Goal: Information Seeking & Learning: Learn about a topic

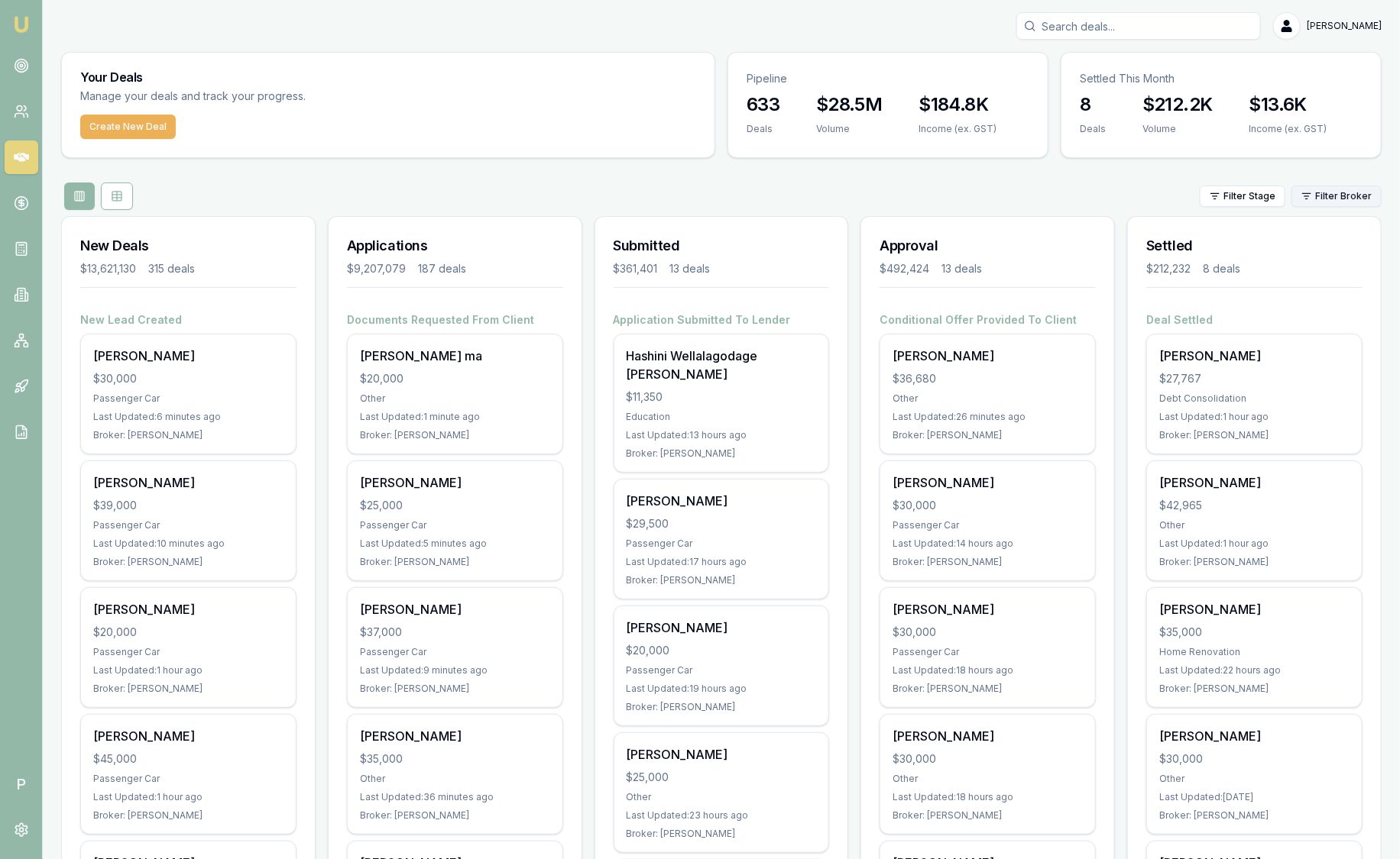
click at [1356, 199] on html "Emu Broker P Sam Crouch Toggle Menu Your Deals Manage your deals and track your…" at bounding box center [700, 429] width 1400 height 859
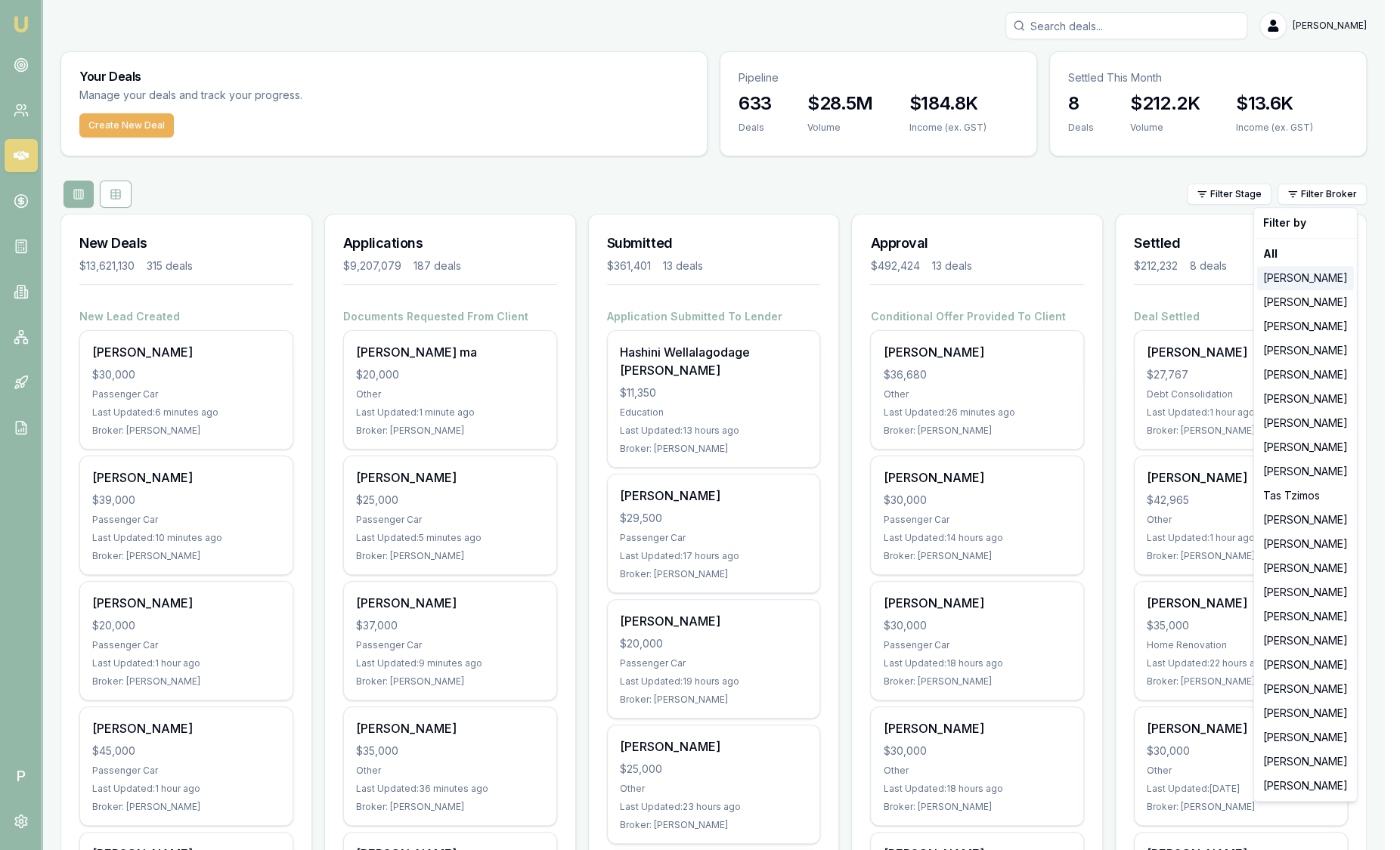
click at [1325, 273] on div "Jackson Fanfulla" at bounding box center [1305, 278] width 97 height 24
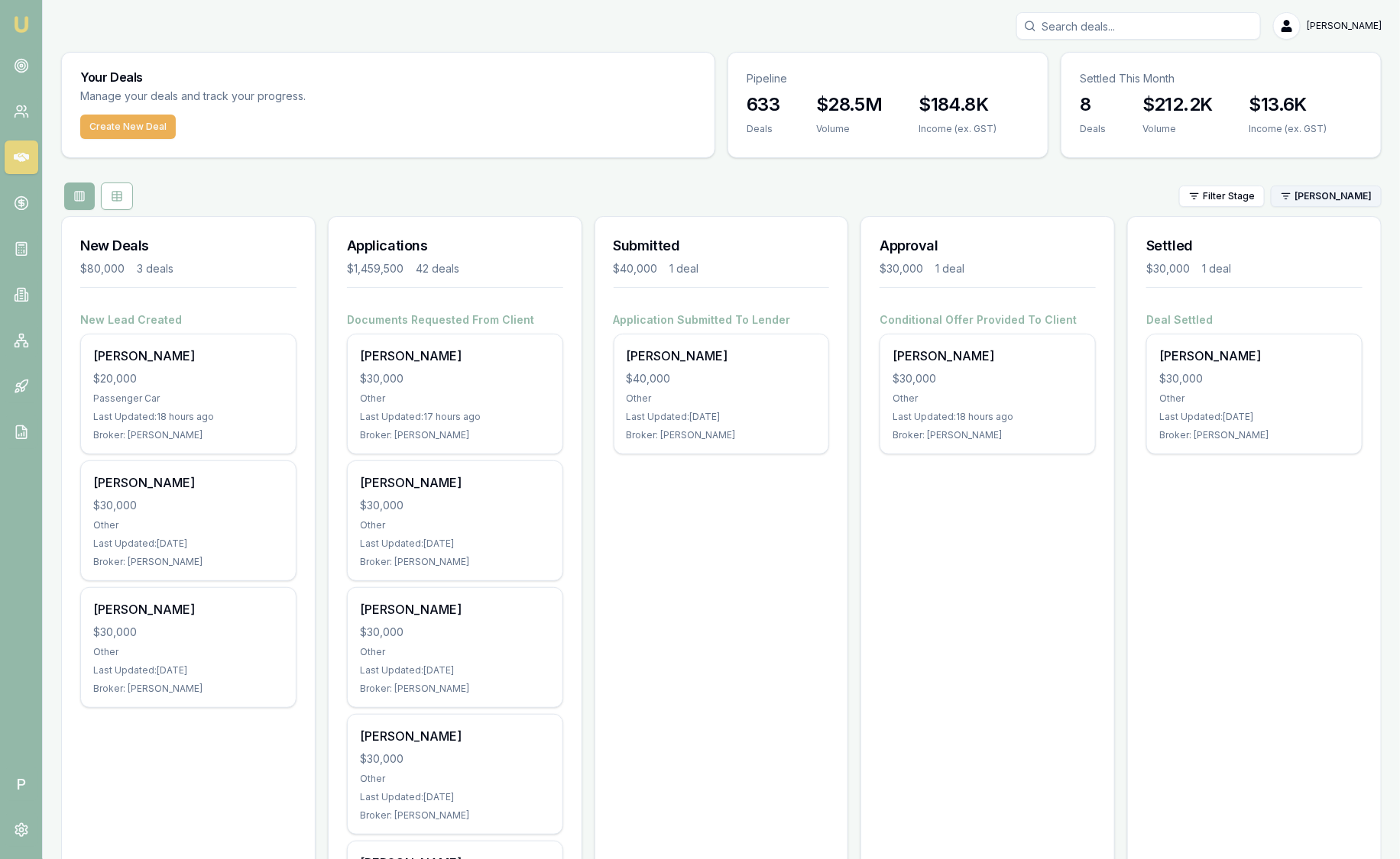
click at [1320, 198] on html "Emu Broker P Sam Crouch Toggle Menu Your Deals Manage your deals and track your…" at bounding box center [700, 429] width 1400 height 859
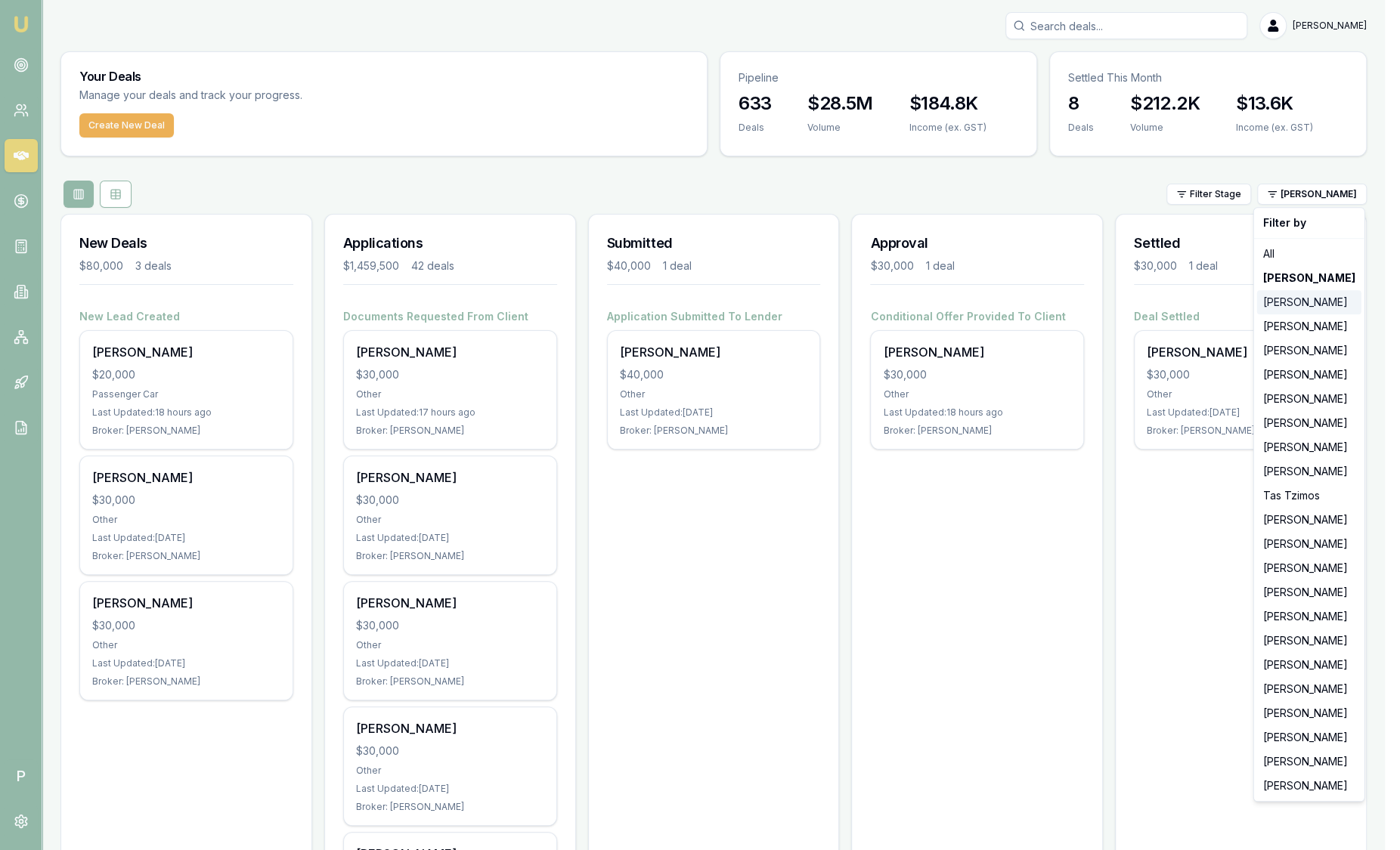
click at [1308, 303] on div "Stevette Gelavis" at bounding box center [1309, 302] width 104 height 24
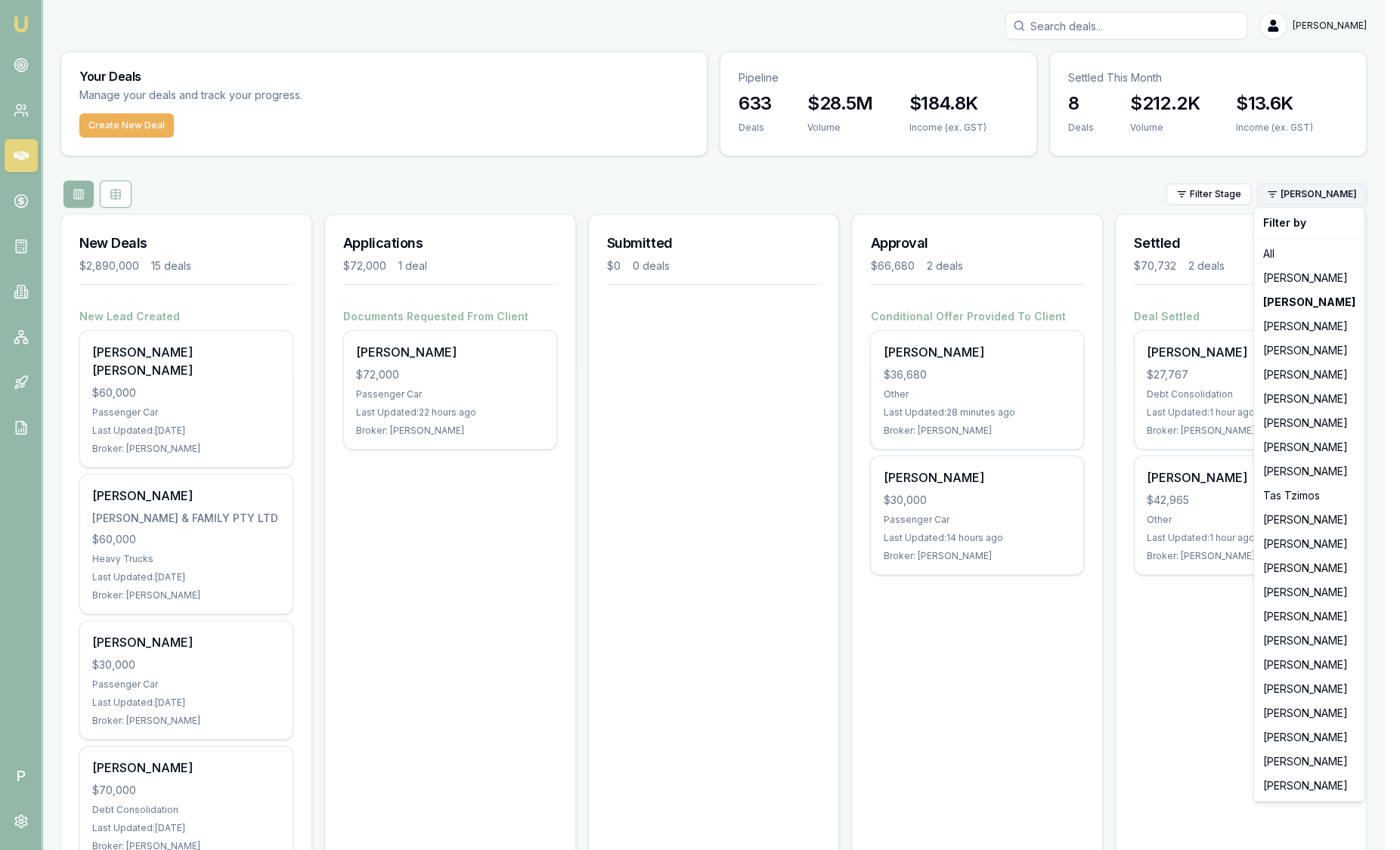
click at [1310, 198] on html "Emu Broker P Sam Crouch Toggle Menu Your Deals Manage your deals and track your…" at bounding box center [700, 425] width 1400 height 850
click at [1297, 347] on div "[PERSON_NAME]" at bounding box center [1309, 350] width 104 height 24
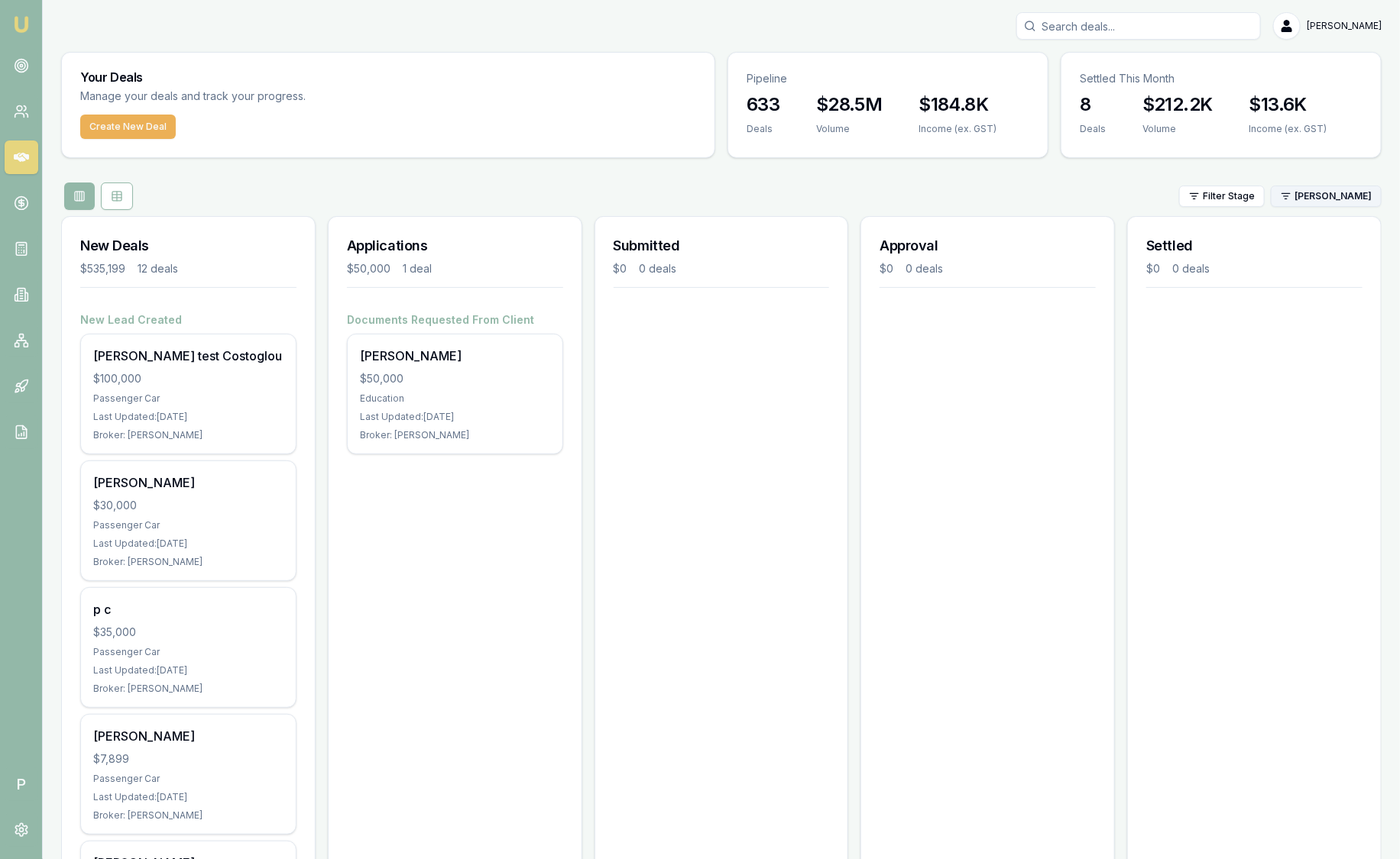
click at [1327, 191] on html "Emu Broker P Sam Crouch Toggle Menu Your Deals Manage your deals and track your…" at bounding box center [700, 429] width 1400 height 859
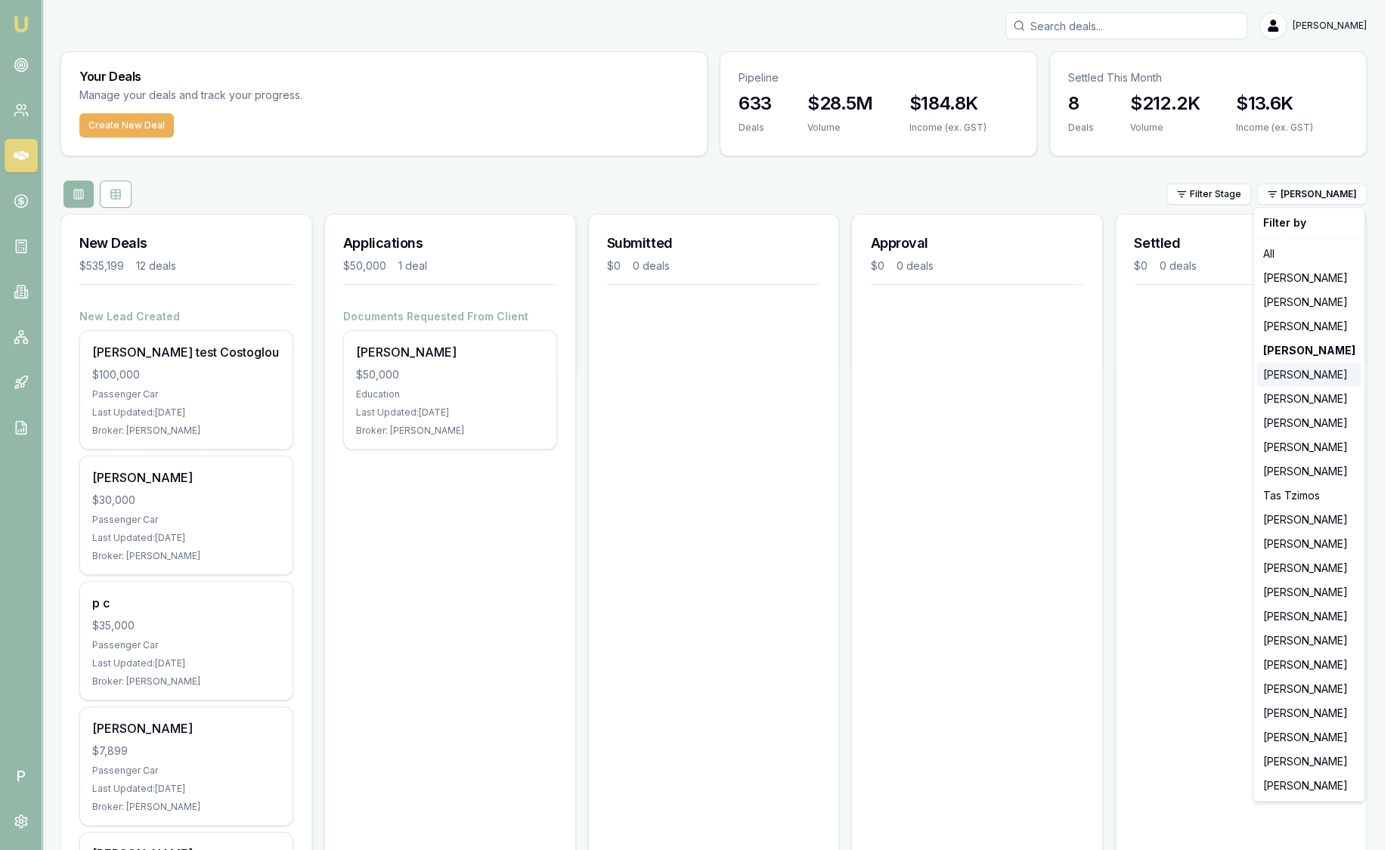
click at [1295, 372] on div "Evette Abdo" at bounding box center [1309, 374] width 104 height 24
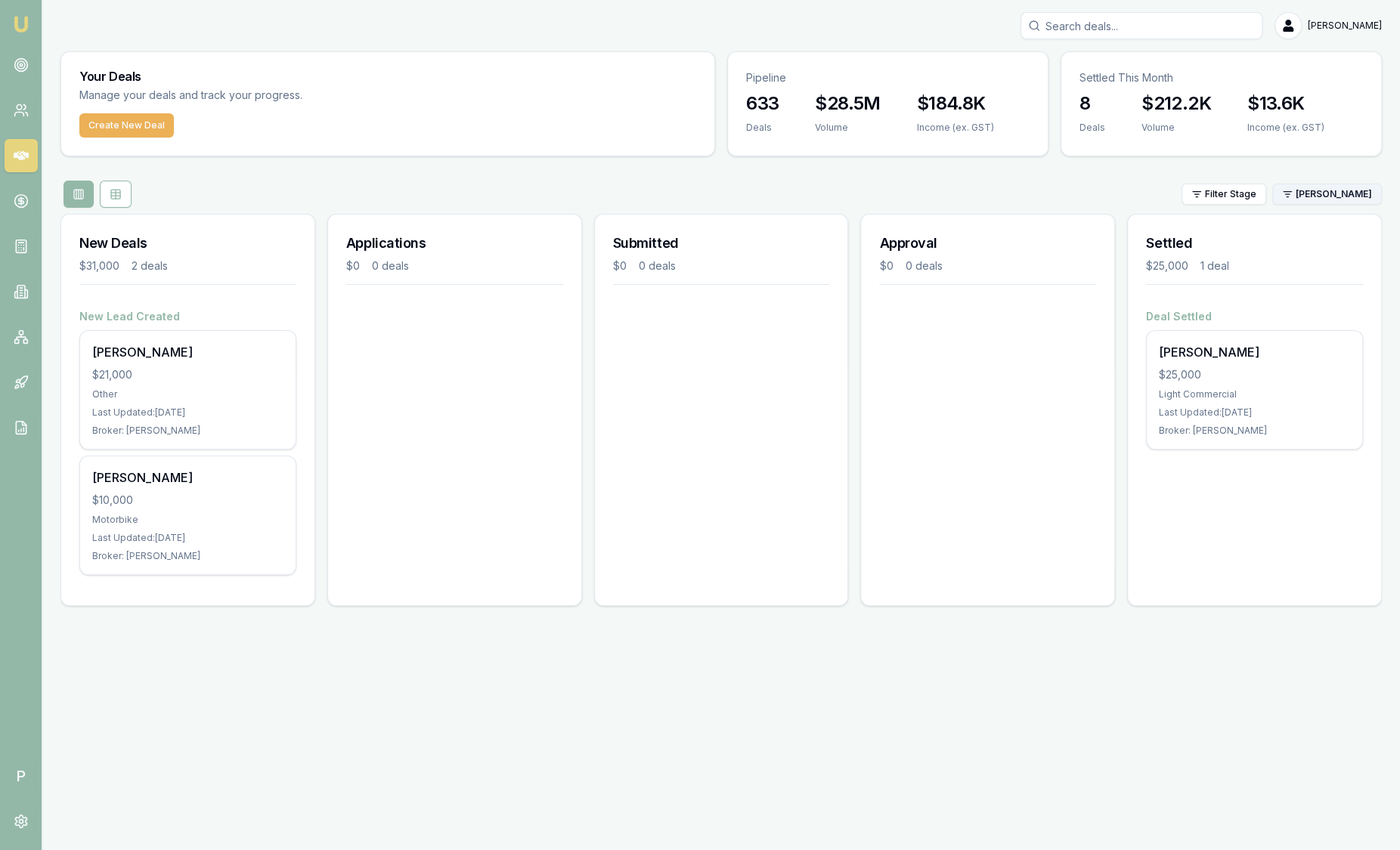
click at [1307, 191] on html "Emu Broker P Sam Crouch Toggle Menu Your Deals Manage your deals and track your…" at bounding box center [700, 425] width 1400 height 850
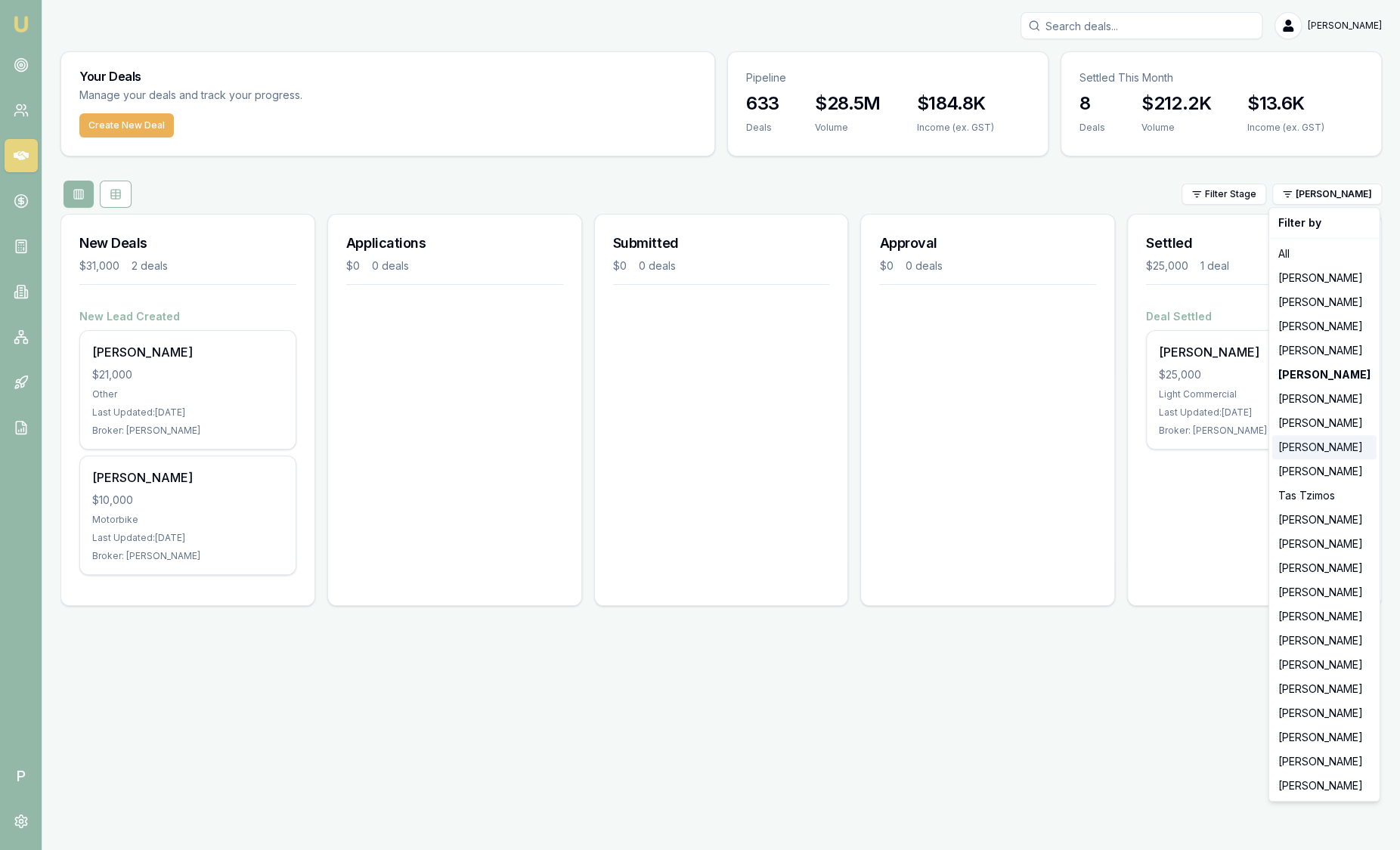
click at [1298, 445] on div "Wendy Fonseka" at bounding box center [1324, 447] width 104 height 24
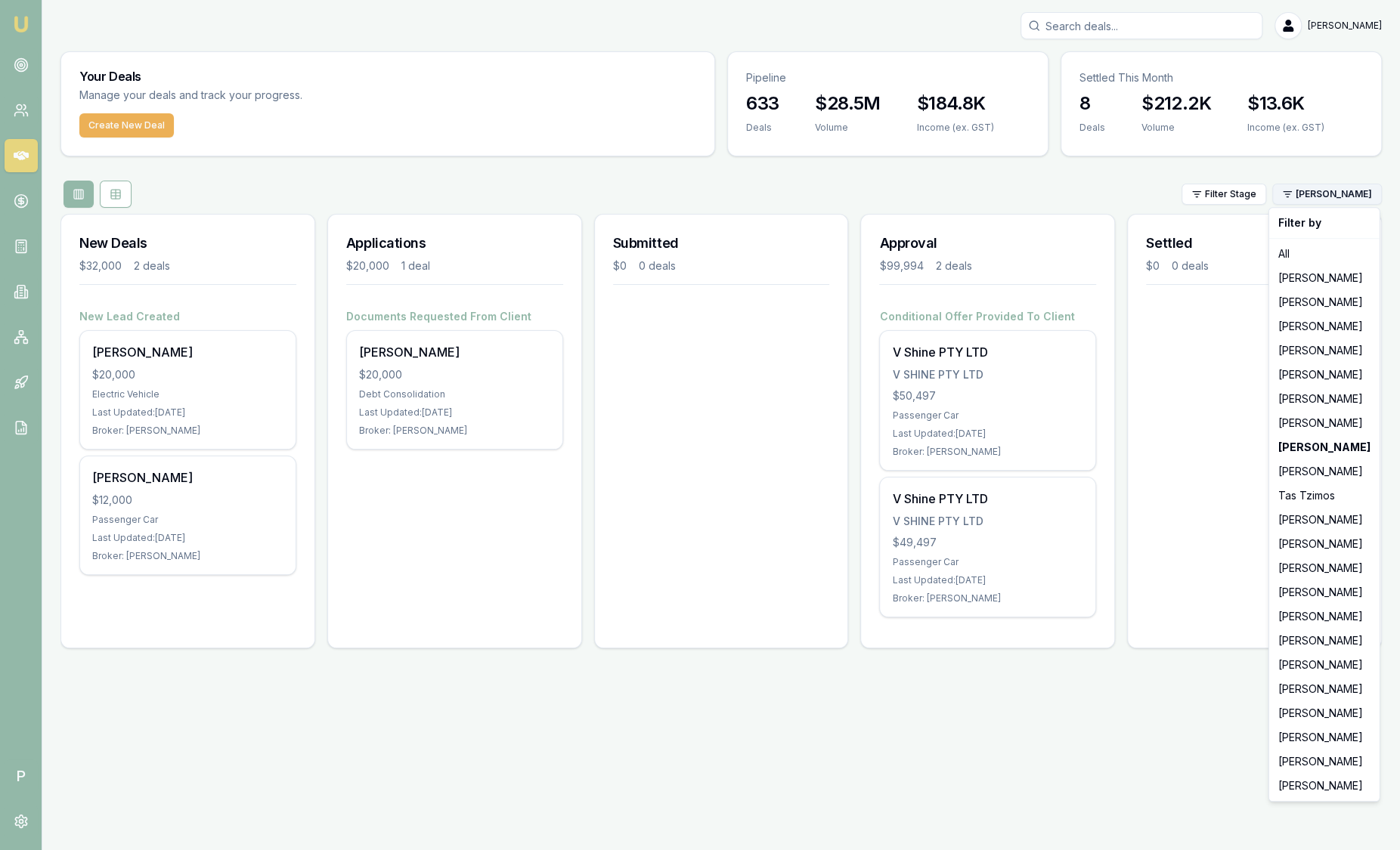
click at [1344, 196] on html "Emu Broker P Sam Crouch Toggle Menu Your Deals Manage your deals and track your…" at bounding box center [700, 425] width 1400 height 850
click at [1337, 538] on div "Pinkesh Patel" at bounding box center [1324, 544] width 104 height 24
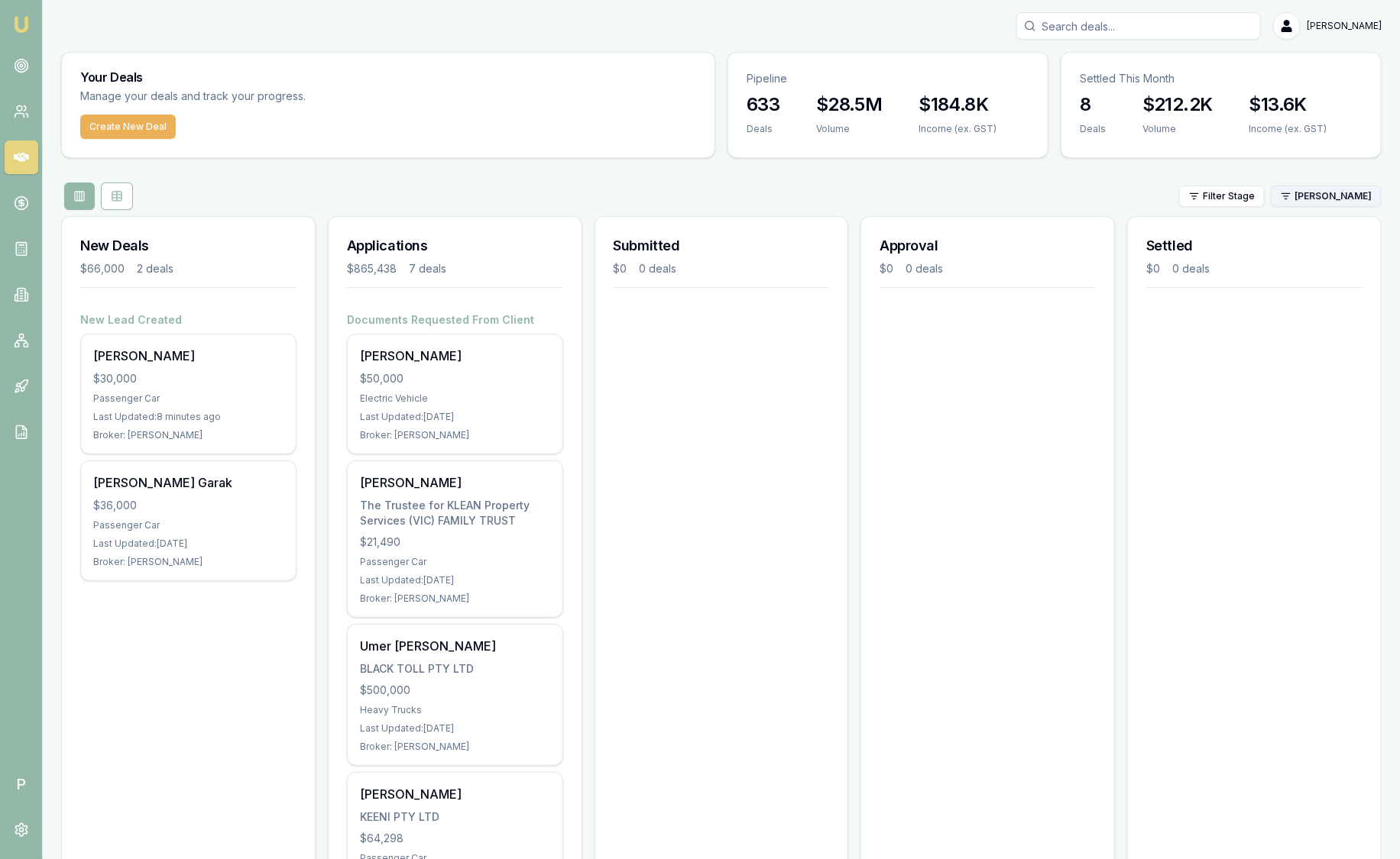
click at [1322, 195] on html "Emu Broker P Sam Crouch Toggle Menu Your Deals Manage your deals and track your…" at bounding box center [700, 429] width 1400 height 859
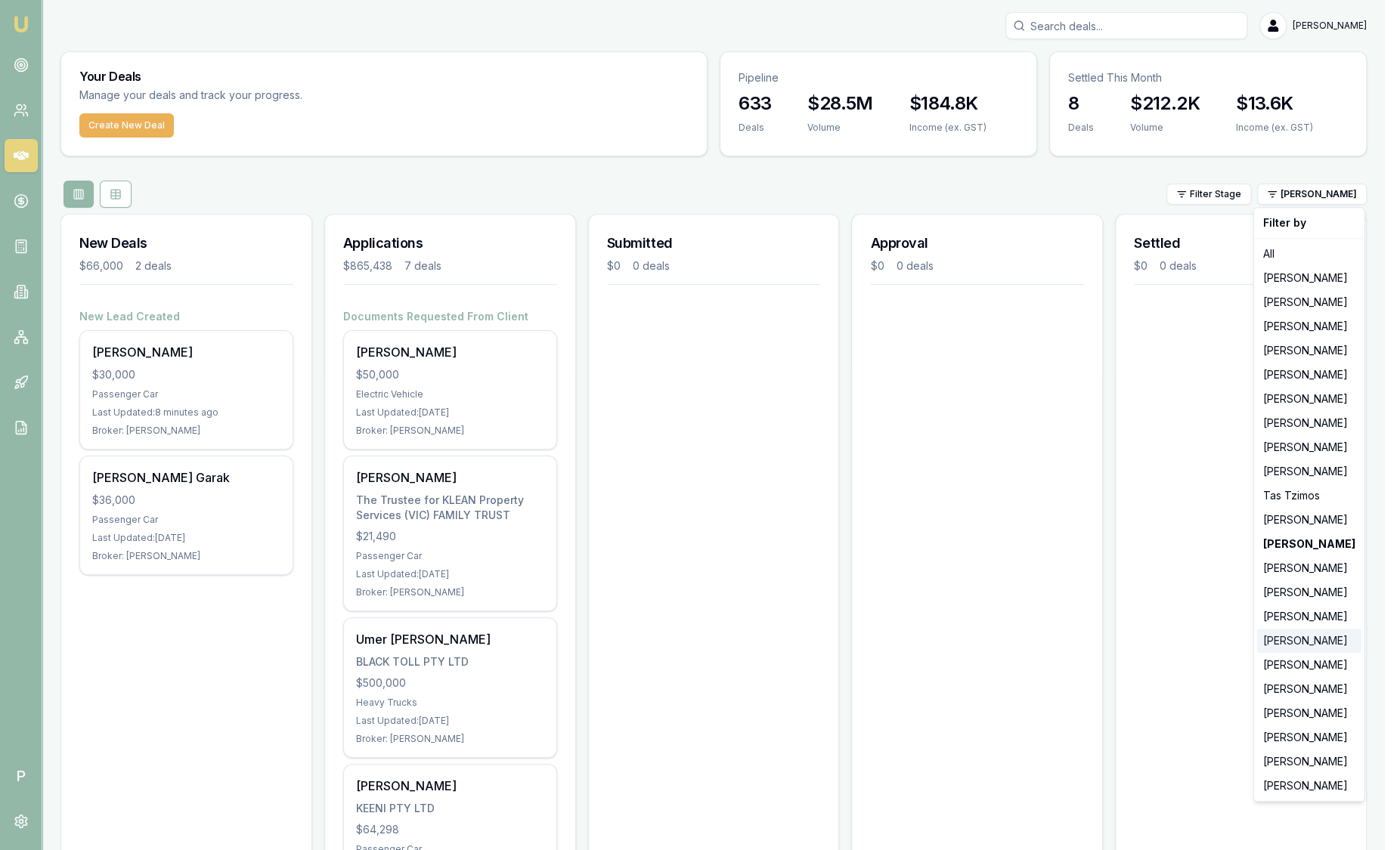
click at [1303, 638] on div "Rachael Connors" at bounding box center [1309, 641] width 104 height 24
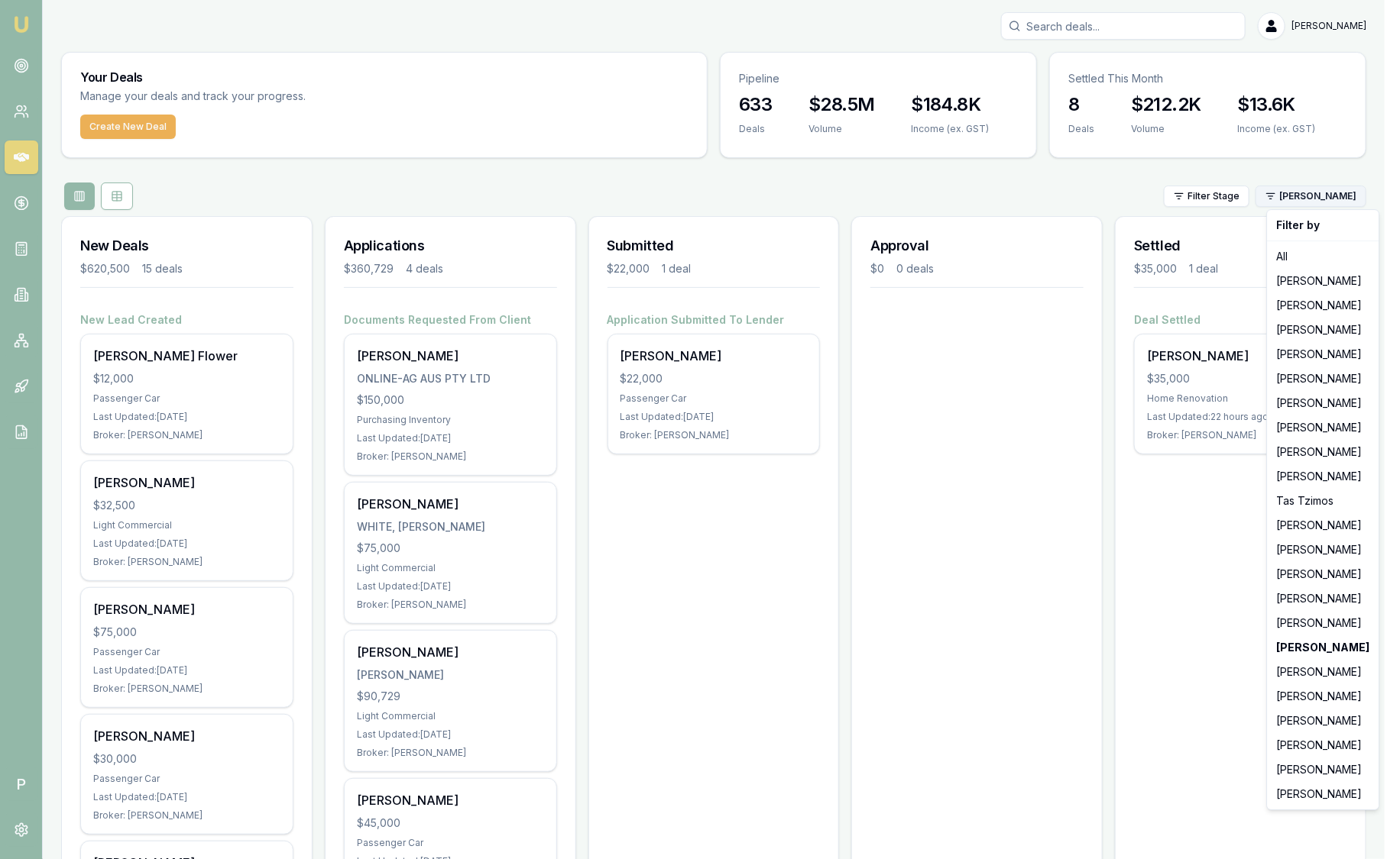
click at [1308, 201] on html "Emu Broker P Sam Crouch Toggle Menu Your Deals Manage your deals and track your…" at bounding box center [700, 429] width 1400 height 859
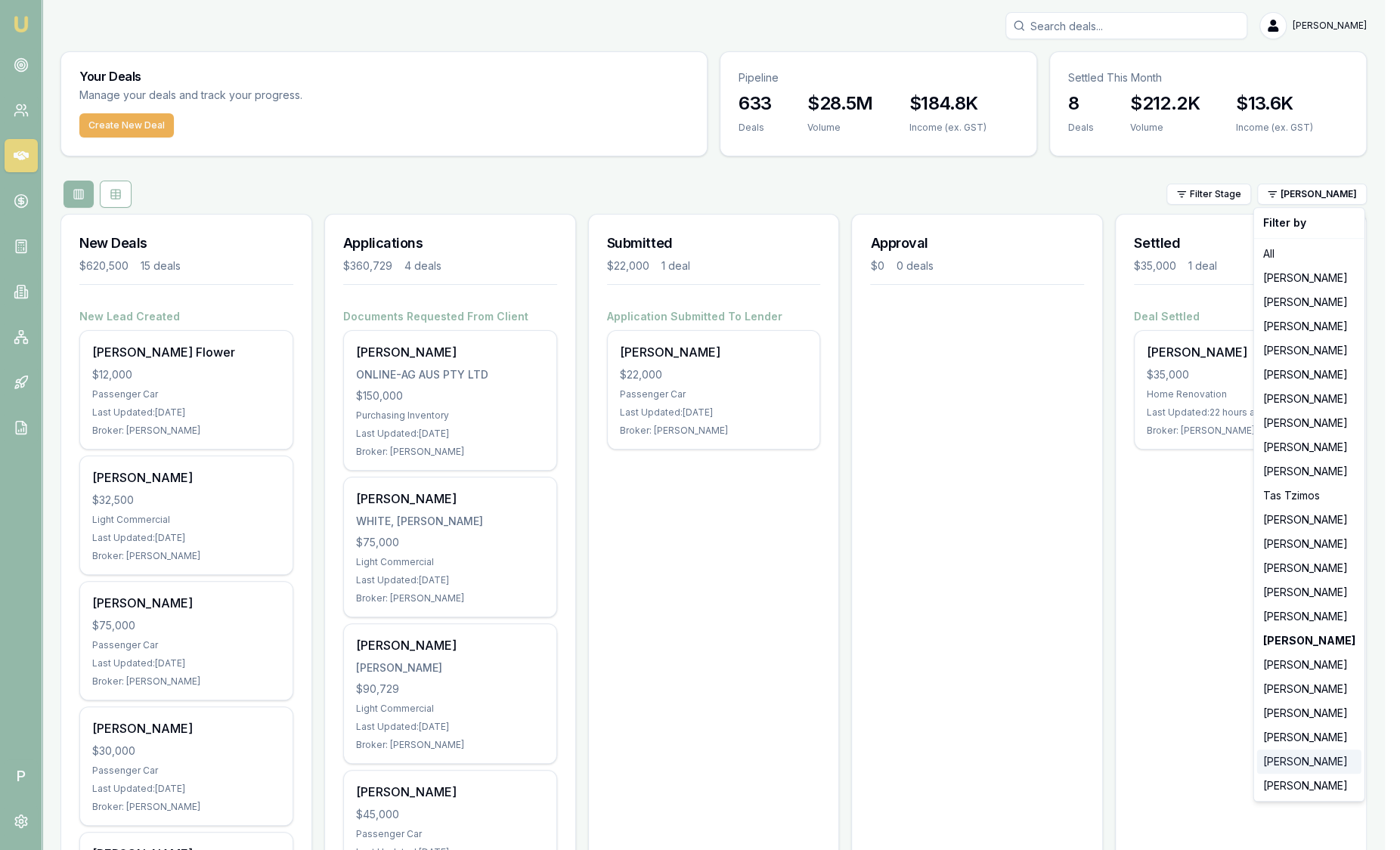
click at [1314, 756] on div "Jack Armstrong" at bounding box center [1309, 761] width 104 height 24
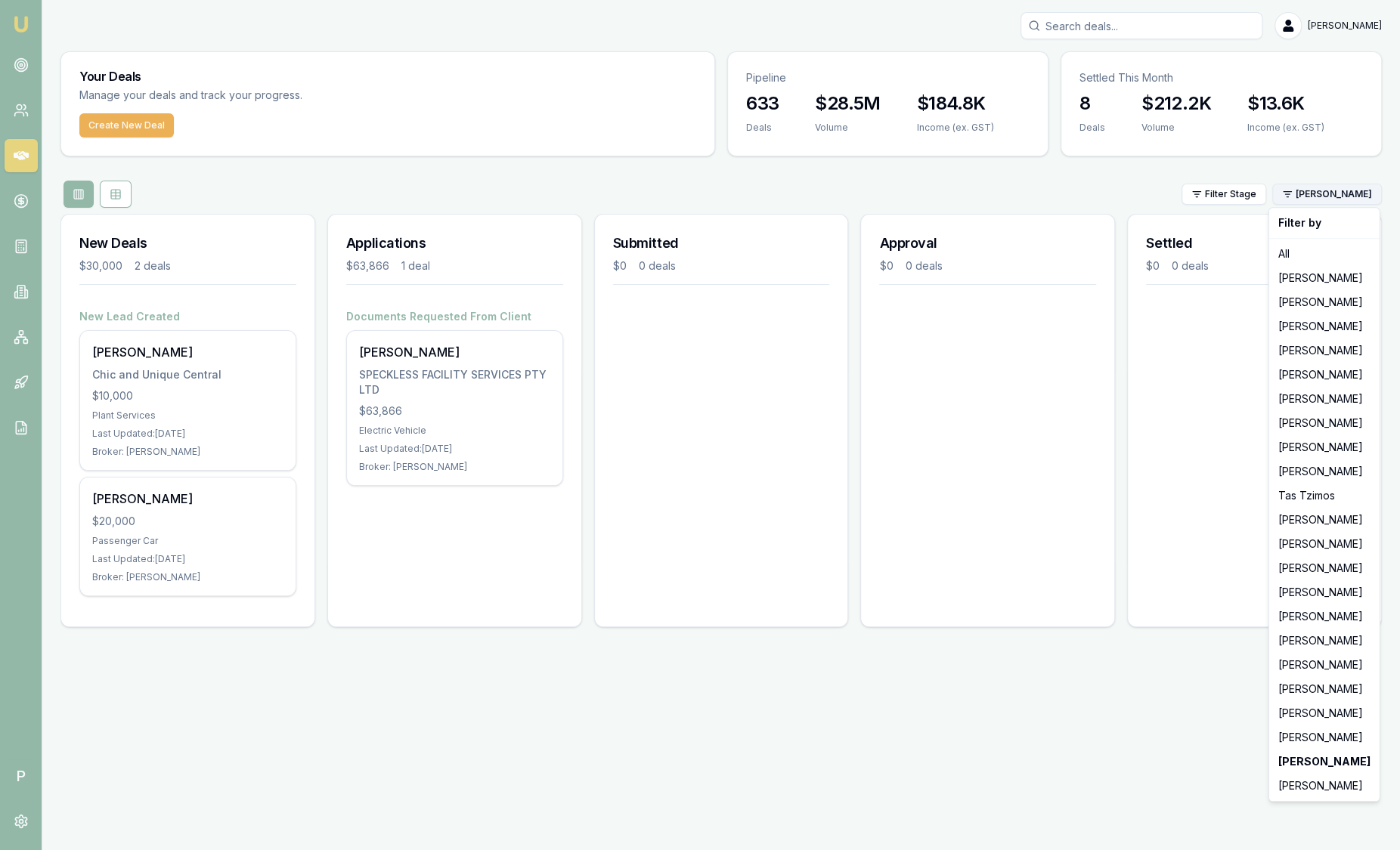
click at [1352, 194] on html "Emu Broker P Sam Crouch Toggle Menu Your Deals Manage your deals and track your…" at bounding box center [700, 425] width 1400 height 850
click at [1346, 781] on div "Laura La Micela" at bounding box center [1324, 786] width 104 height 24
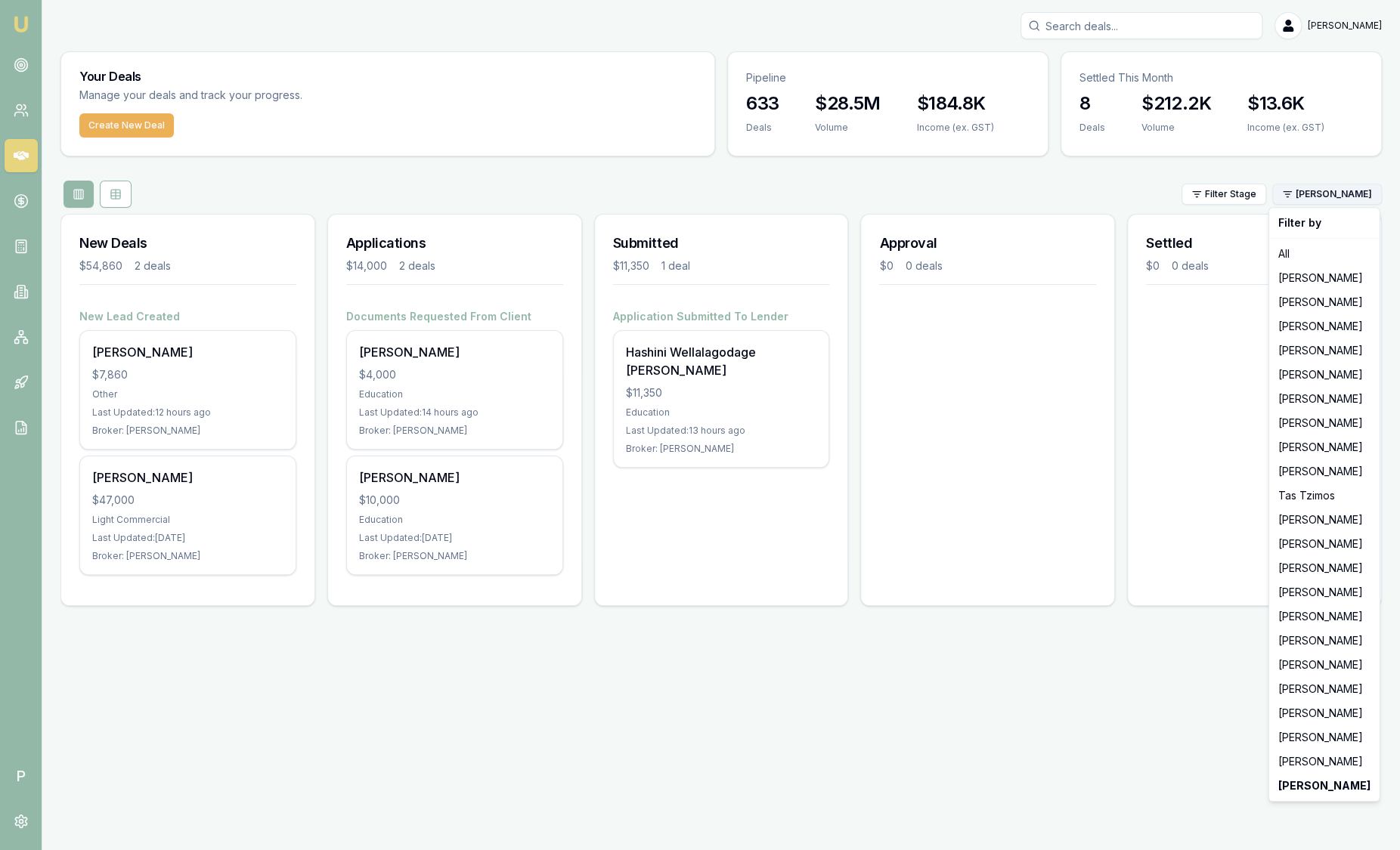
click at [1339, 193] on html "Emu Broker P Sam Crouch Toggle Menu Your Deals Manage your deals and track your…" at bounding box center [700, 425] width 1400 height 850
click at [1294, 252] on div "All" at bounding box center [1324, 253] width 104 height 24
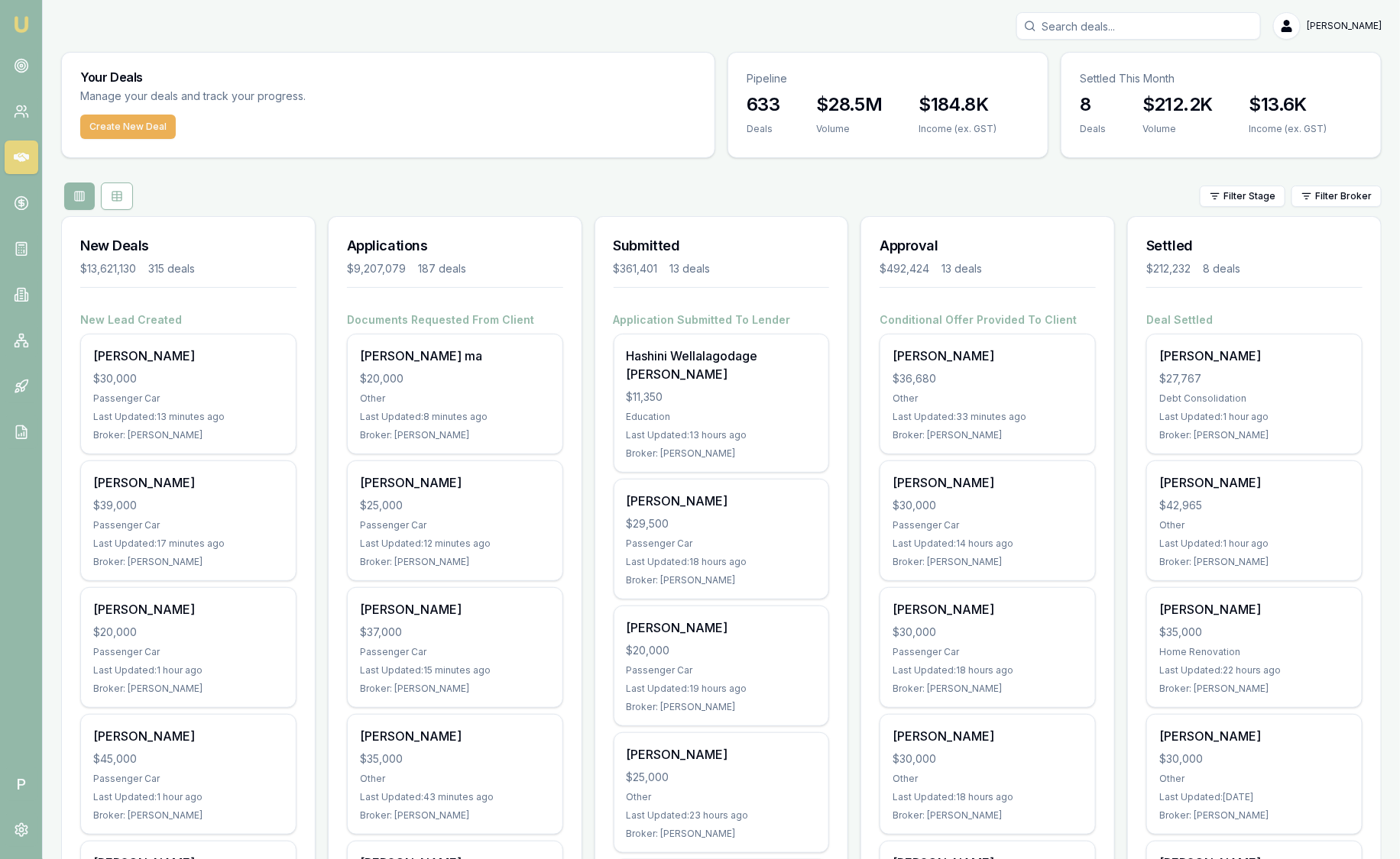
click at [1352, 202] on html "Emu Broker P Sam Crouch Toggle Menu Your Deals Manage your deals and track your…" at bounding box center [700, 429] width 1400 height 859
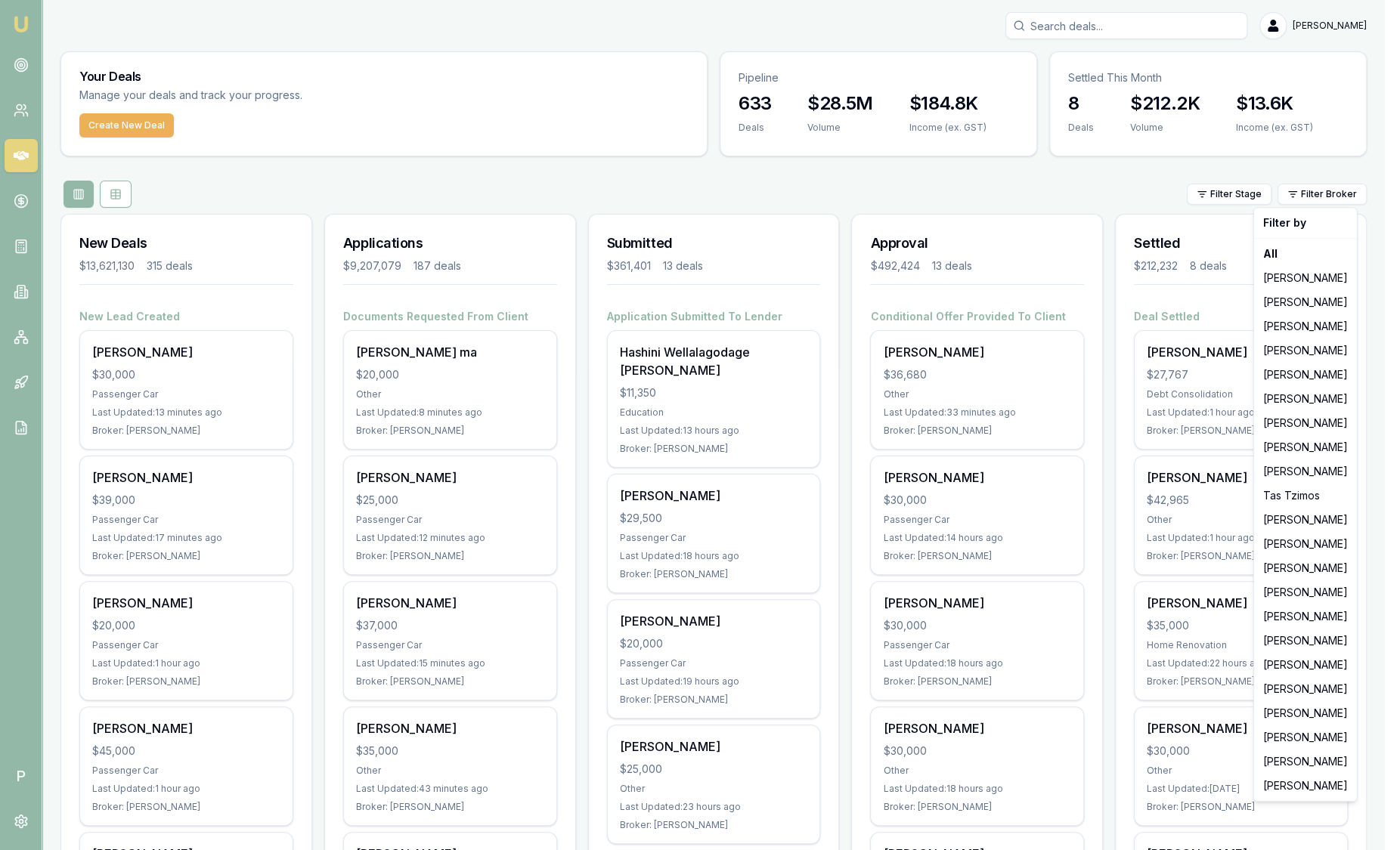
click at [781, 164] on html "Emu Broker P Sam Crouch Toggle Menu Your Deals Manage your deals and track your…" at bounding box center [700, 425] width 1400 height 850
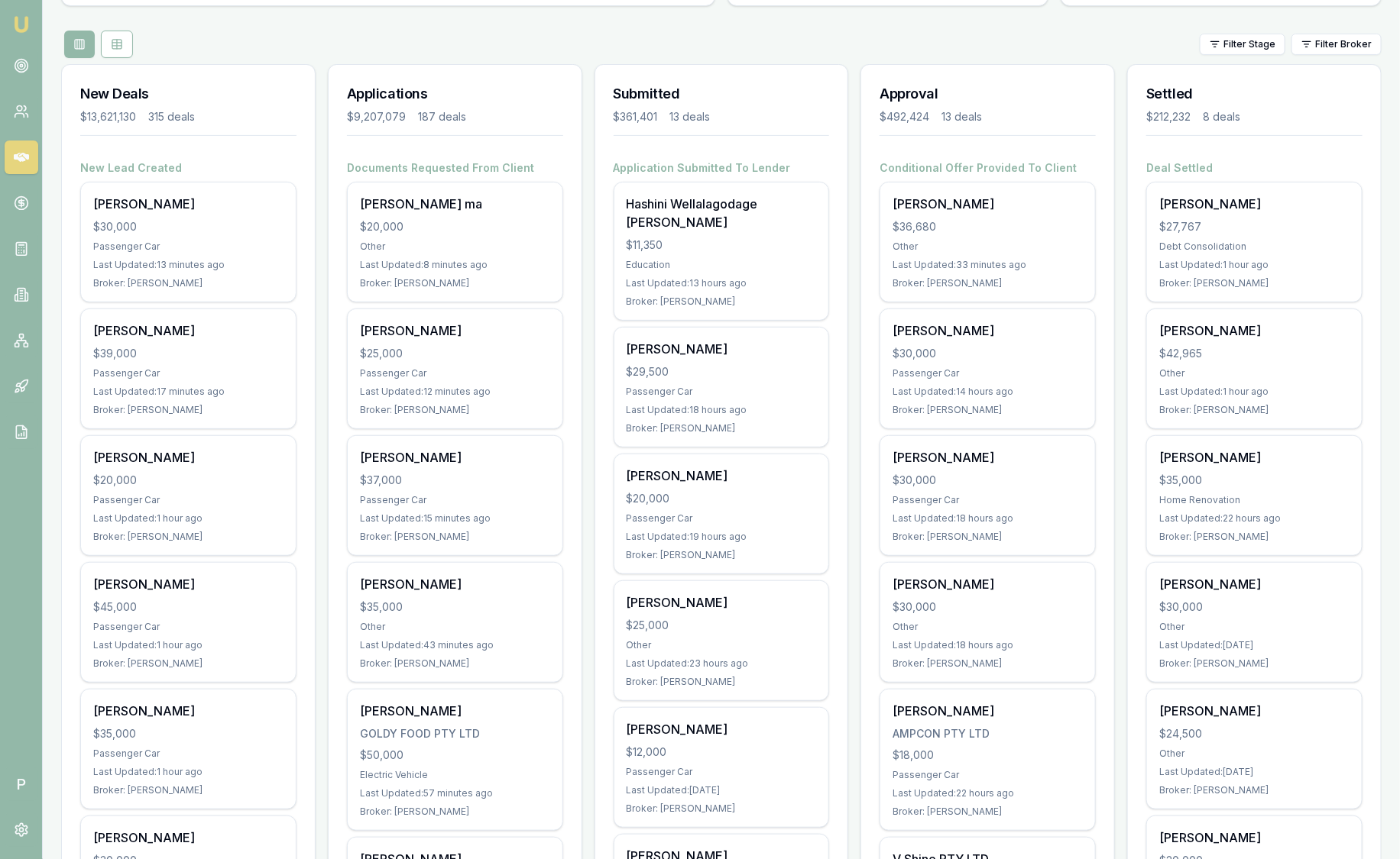
scroll to position [382, 0]
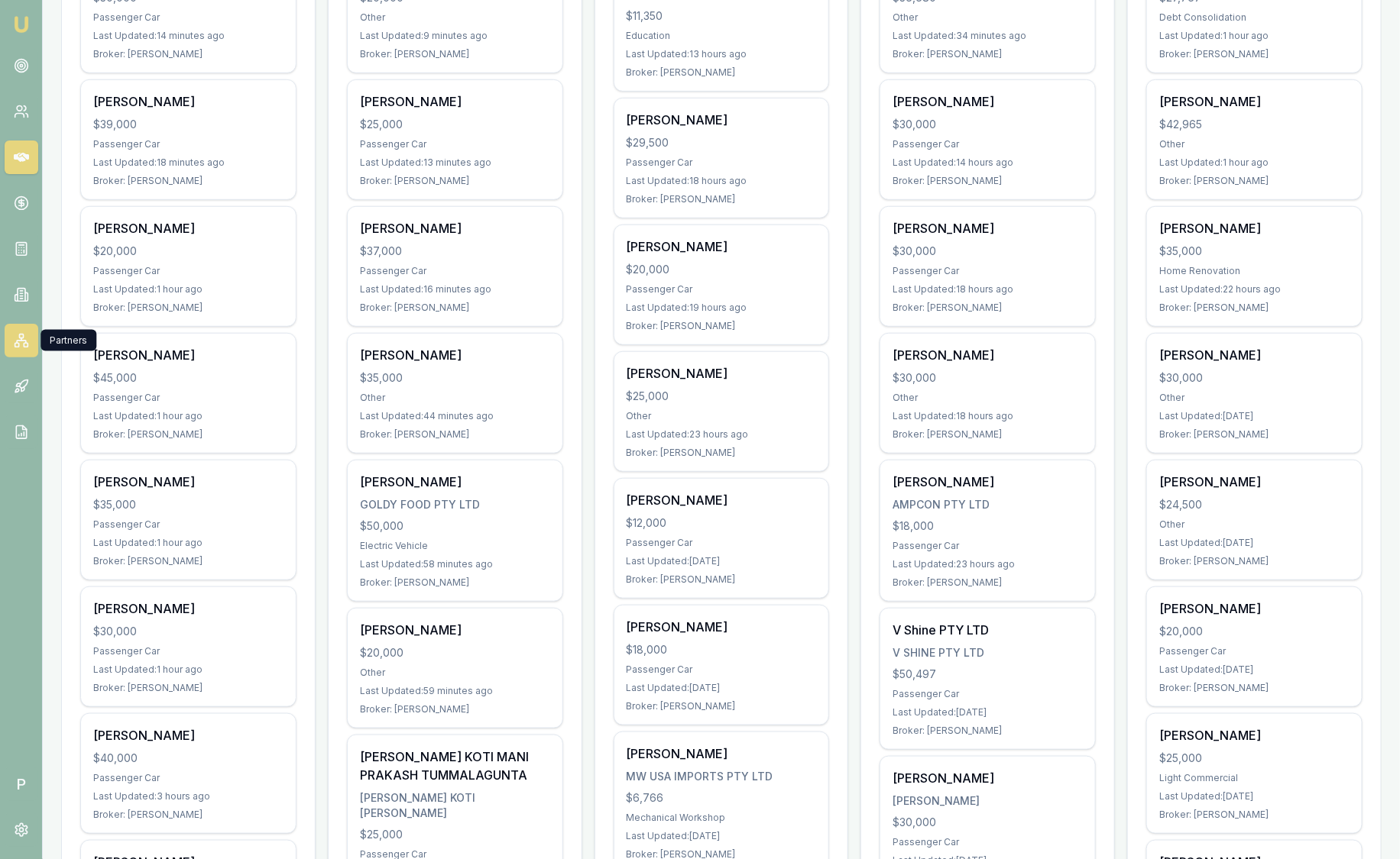
click at [25, 344] on icon at bounding box center [22, 341] width 16 height 16
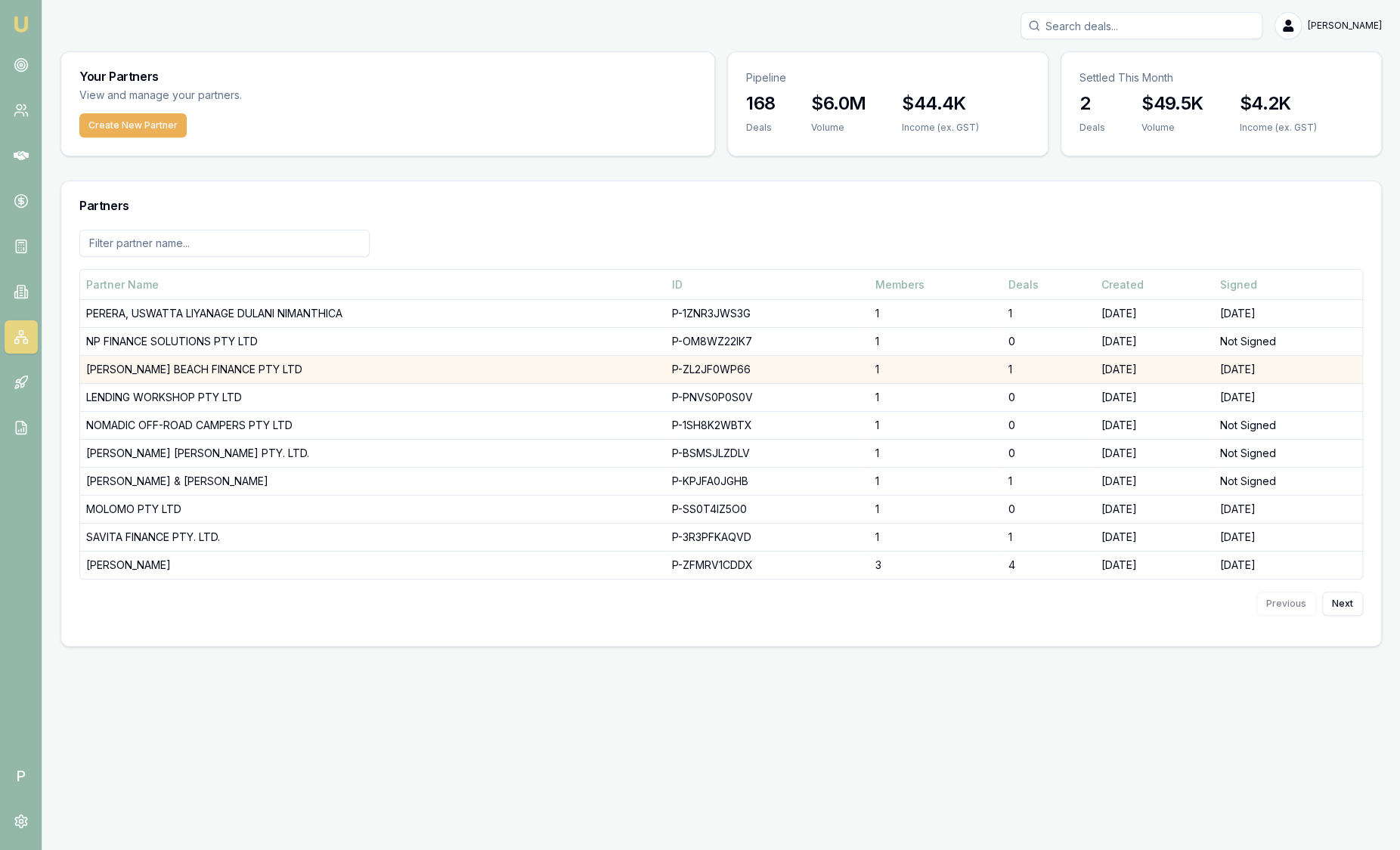
click at [191, 367] on td "ELWOOD BEACH FINANCE PTY LTD" at bounding box center [373, 370] width 586 height 28
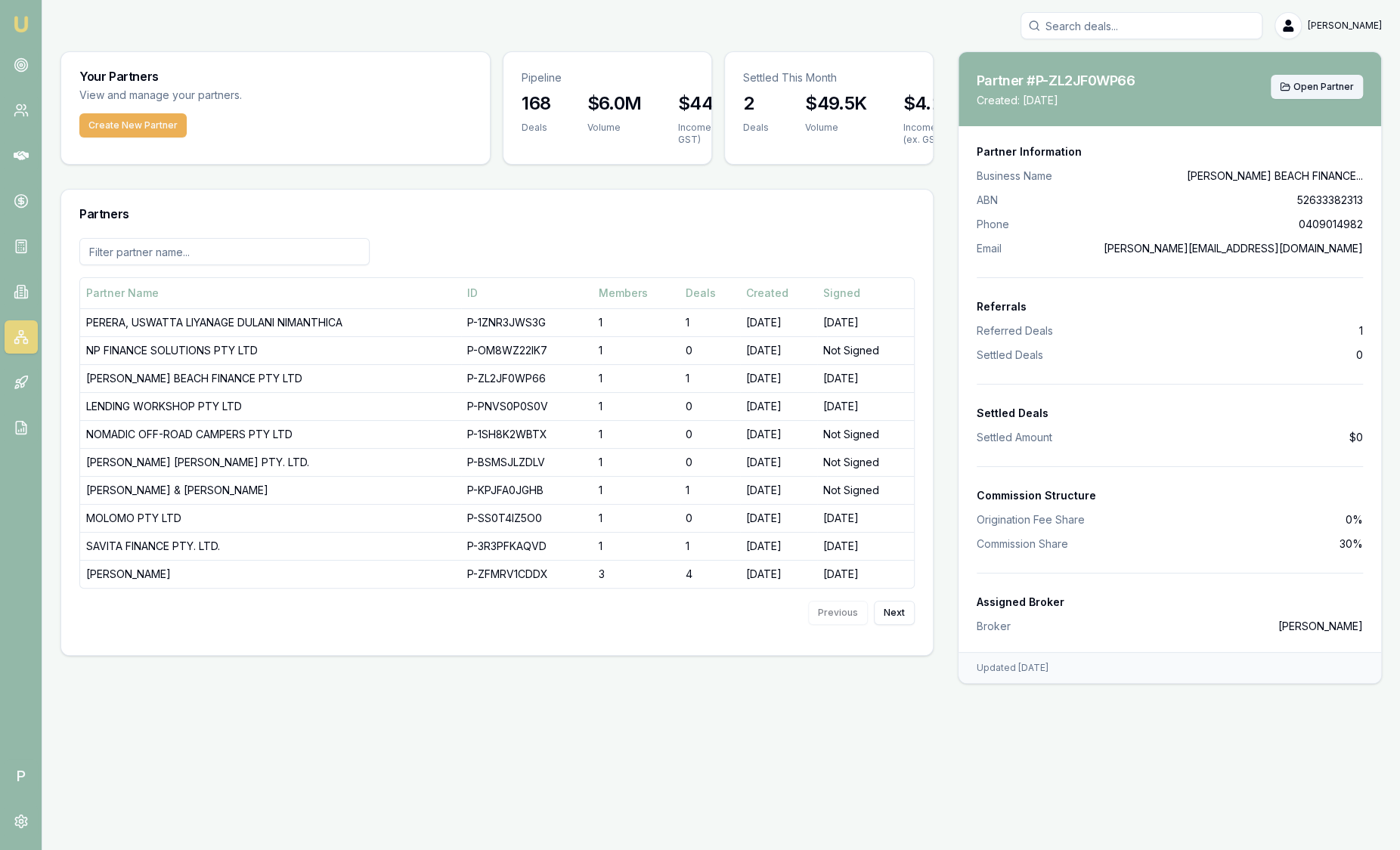
click at [1287, 90] on icon at bounding box center [1286, 87] width 11 height 11
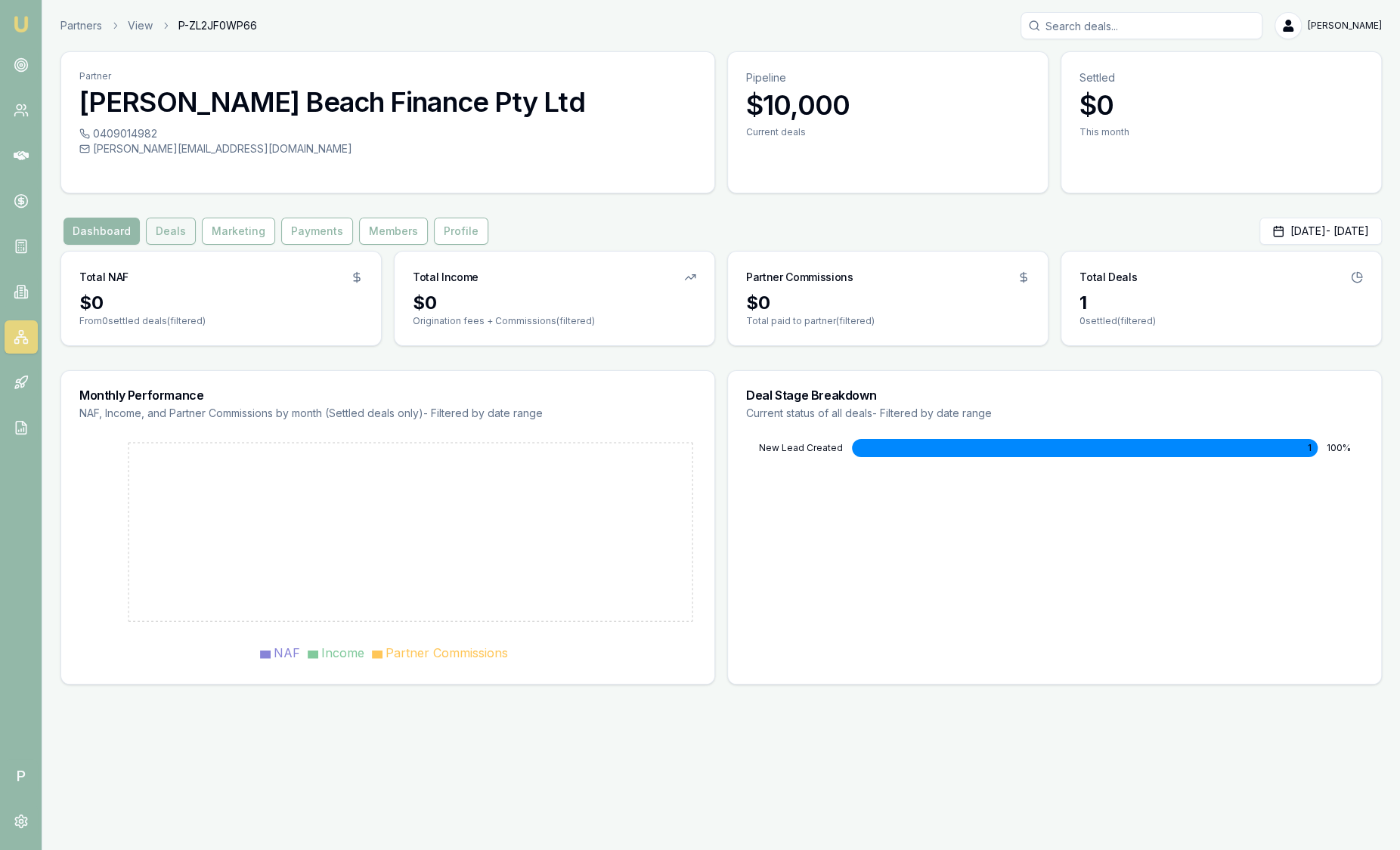
click at [183, 231] on button "Deals" at bounding box center [171, 231] width 50 height 27
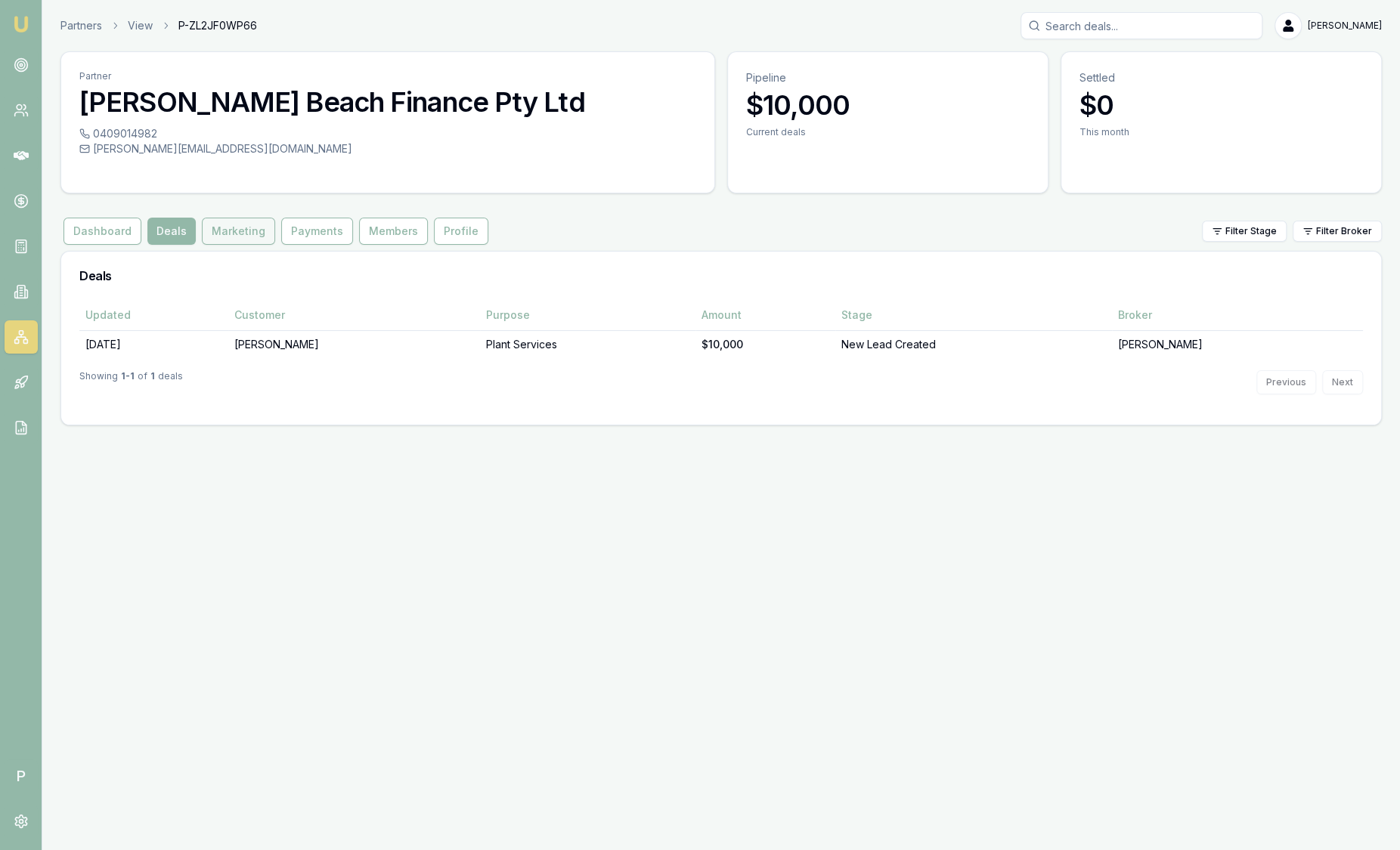
click at [236, 232] on button "Marketing" at bounding box center [238, 231] width 73 height 27
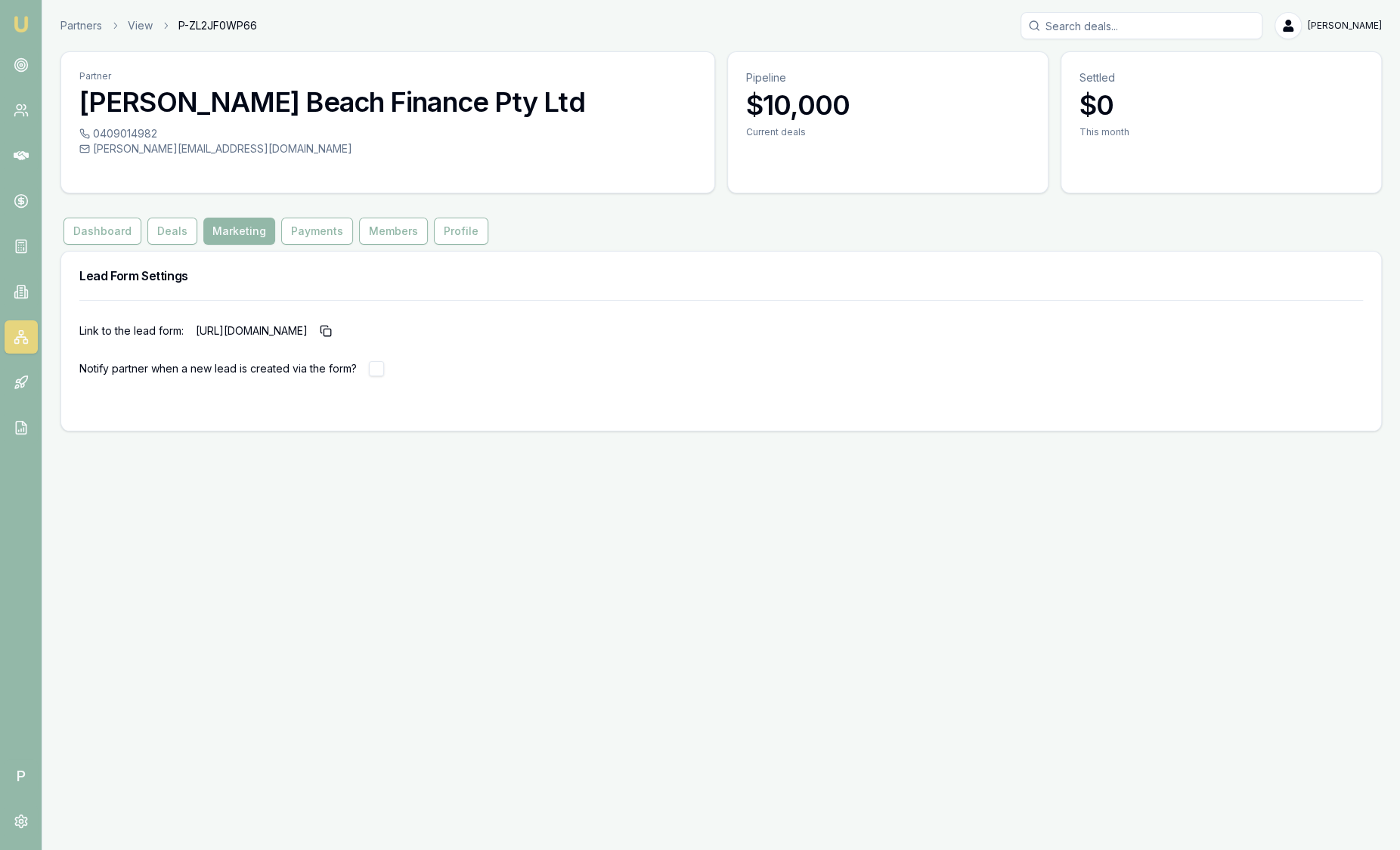
drag, startPoint x: 200, startPoint y: 334, endPoint x: 495, endPoint y: 333, distance: 295.0
click at [338, 333] on p "https://partner.emumoney.com.au/f/emm/quick-apply?partner_id=P-ZL2JF0WP66" at bounding box center [267, 330] width 142 height 24
drag, startPoint x: 495, startPoint y: 333, endPoint x: 628, endPoint y: 329, distance: 133.1
click at [332, 329] on icon "button" at bounding box center [326, 331] width 12 height 12
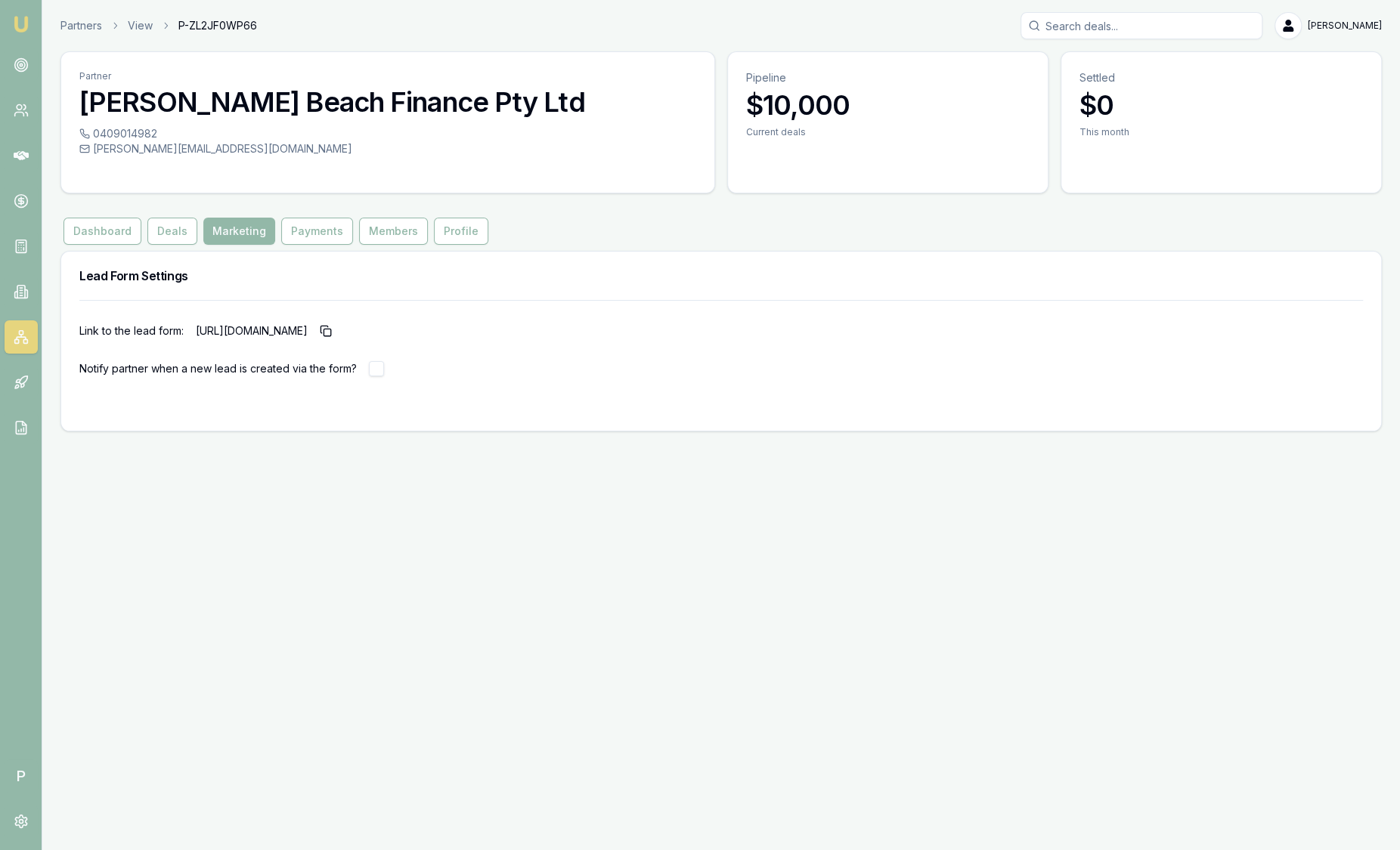
click at [171, 333] on p "Link to the lead form:" at bounding box center [131, 331] width 104 height 15
drag, startPoint x: 198, startPoint y: 333, endPoint x: 606, endPoint y: 337, distance: 408.0
click at [338, 337] on p "https://partner.emumoney.com.au/f/emm/quick-apply?partner_id=P-ZL2JF0WP66" at bounding box center [267, 330] width 142 height 24
drag, startPoint x: 606, startPoint y: 337, endPoint x: 598, endPoint y: 335, distance: 8.2
copy p "https://partner.emumoney.com.au/f/emm/quick-apply?partner_id=P-ZL2JF0WP66"
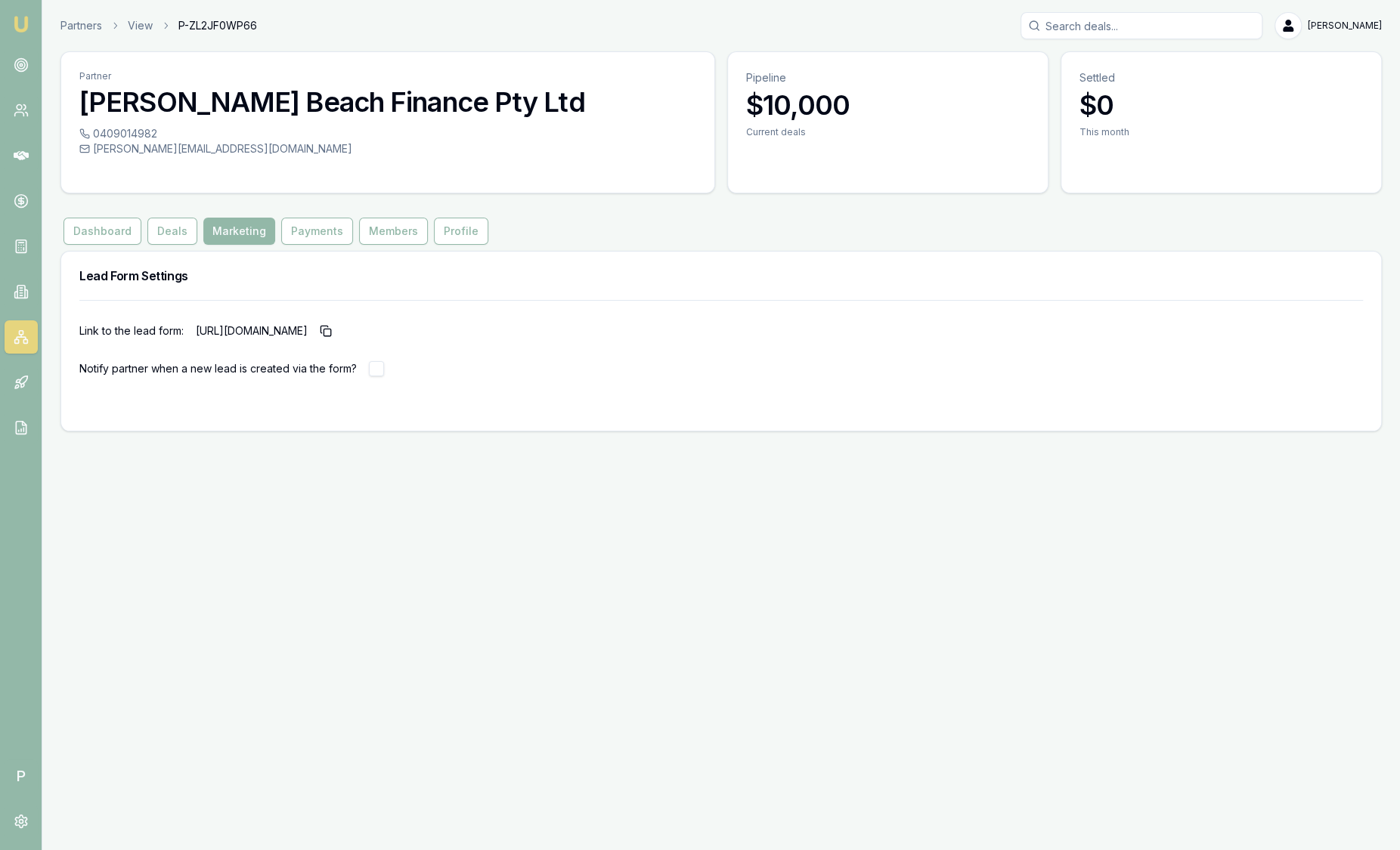
click at [28, 22] on img at bounding box center [21, 24] width 18 height 18
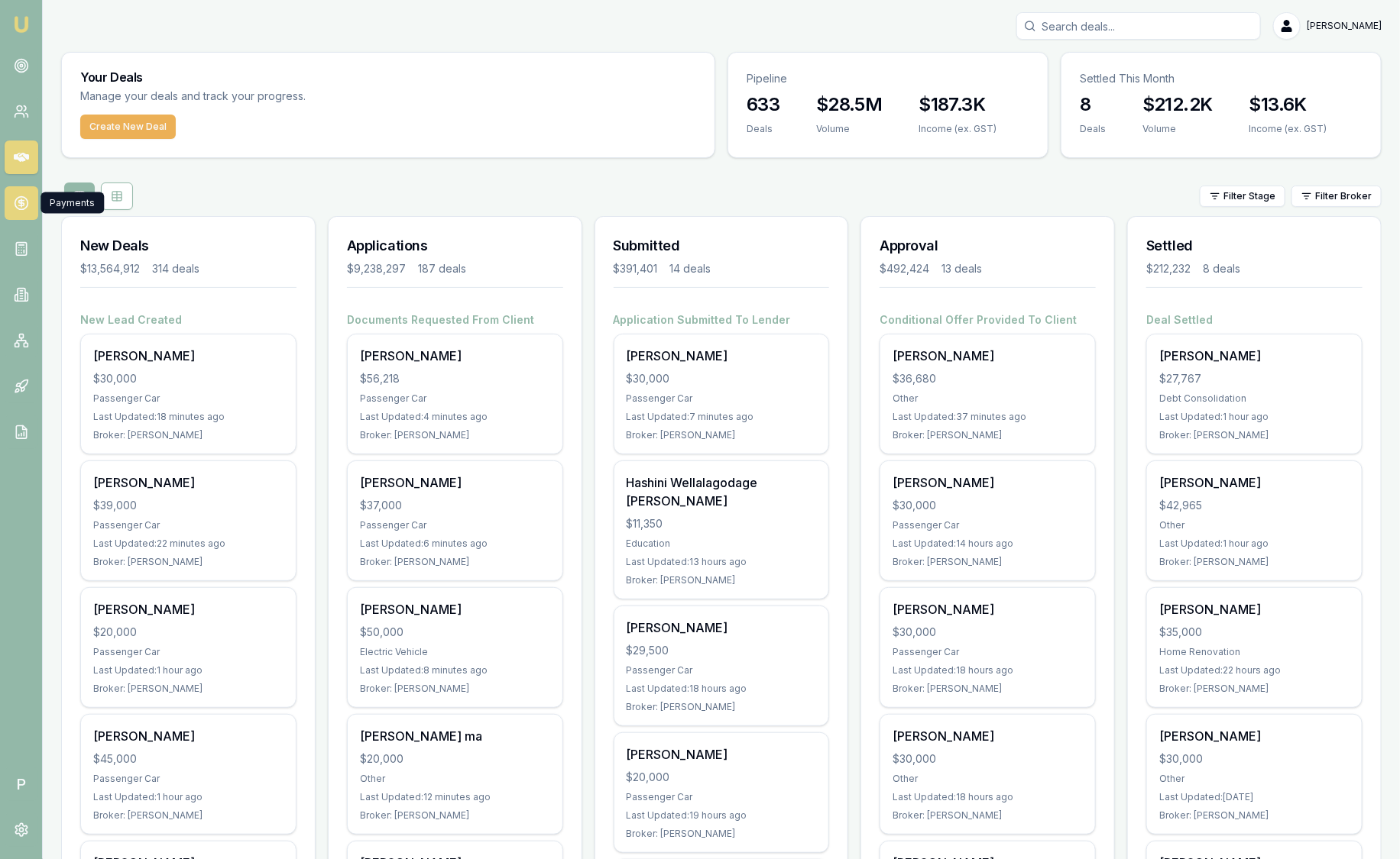
click at [29, 206] on link at bounding box center [21, 203] width 34 height 34
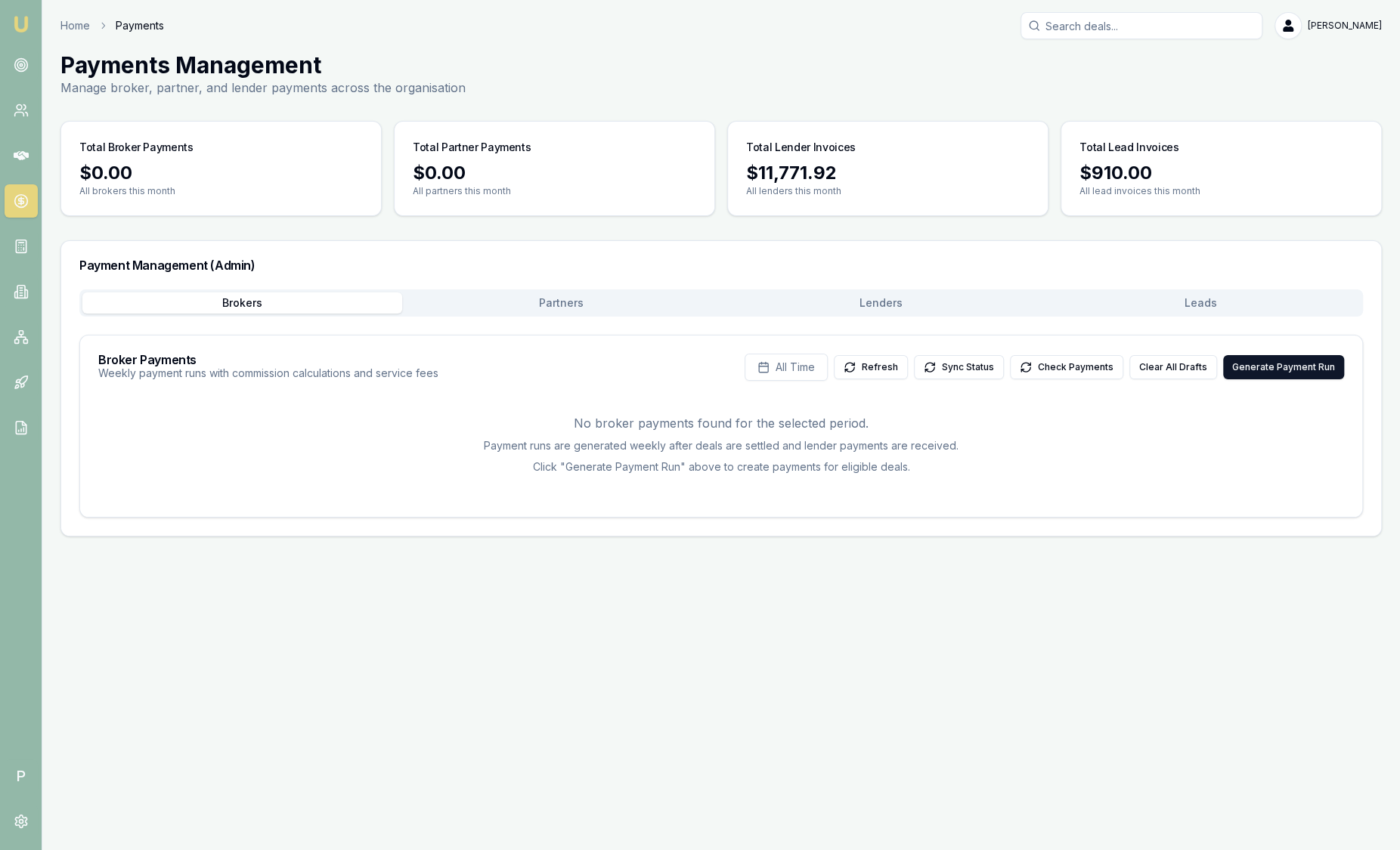
click at [1168, 307] on button "Leads" at bounding box center [1201, 303] width 320 height 21
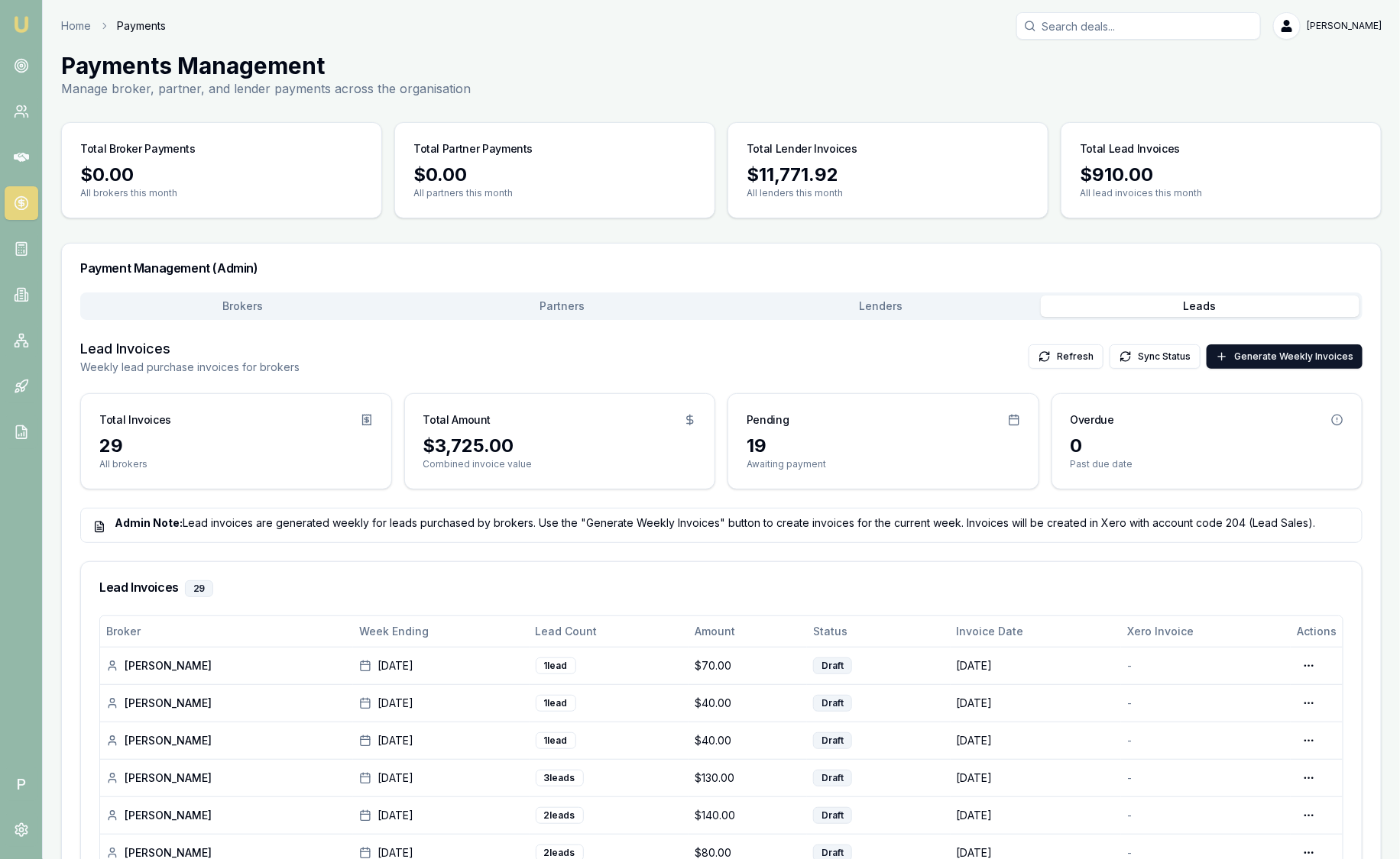
click at [23, 16] on img at bounding box center [21, 24] width 18 height 18
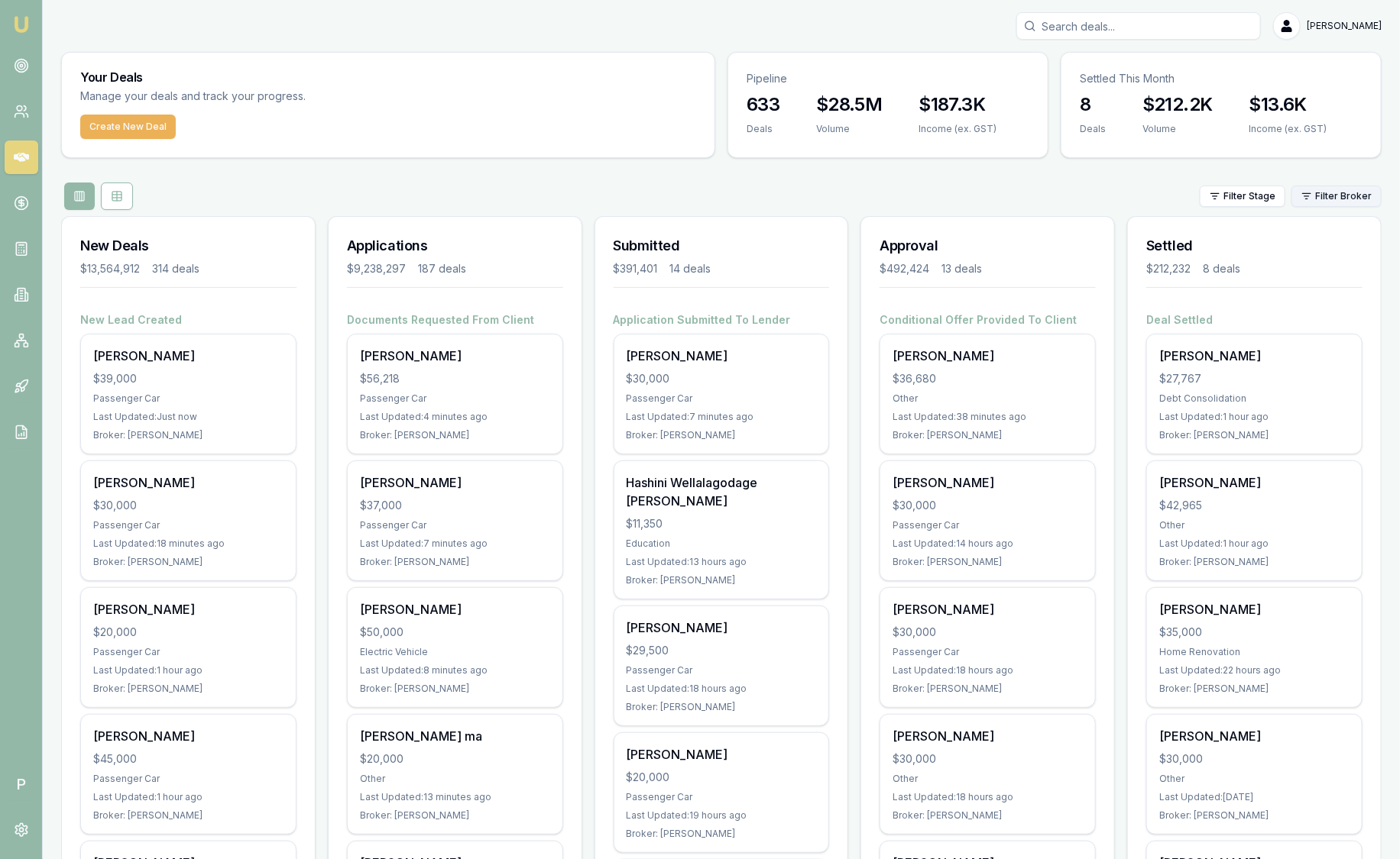
click at [1356, 199] on html "Emu Broker P Sam Crouch Toggle Menu Your Deals Manage your deals and track your…" at bounding box center [700, 429] width 1400 height 859
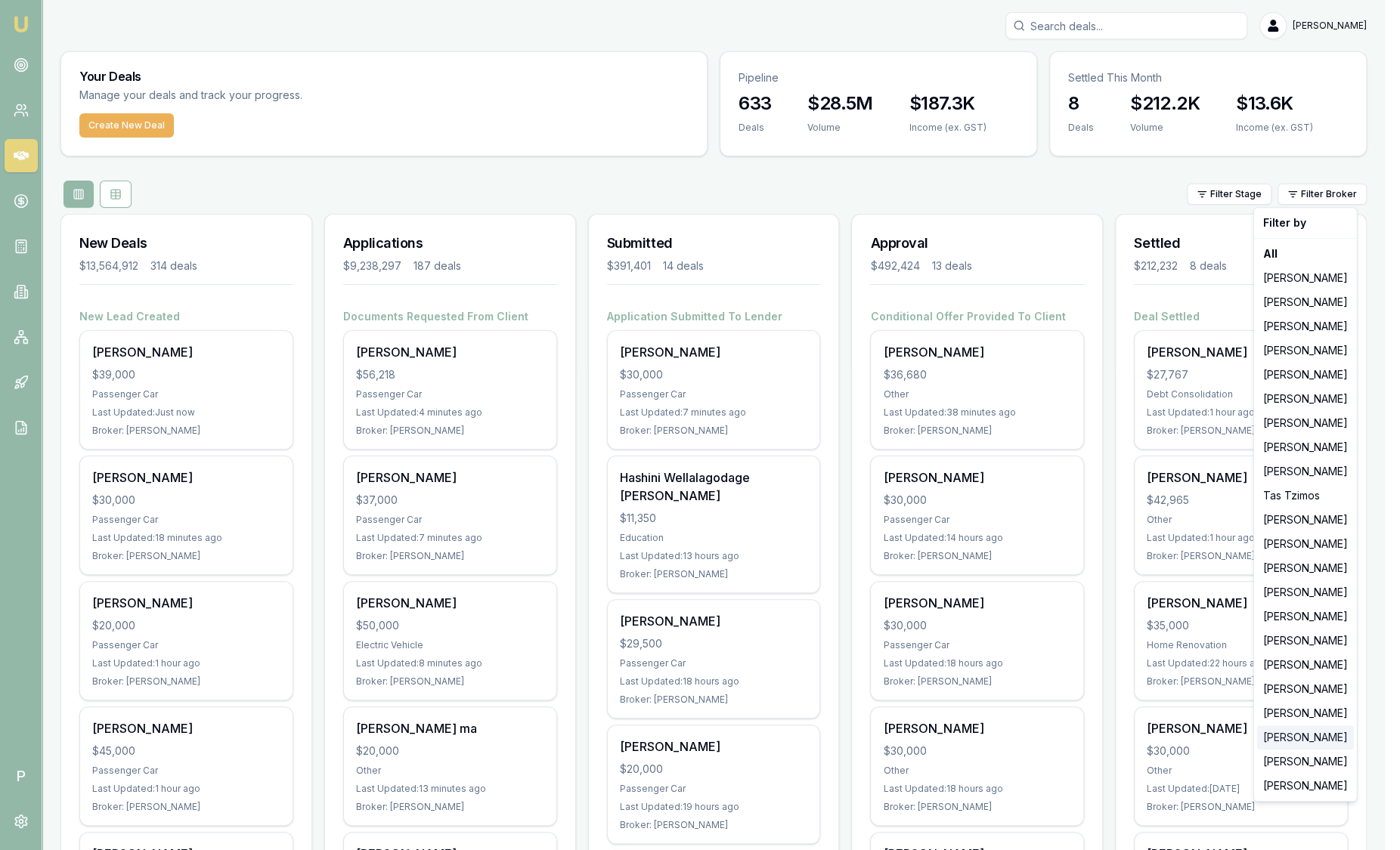
click at [1306, 743] on div "Robyn Adams" at bounding box center [1305, 737] width 97 height 24
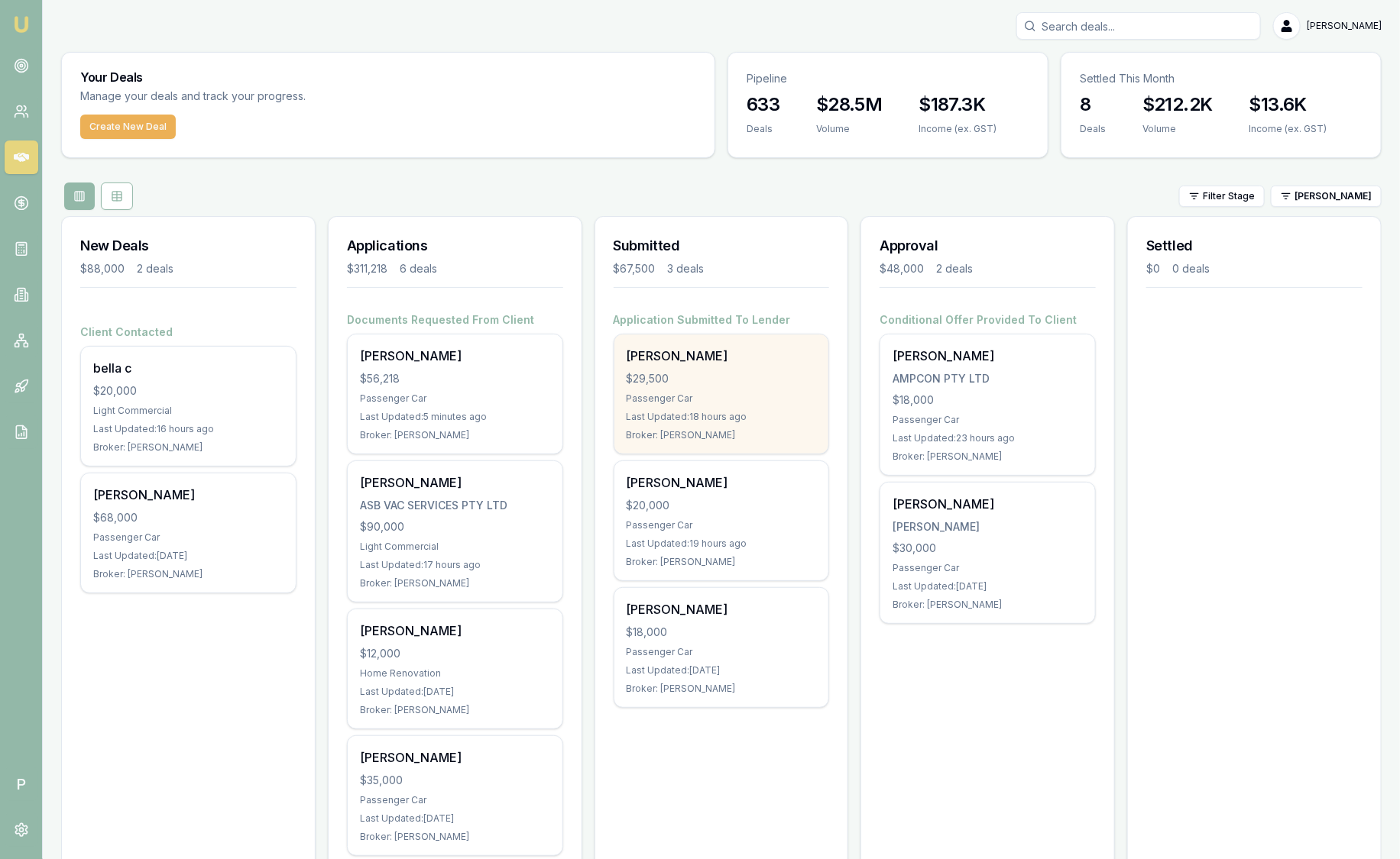
click at [763, 388] on div "Victor Dixon $29,500 Passenger Car Last Updated: 18 hours ago Broker: Robyn Ada…" at bounding box center [721, 394] width 215 height 119
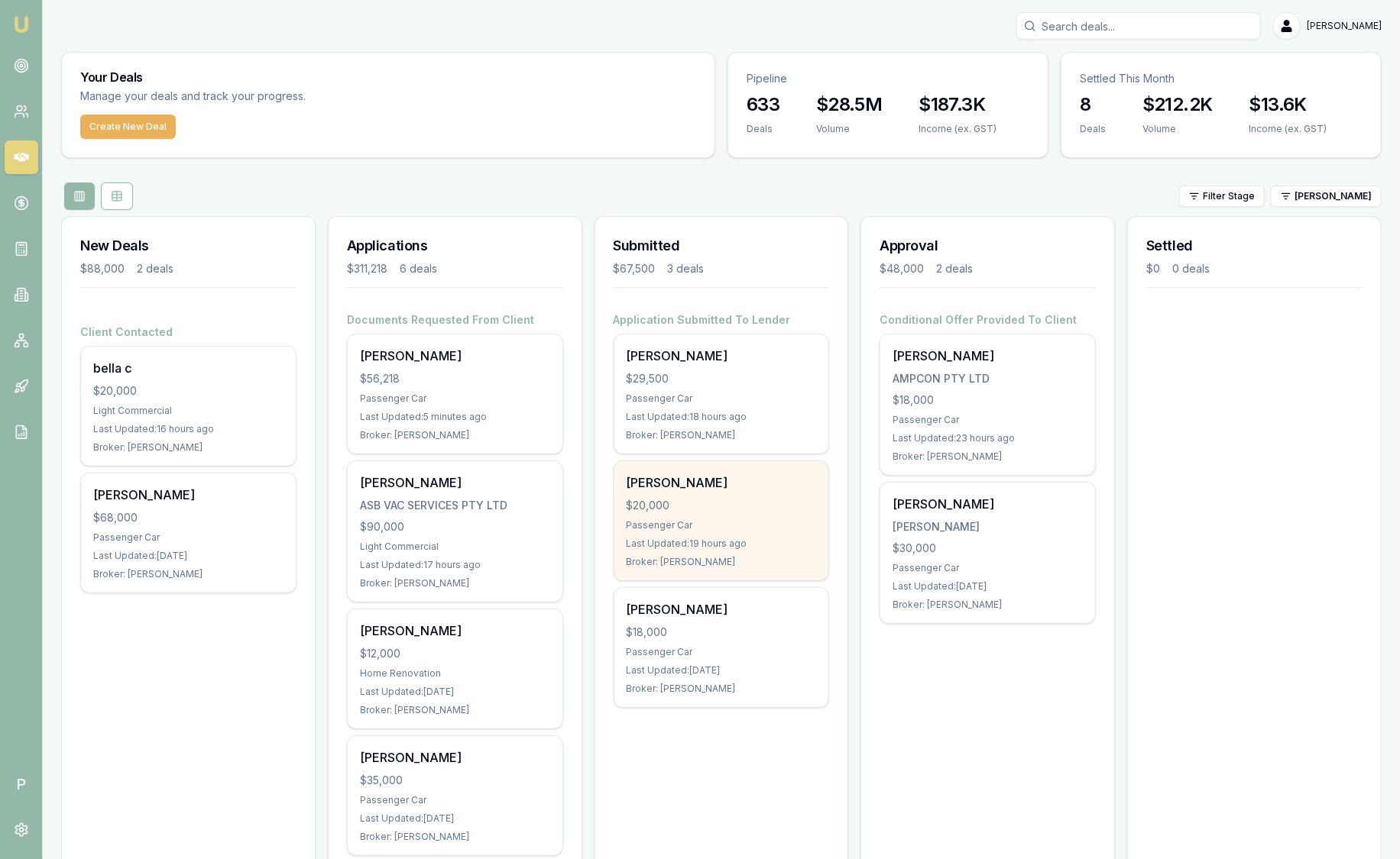
click at [743, 498] on div "$20,000" at bounding box center [722, 506] width 190 height 16
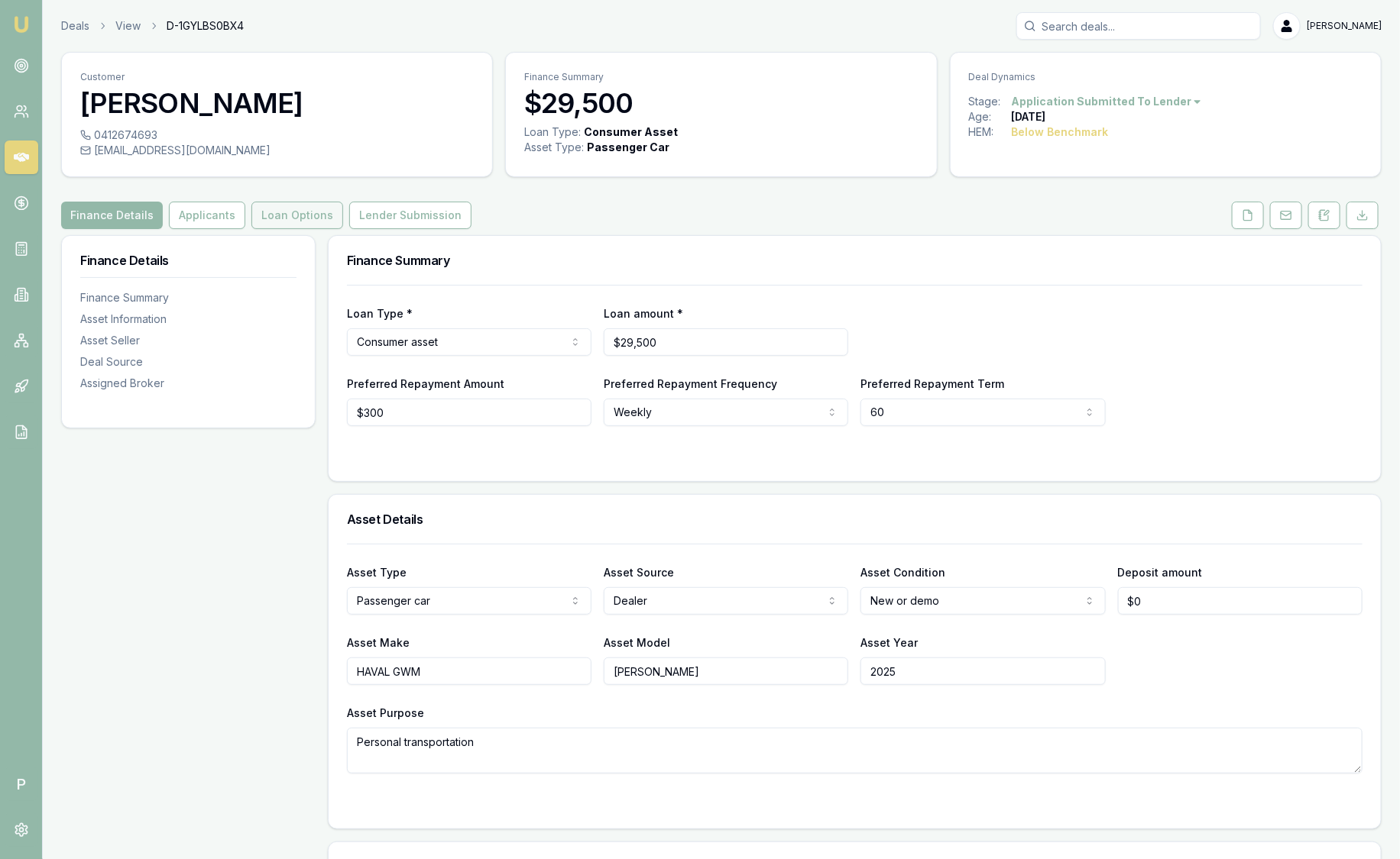
click at [296, 222] on button "Loan Options" at bounding box center [297, 215] width 91 height 27
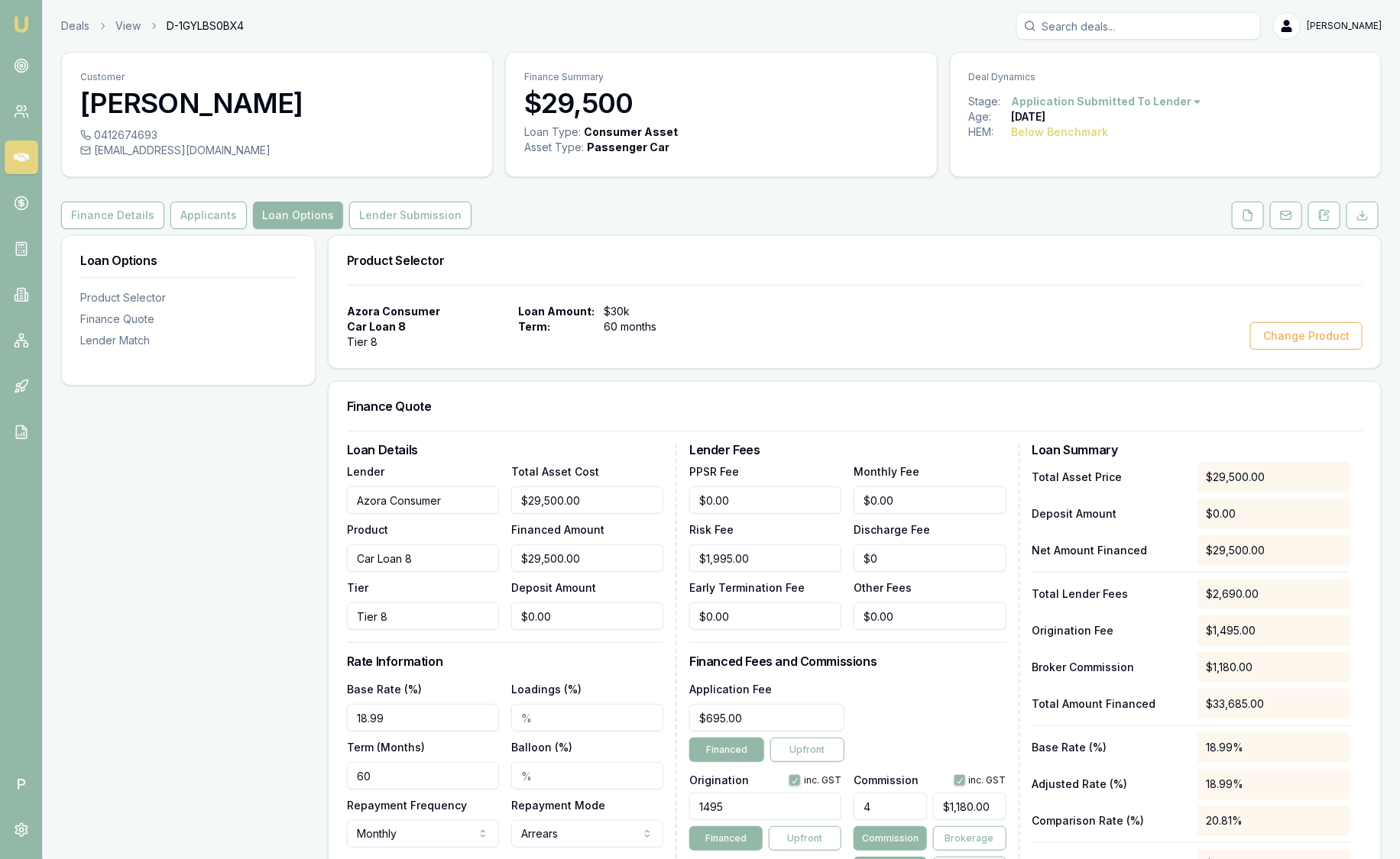
click at [23, 20] on img at bounding box center [21, 24] width 18 height 18
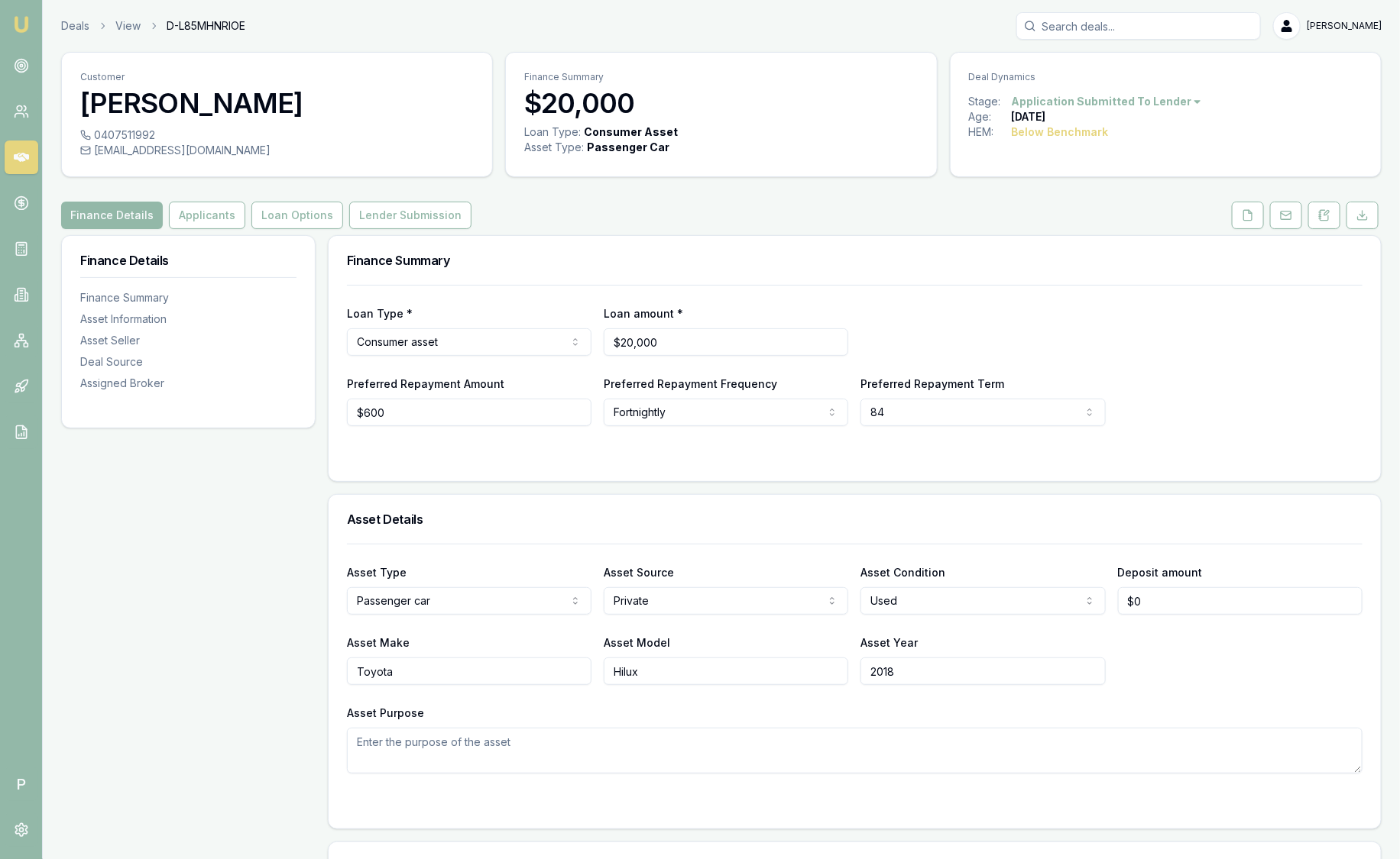
drag, startPoint x: 1324, startPoint y: 215, endPoint x: 1295, endPoint y: 245, distance: 41.7
click at [1324, 215] on icon at bounding box center [1324, 215] width 12 height 12
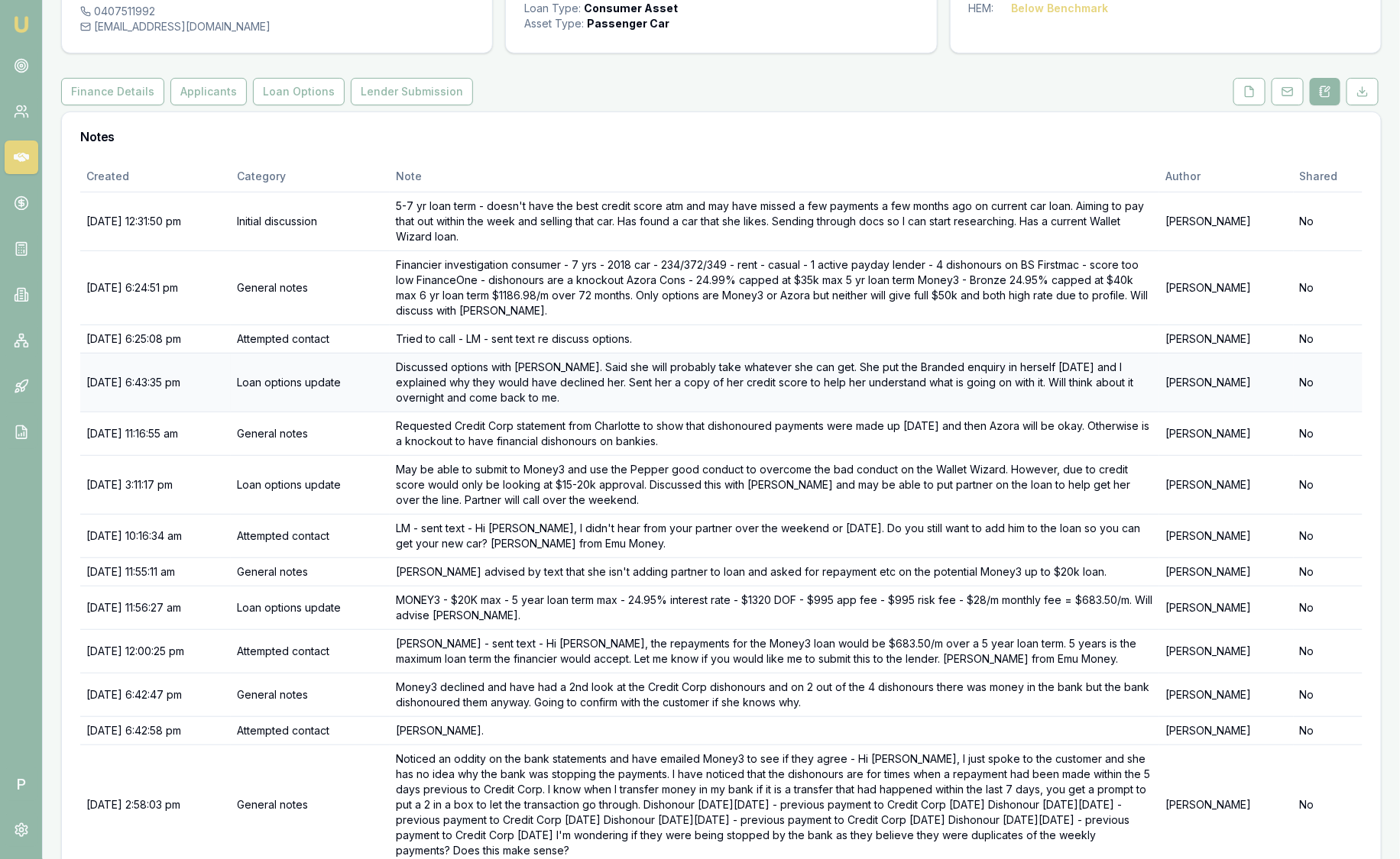
scroll to position [197, 0]
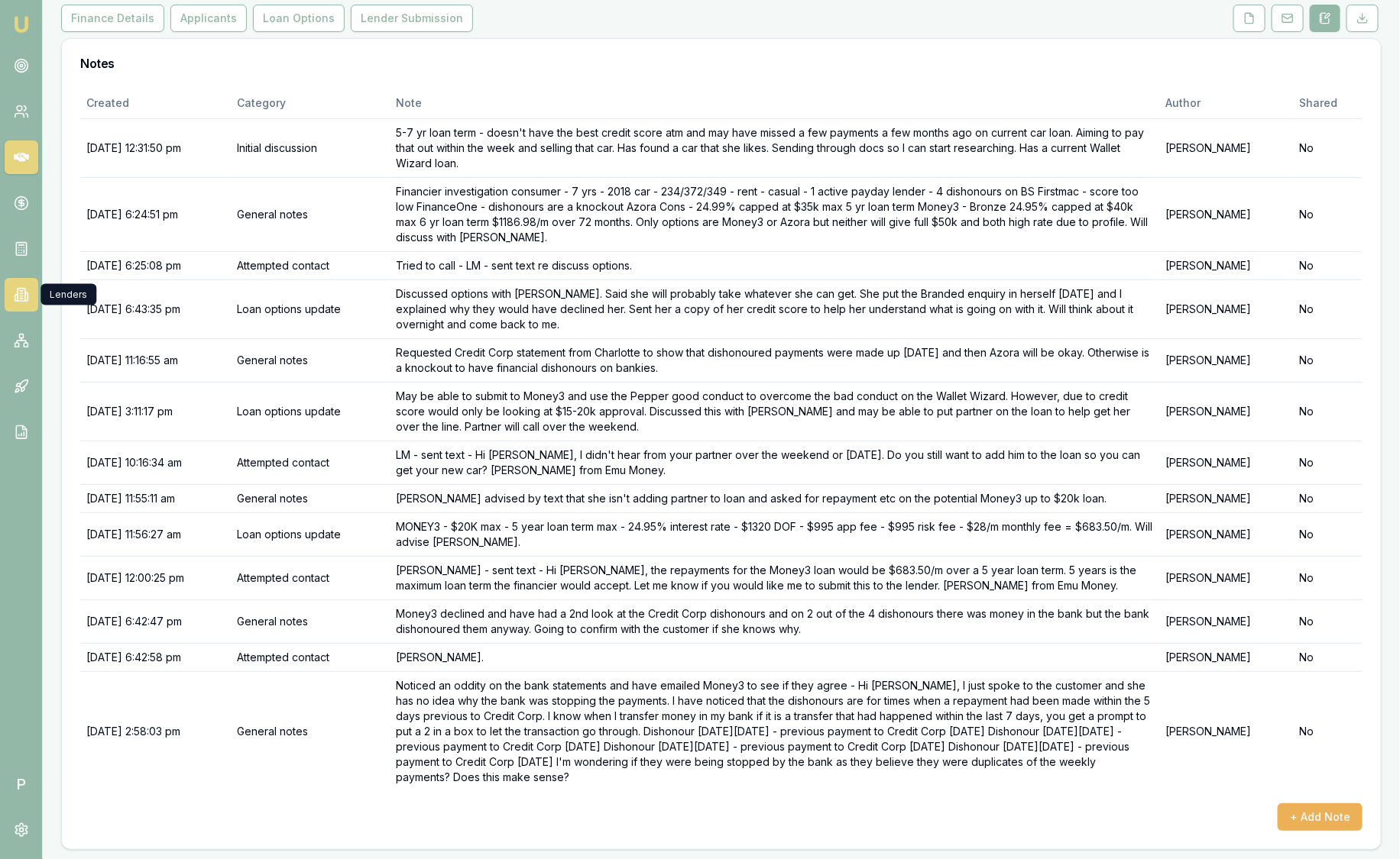
click at [27, 284] on link at bounding box center [21, 294] width 34 height 34
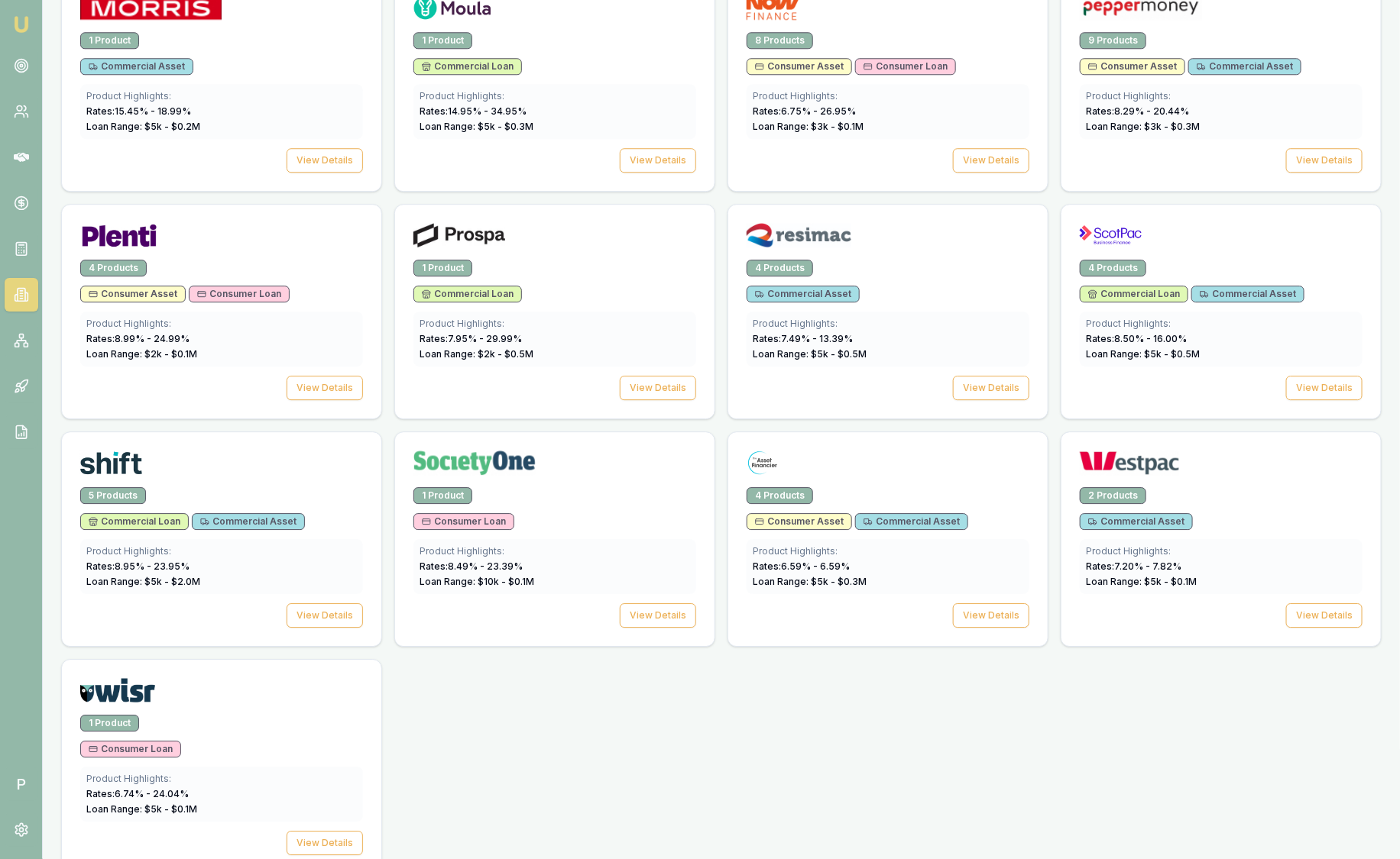
scroll to position [1986, 0]
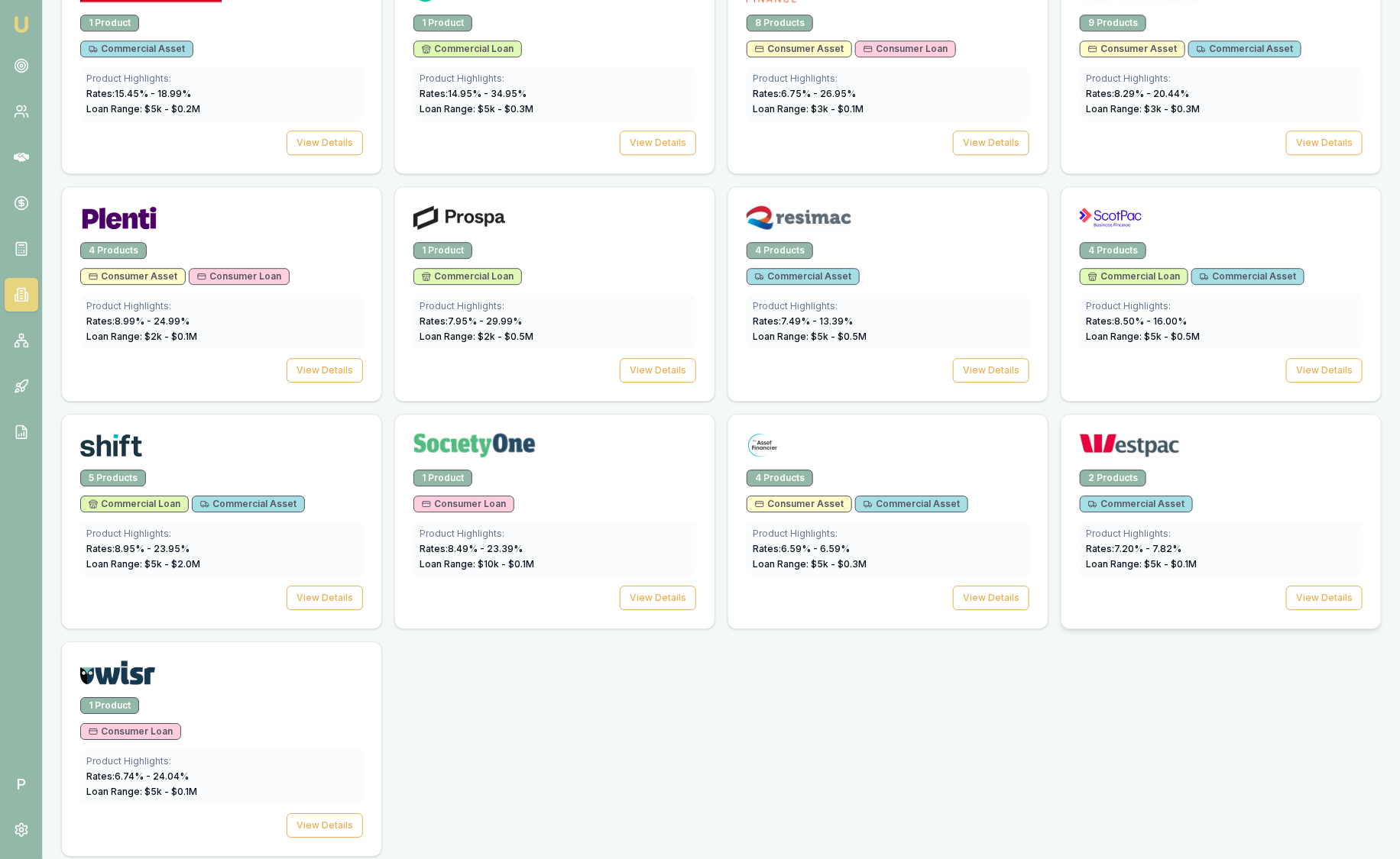
click at [1149, 438] on img at bounding box center [1128, 445] width 99 height 24
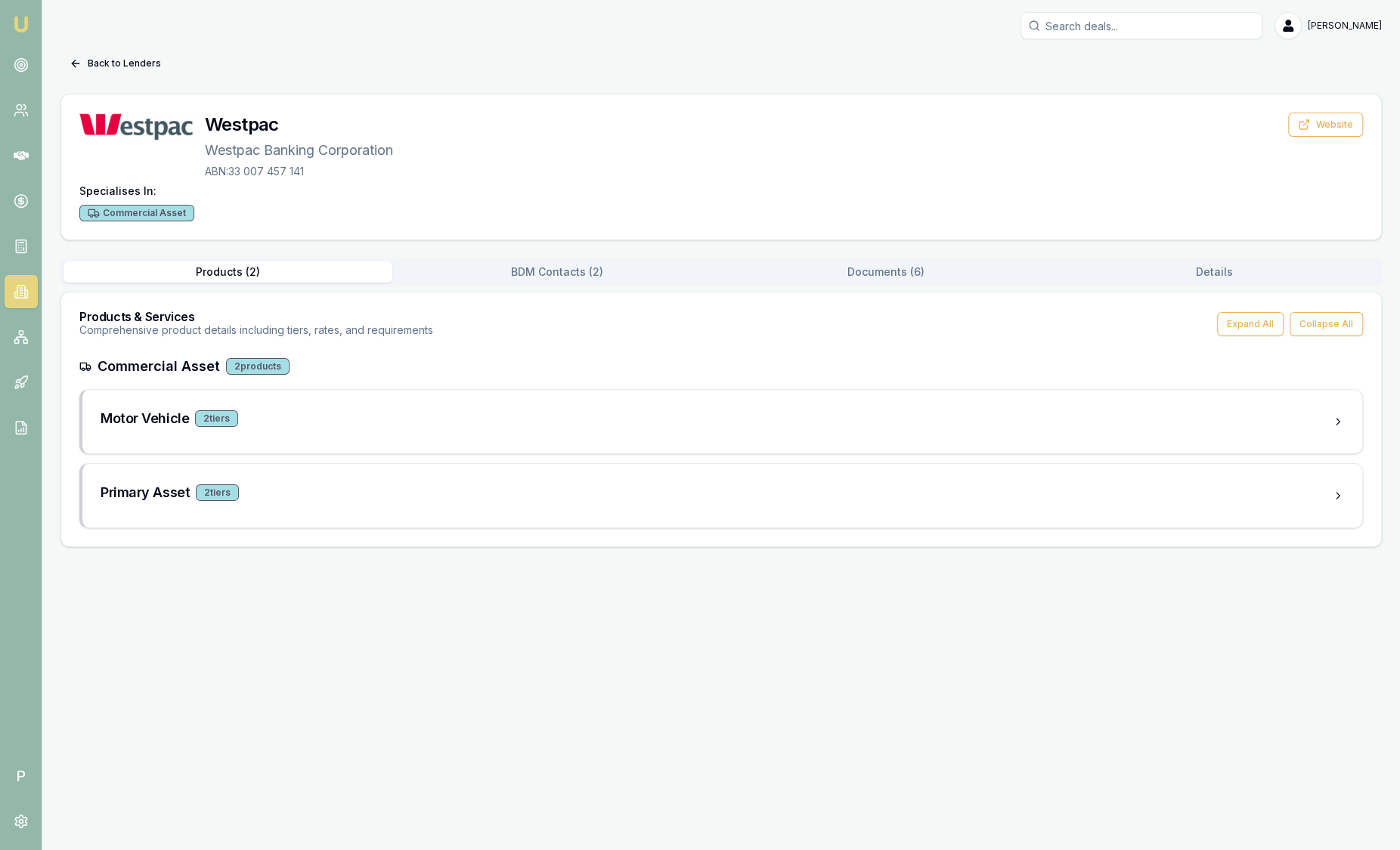
click at [951, 268] on button "Documents ( 6 )" at bounding box center [886, 272] width 329 height 21
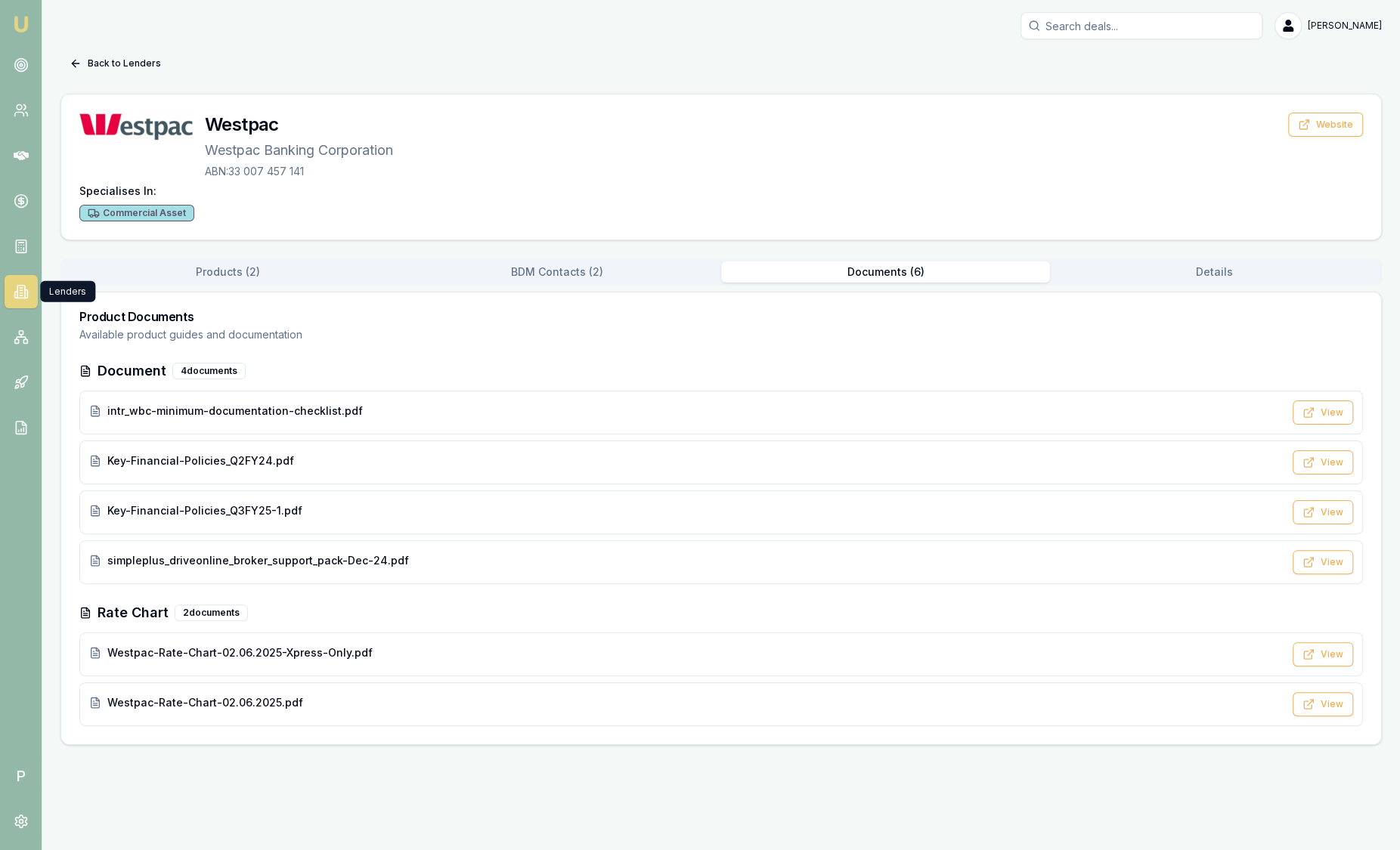
click at [26, 306] on link at bounding box center [21, 291] width 33 height 33
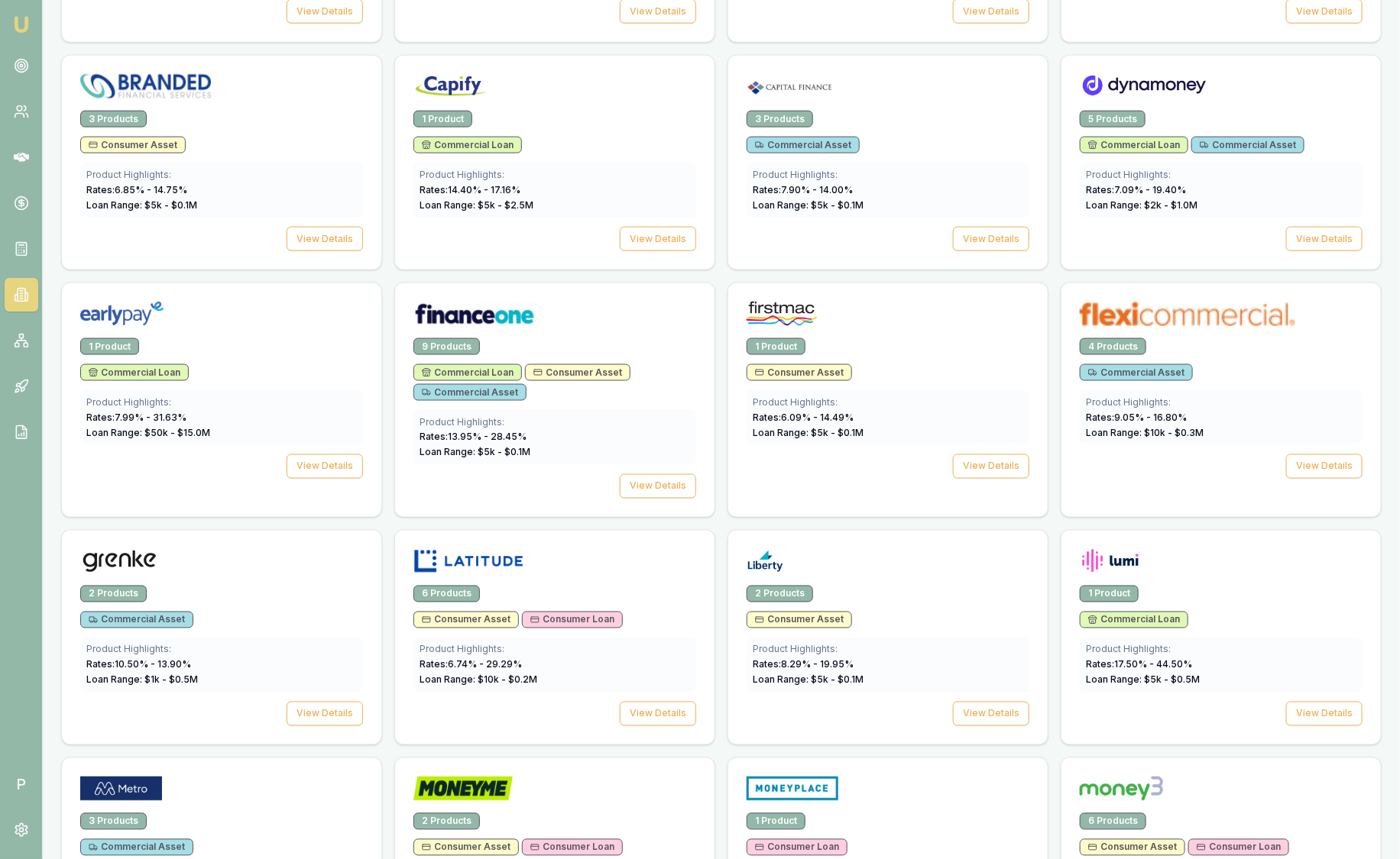
scroll to position [955, 0]
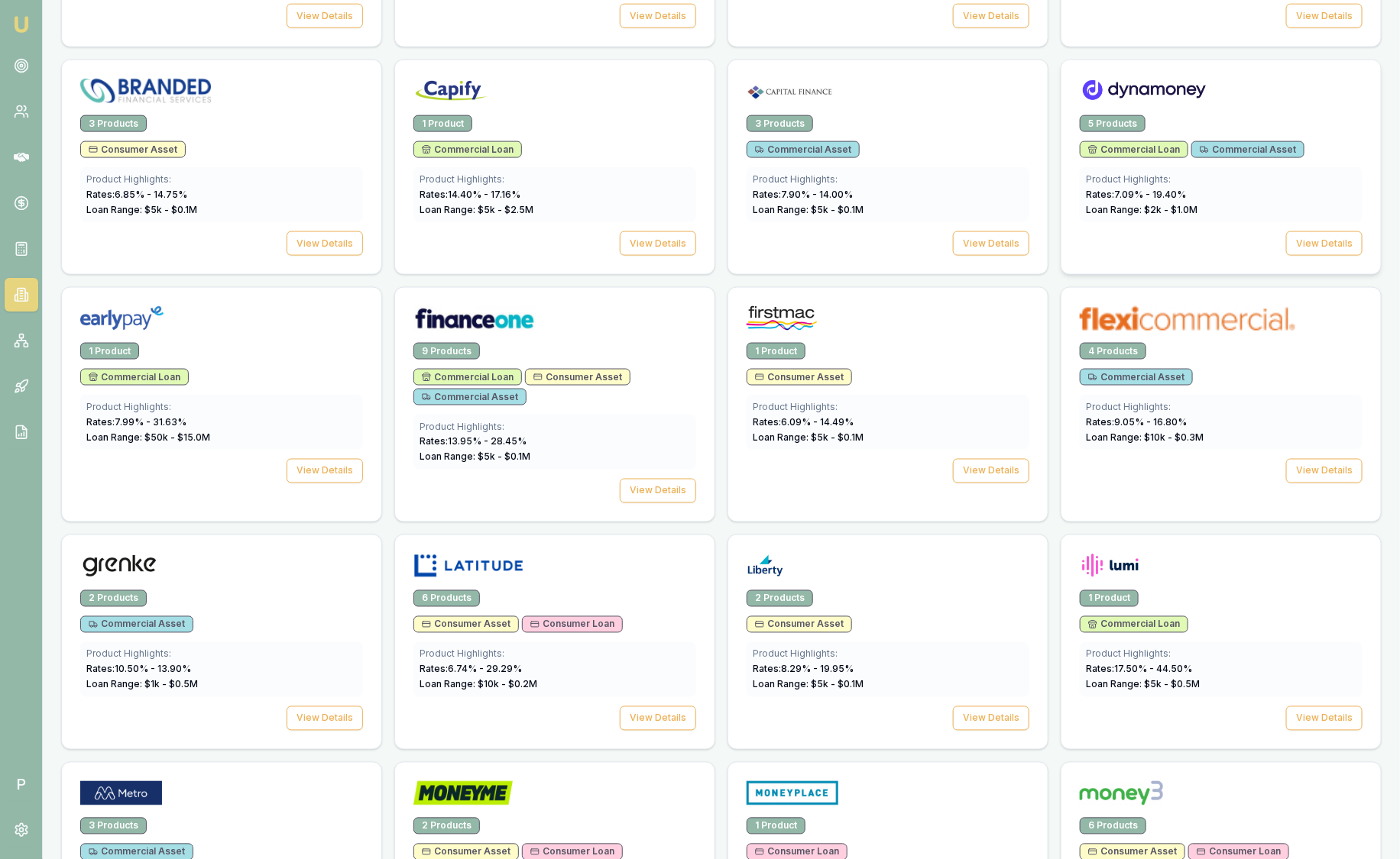
click at [1209, 95] on div at bounding box center [1221, 94] width 282 height 30
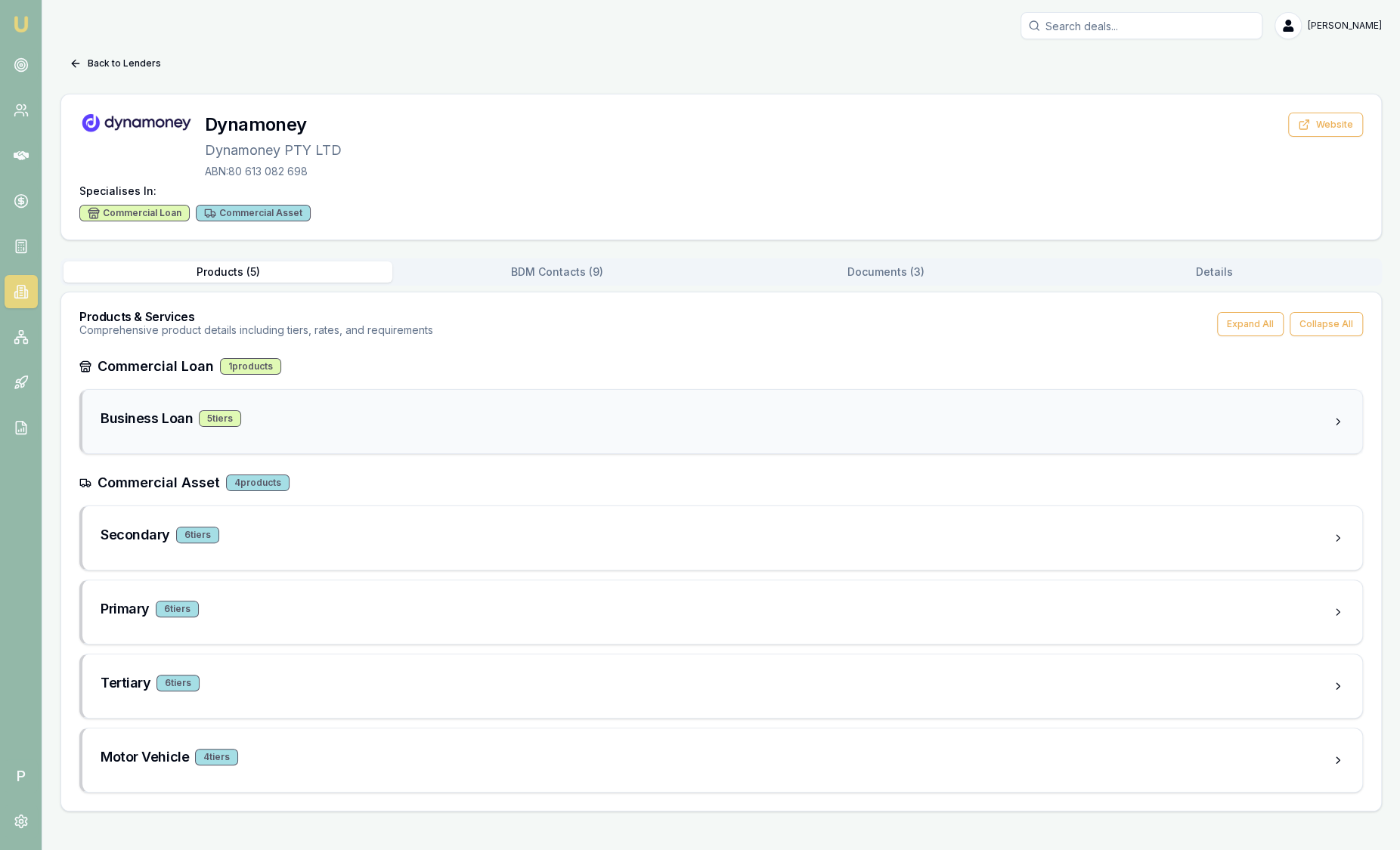
click at [456, 423] on div "Business Loan 5 tier s" at bounding box center [716, 418] width 1232 height 21
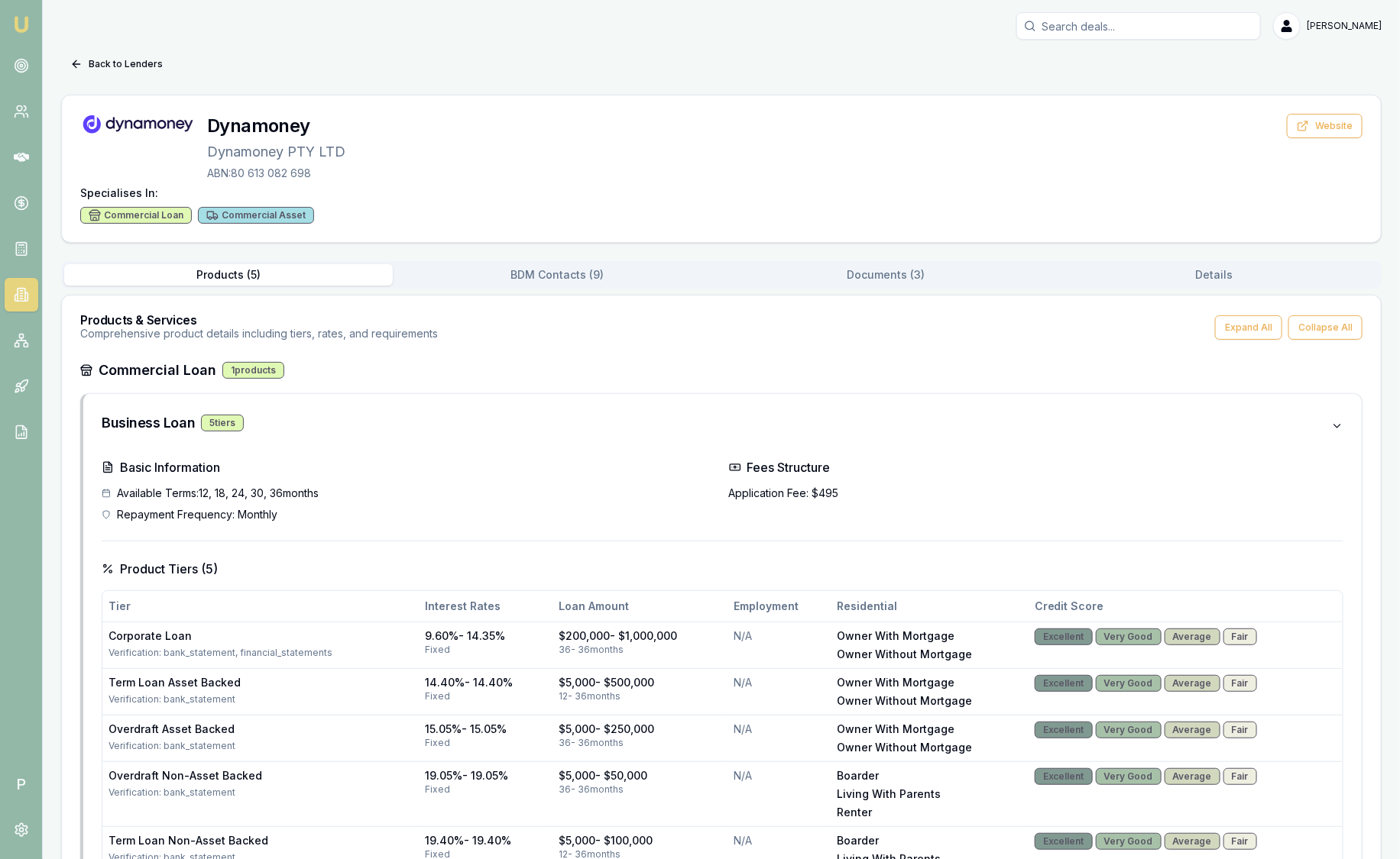
click at [836, 276] on button "Documents ( 3 )" at bounding box center [885, 275] width 329 height 21
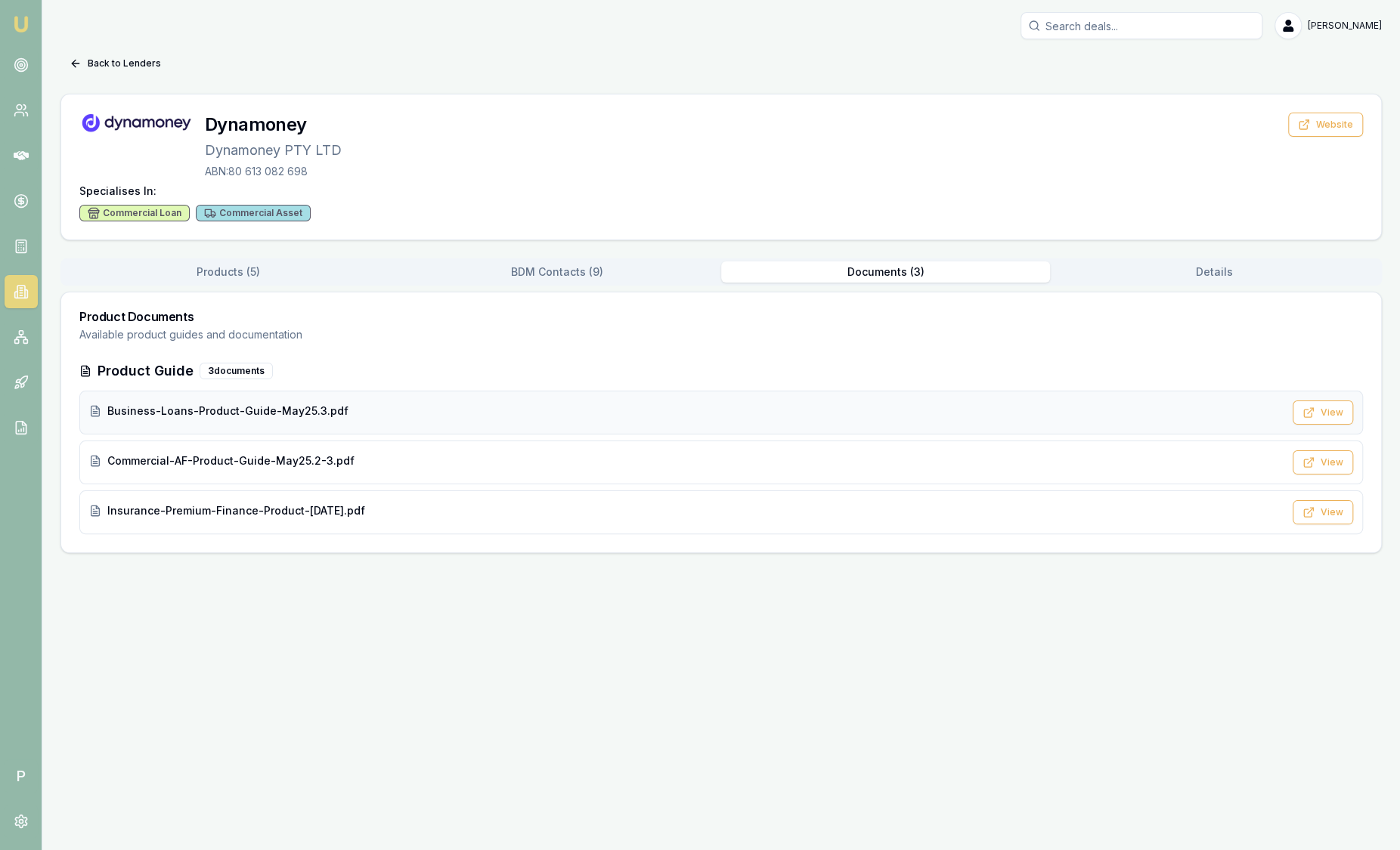
click at [488, 415] on div "Business-Loans-Product-Guide-May25.3.pdf" at bounding box center [686, 411] width 1195 height 15
click at [14, 243] on icon at bounding box center [22, 246] width 15 height 15
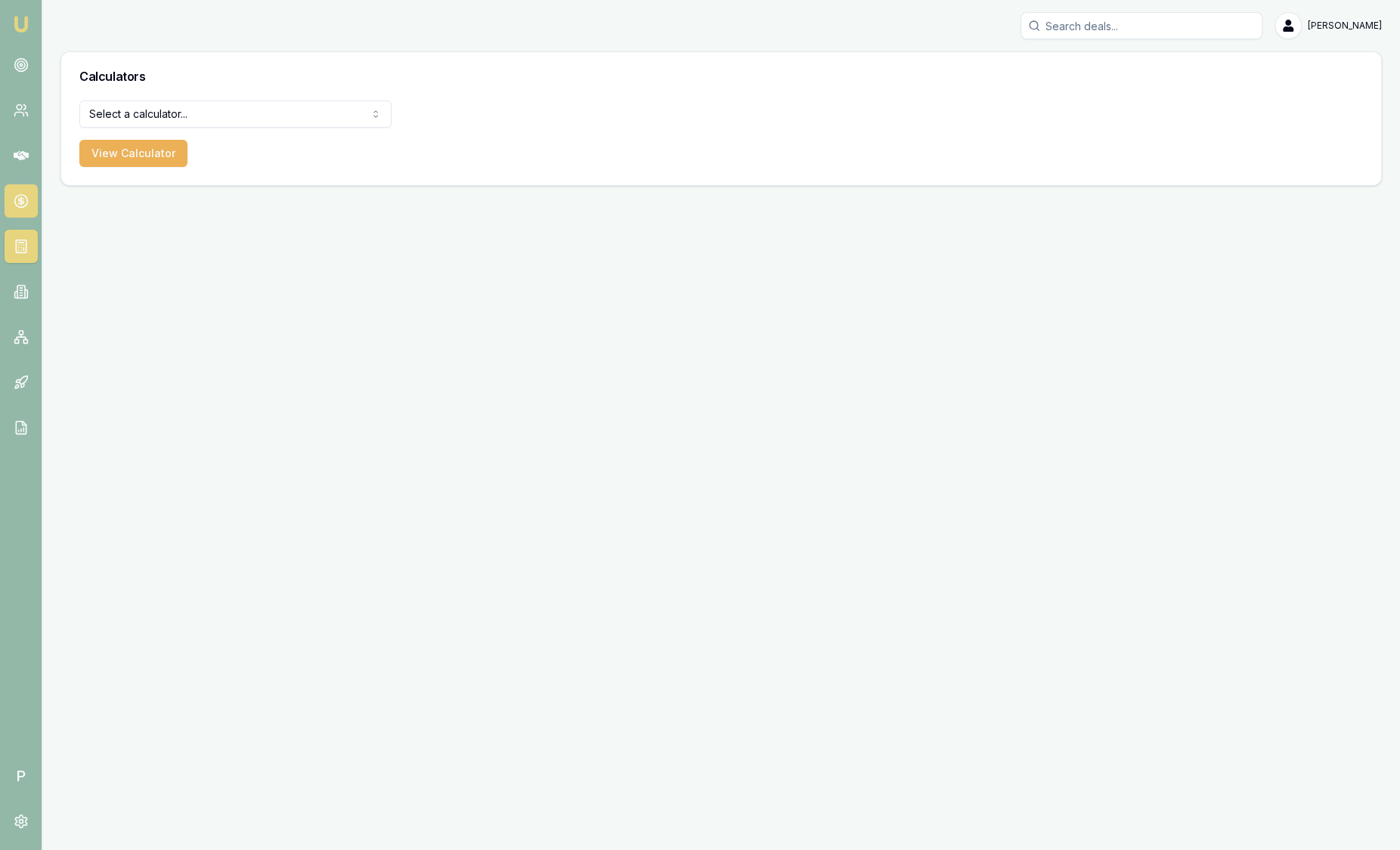
click at [24, 194] on icon at bounding box center [22, 201] width 15 height 15
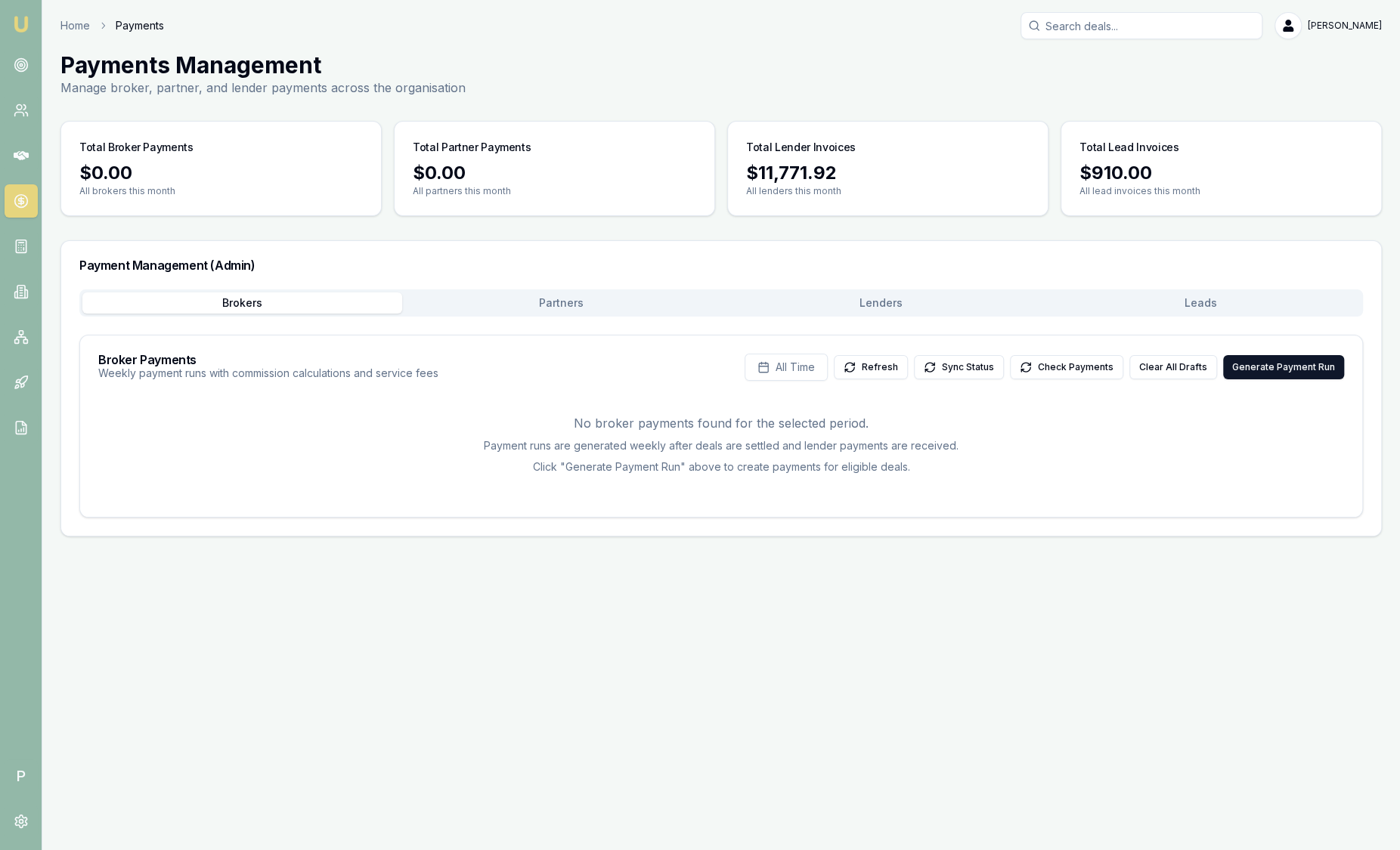
click at [1209, 303] on button "Leads" at bounding box center [1201, 303] width 320 height 21
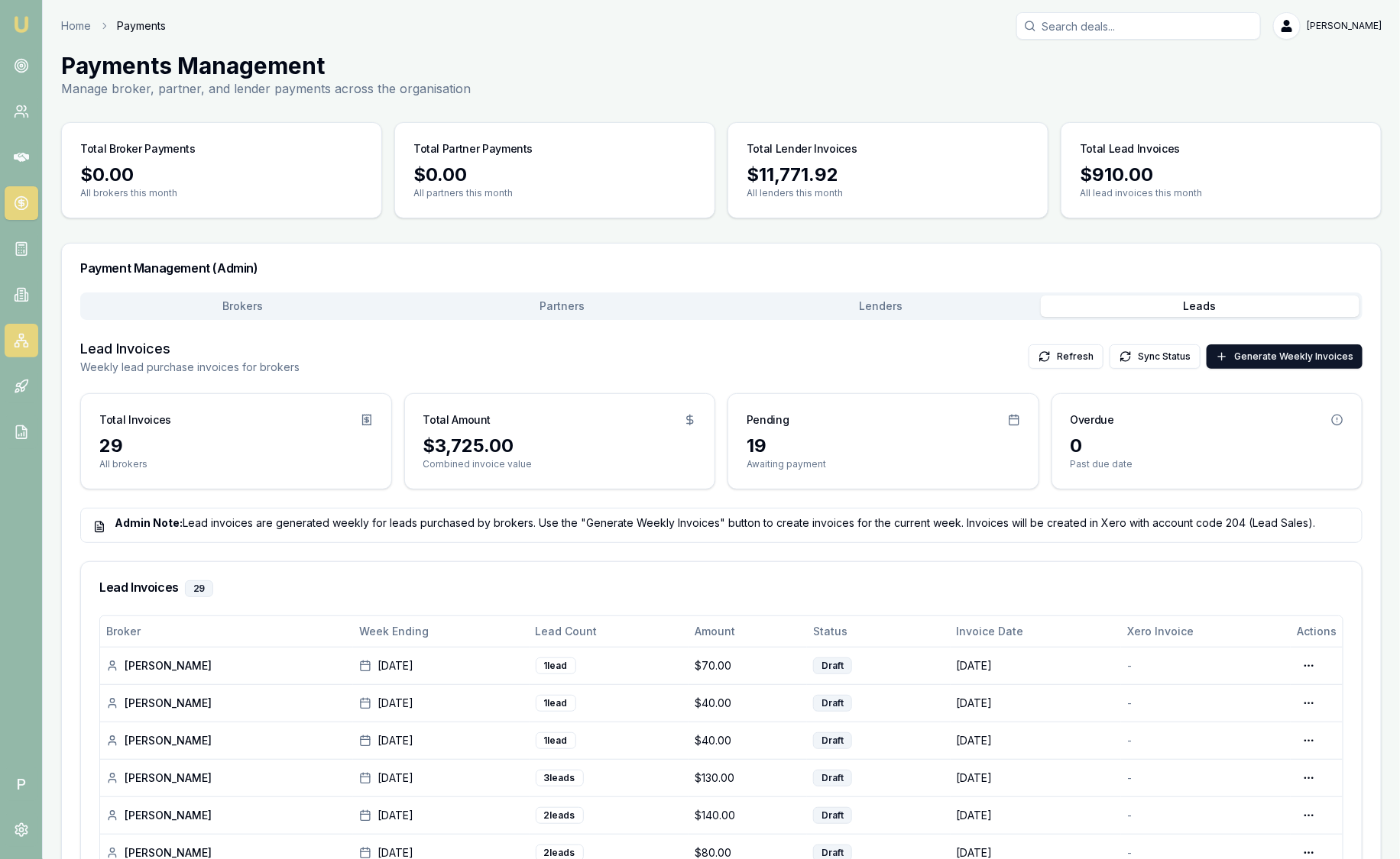
click at [21, 339] on icon at bounding box center [21, 339] width 0 height 2
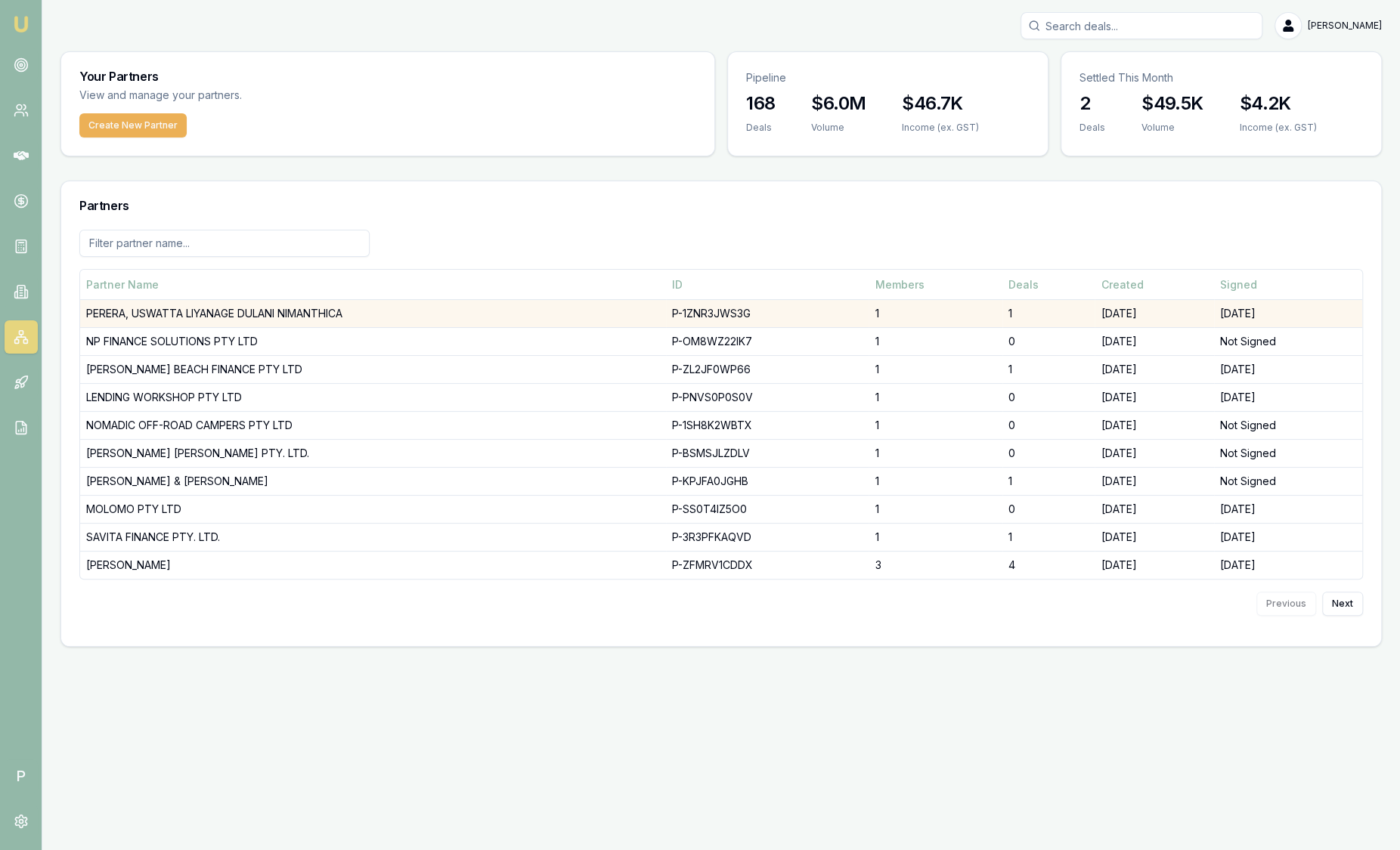
click at [273, 321] on td "PERERA, USWATTA LIYANAGE DULANI NIMANTHICA" at bounding box center [373, 314] width 586 height 28
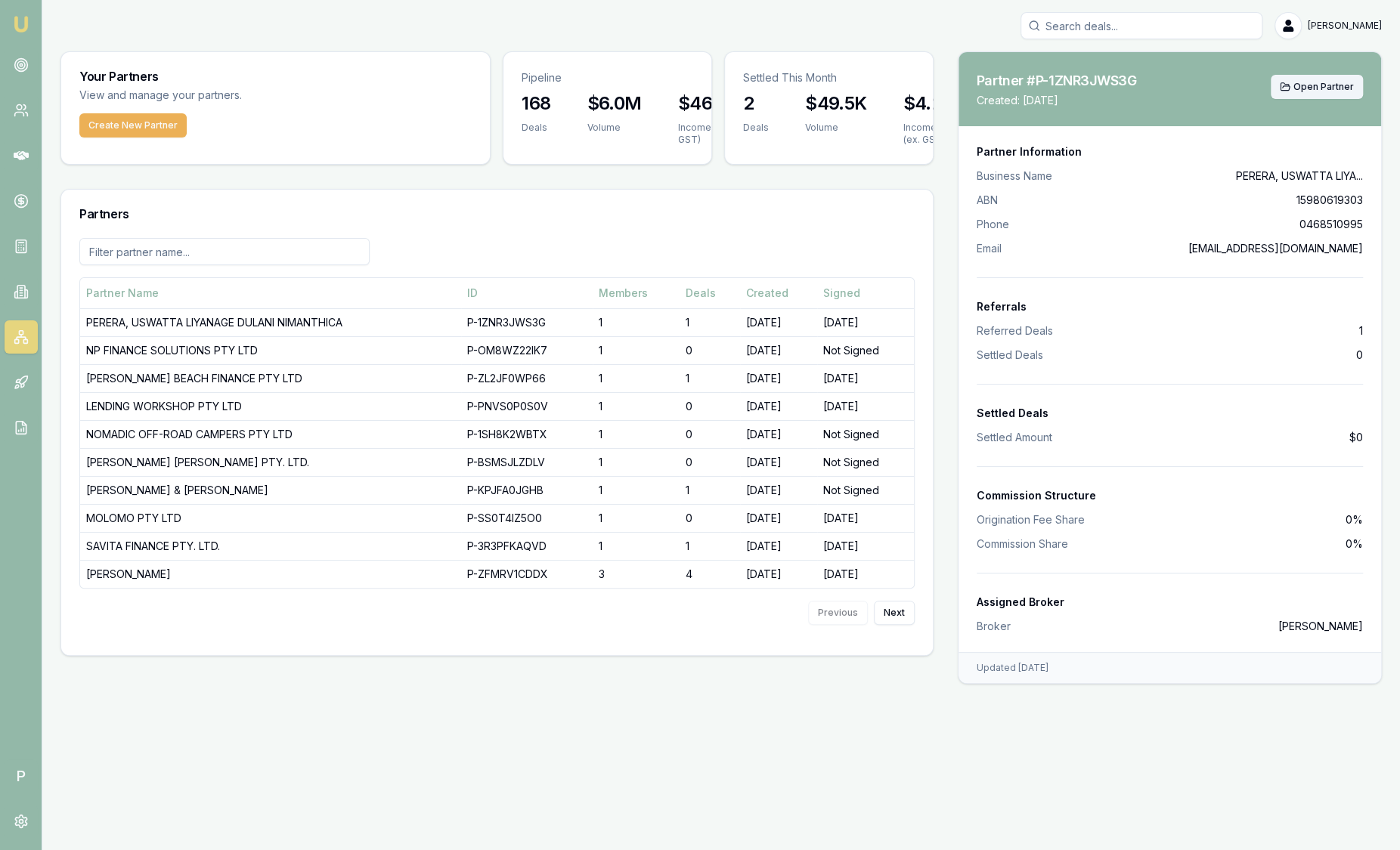
click at [1317, 97] on button "Open Partner" at bounding box center [1317, 86] width 92 height 24
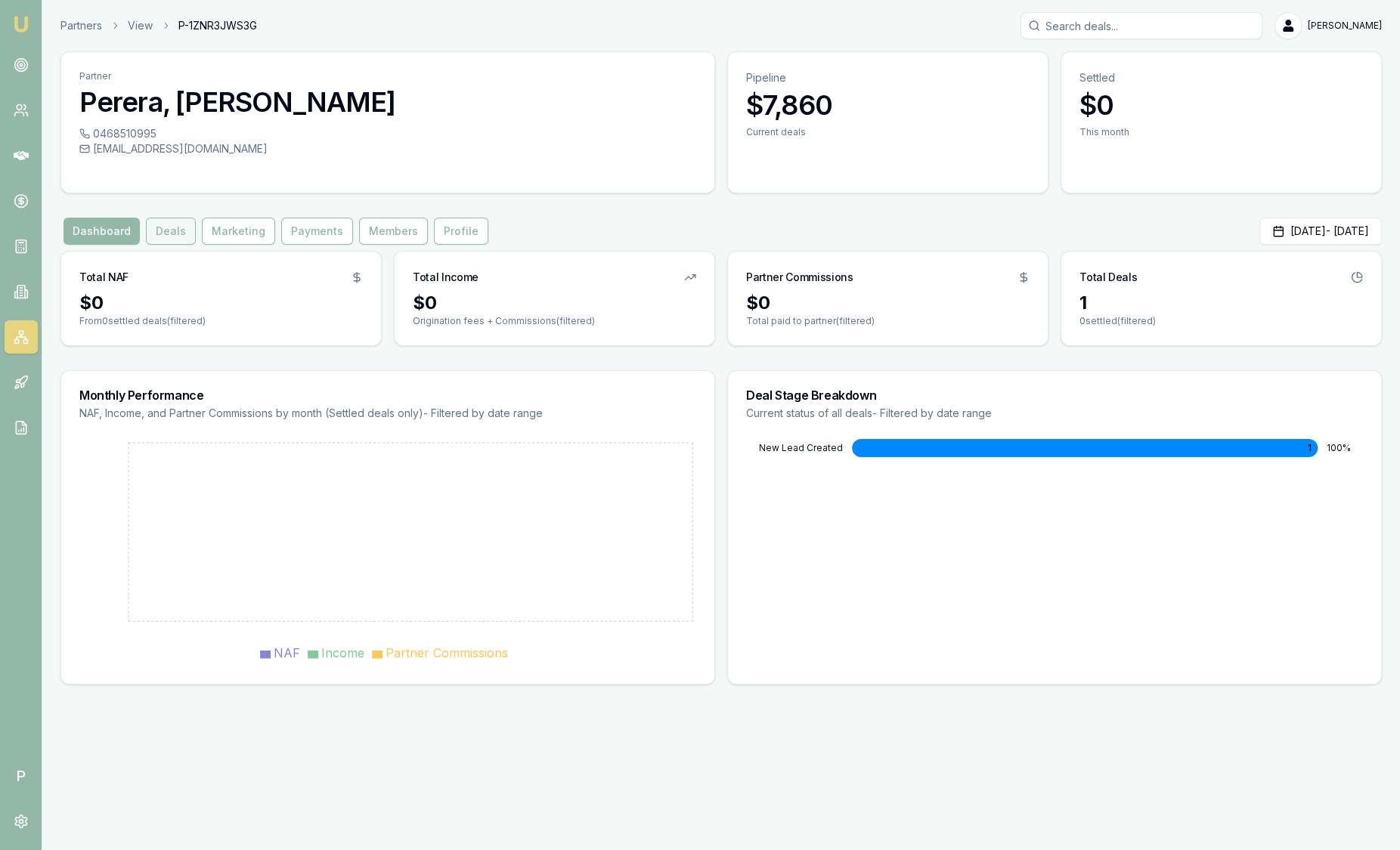
click at [172, 235] on button "Deals" at bounding box center [171, 231] width 50 height 27
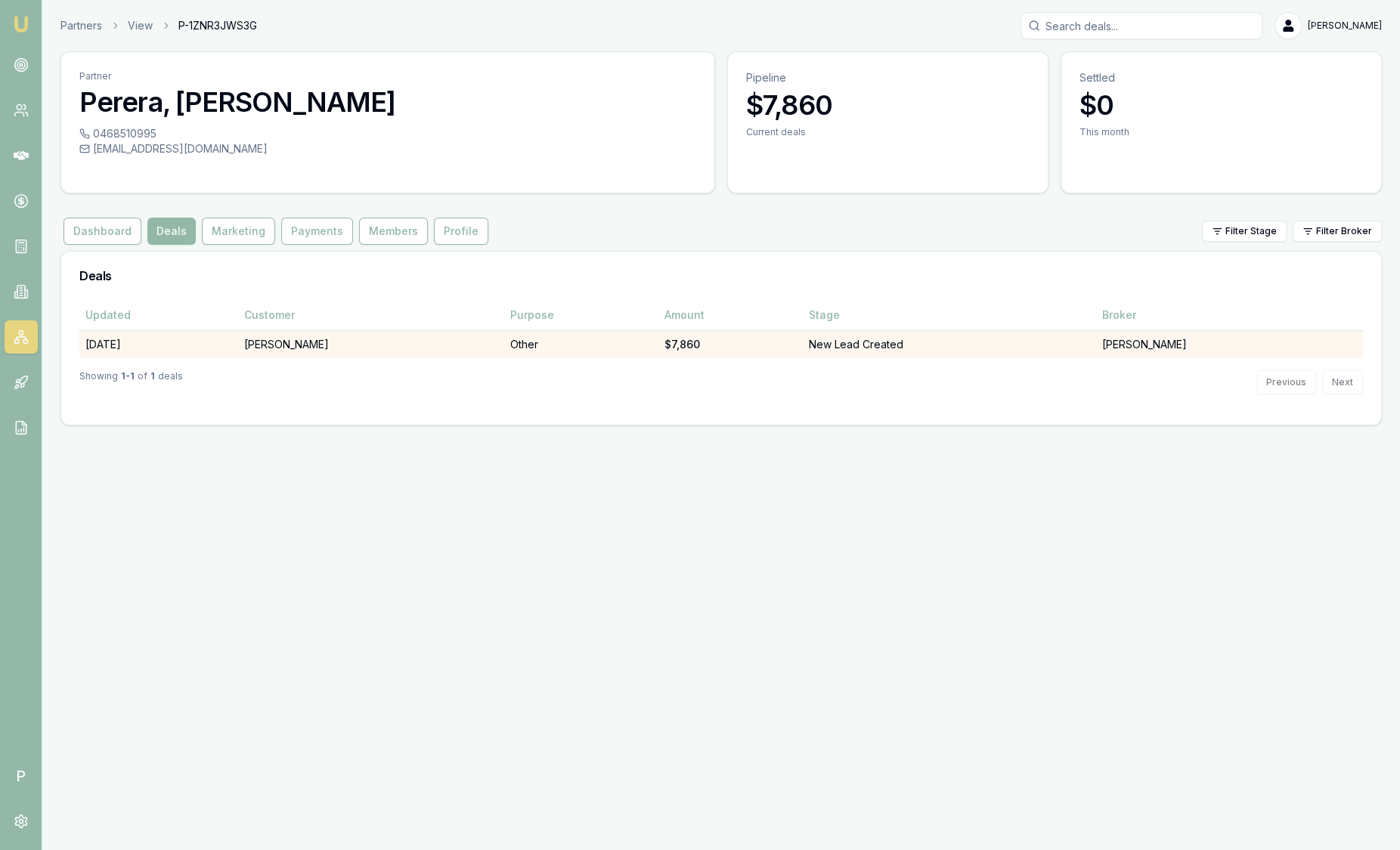
click at [348, 337] on td "Anusha Jacobs" at bounding box center [371, 344] width 267 height 28
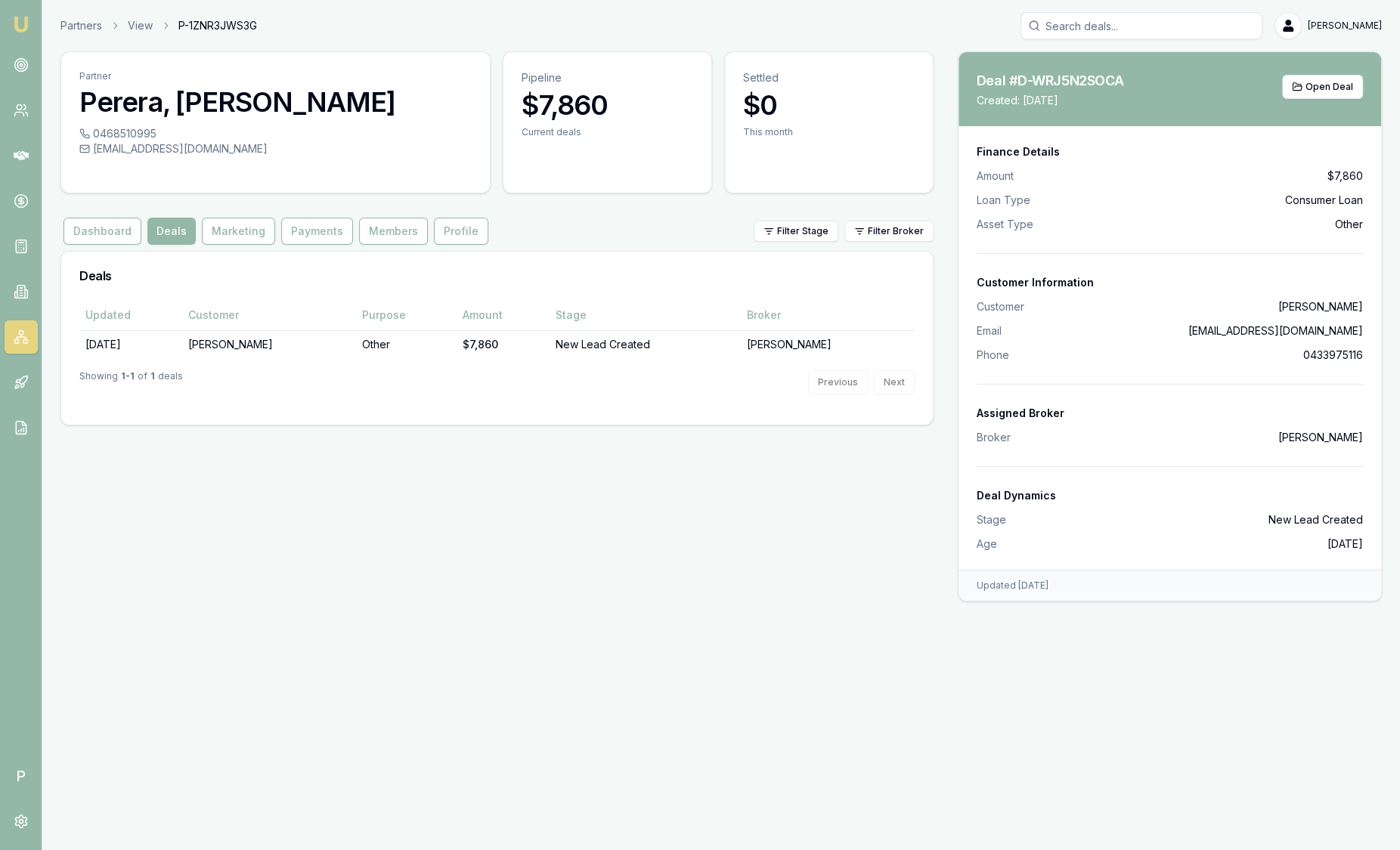
click at [645, 246] on div "Partner Perera, Uswatta Liyanage Dulani Nimanthica 0468510995 dulaninimcoach@gm…" at bounding box center [497, 239] width 873 height 374
click at [29, 418] on link at bounding box center [21, 428] width 33 height 33
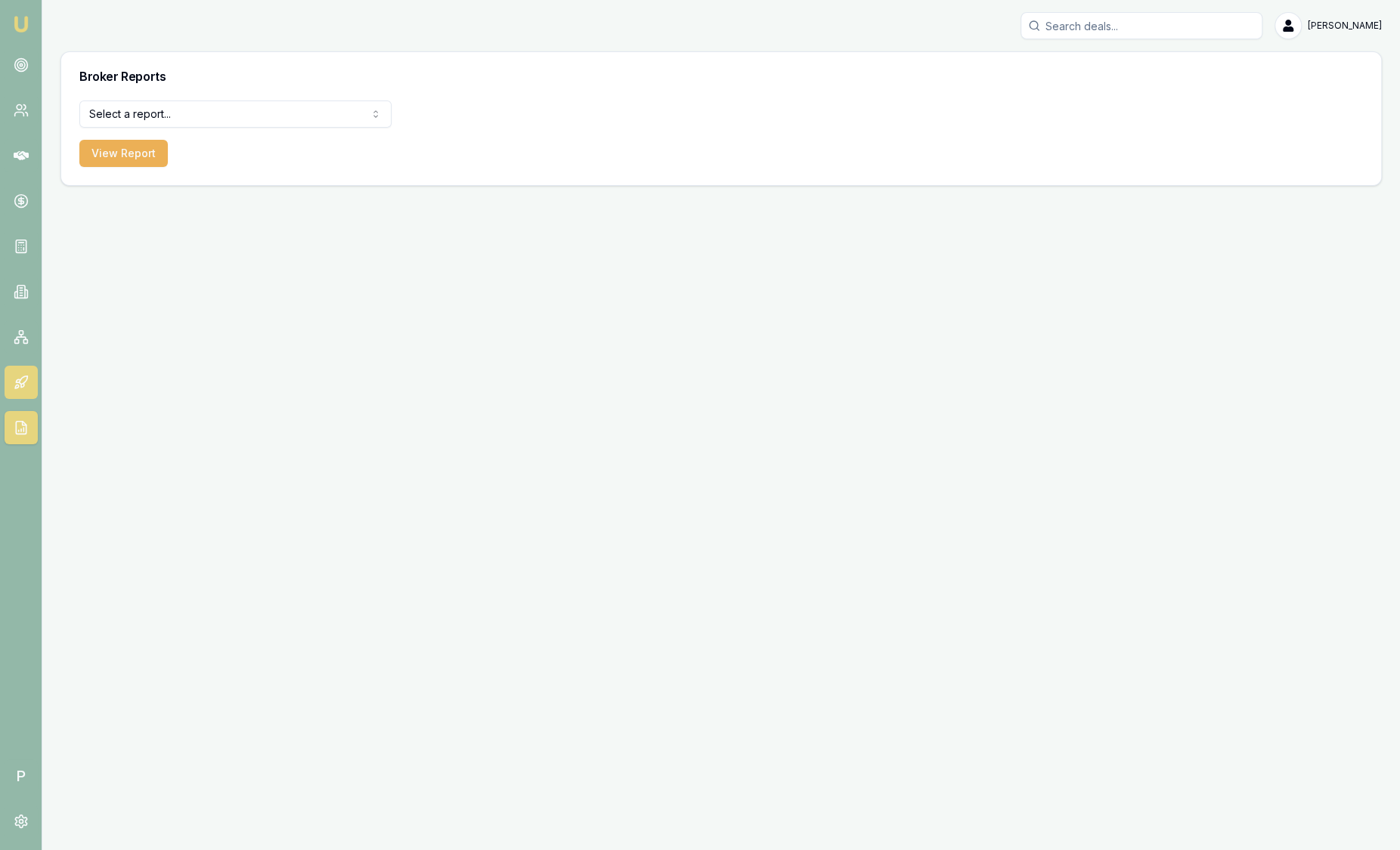
click at [24, 382] on icon at bounding box center [22, 383] width 15 height 15
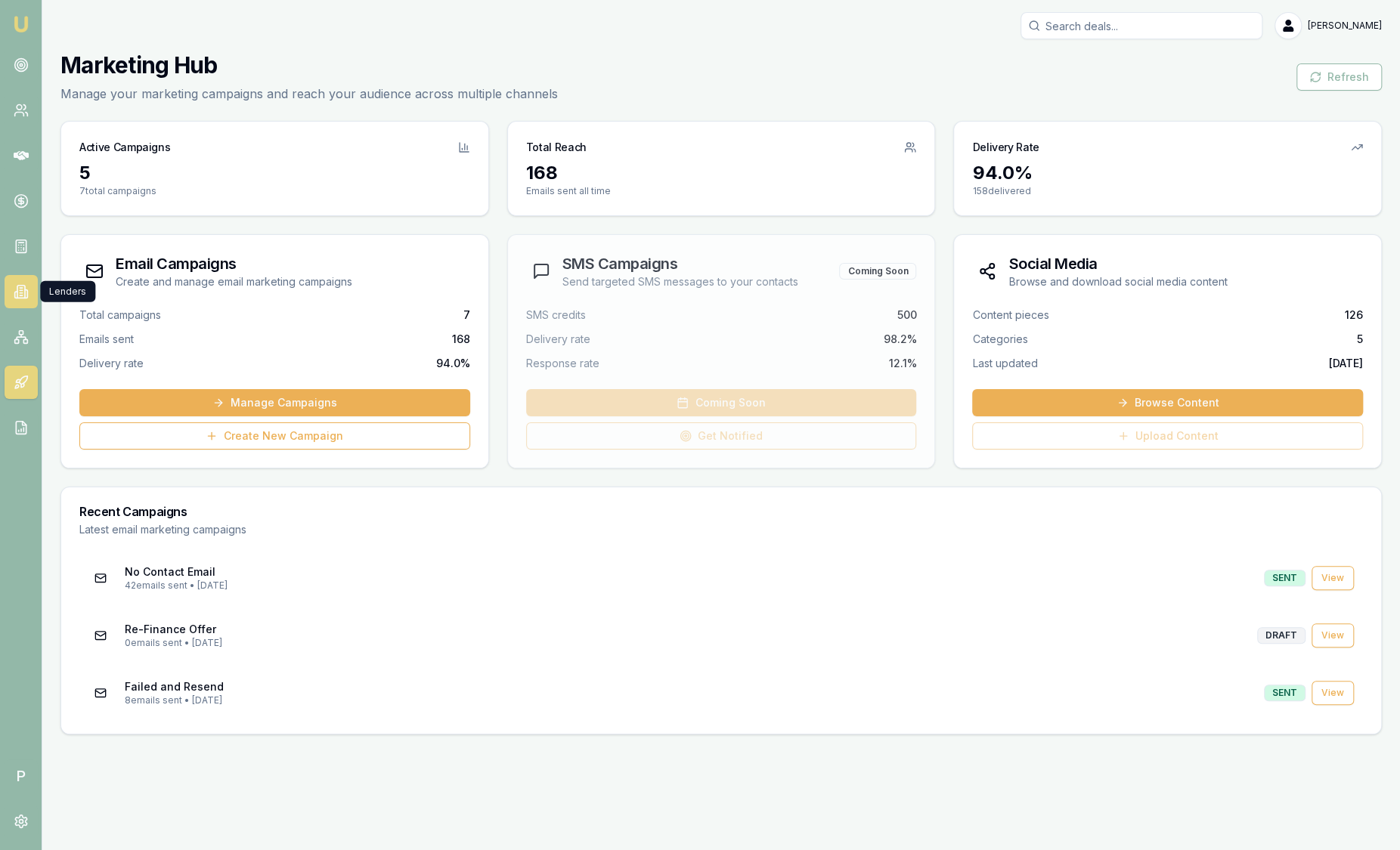
click at [22, 287] on icon at bounding box center [22, 292] width 15 height 15
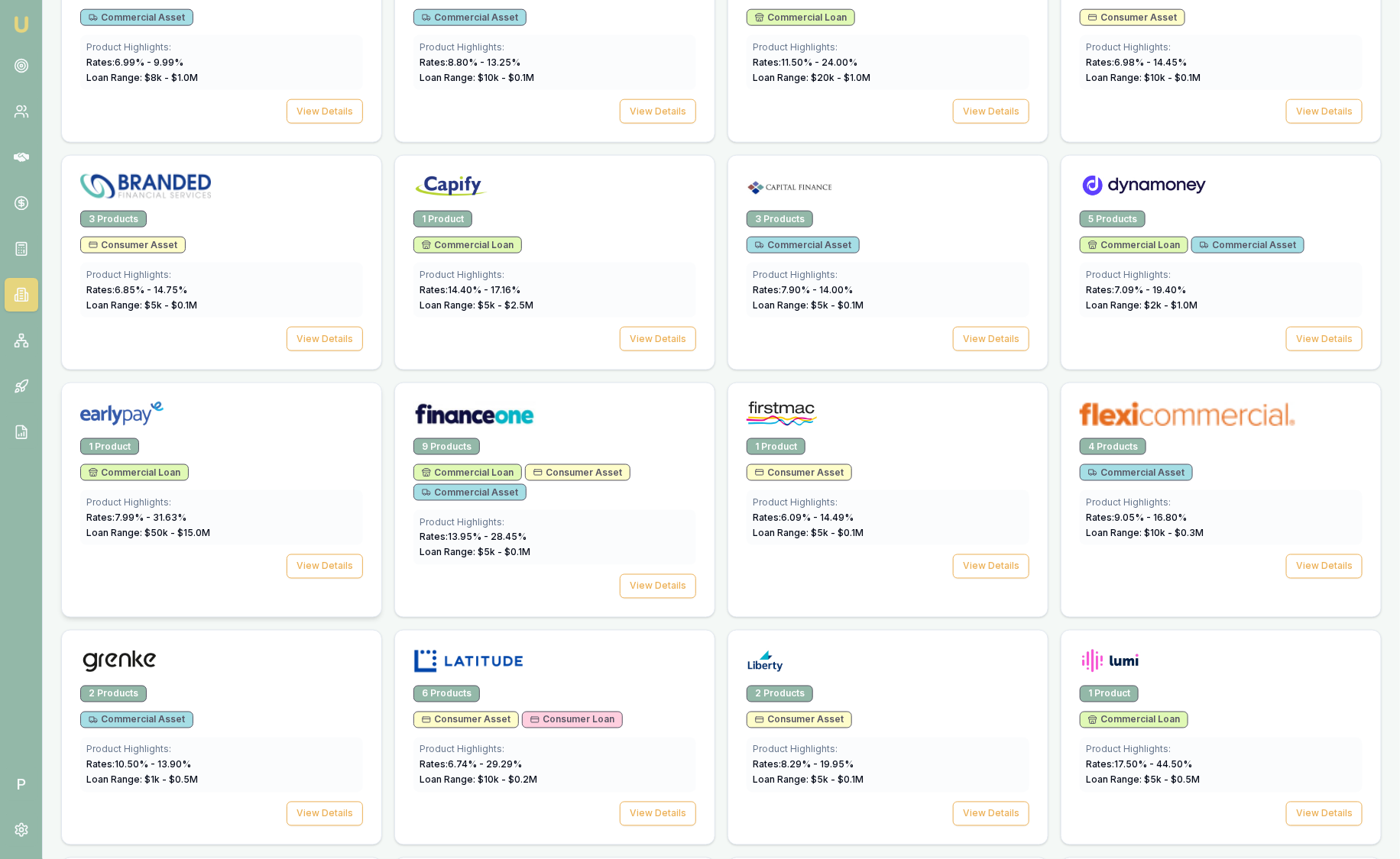
scroll to position [1432, 0]
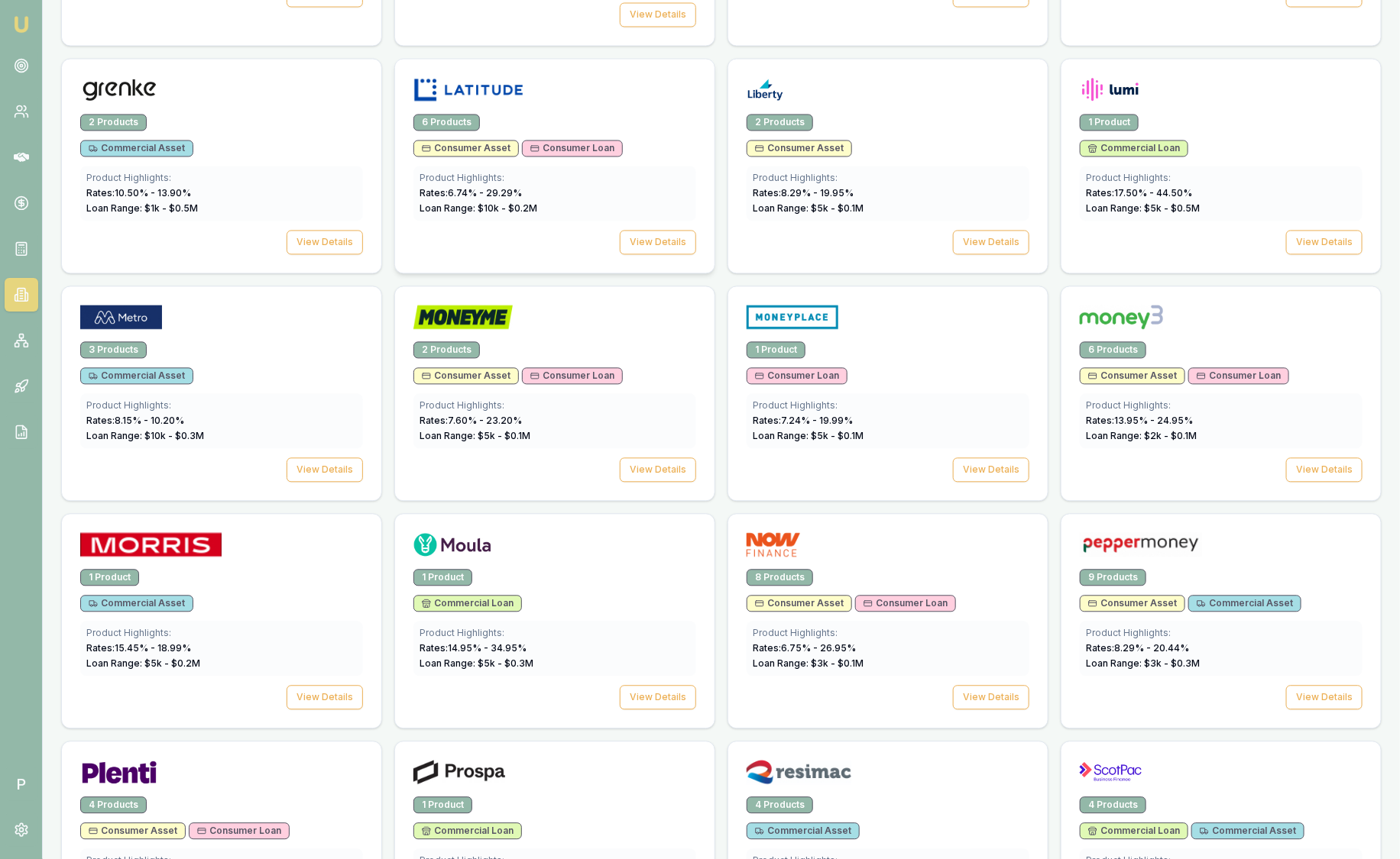
click at [528, 106] on div at bounding box center [554, 86] width 319 height 55
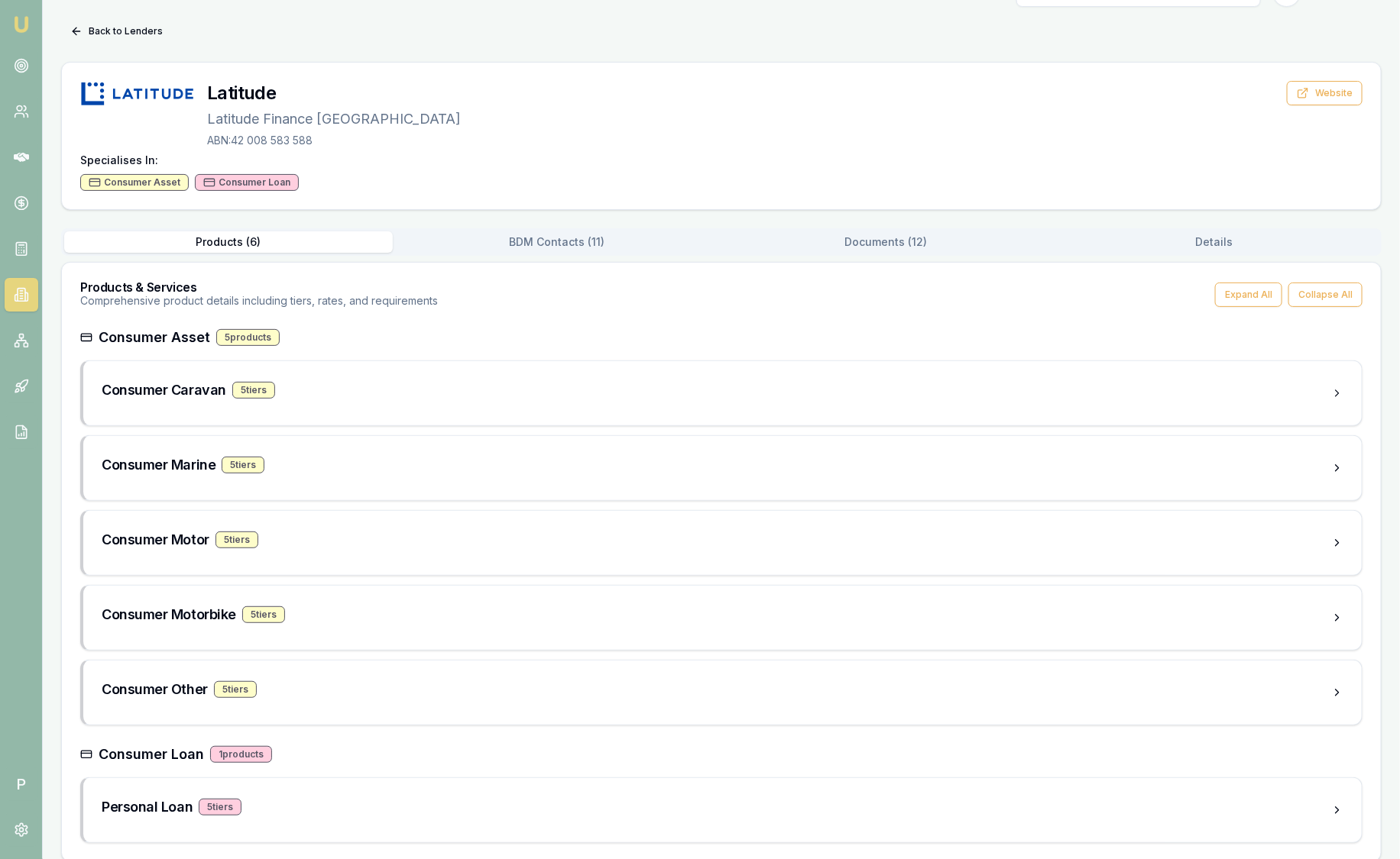
scroll to position [45, 0]
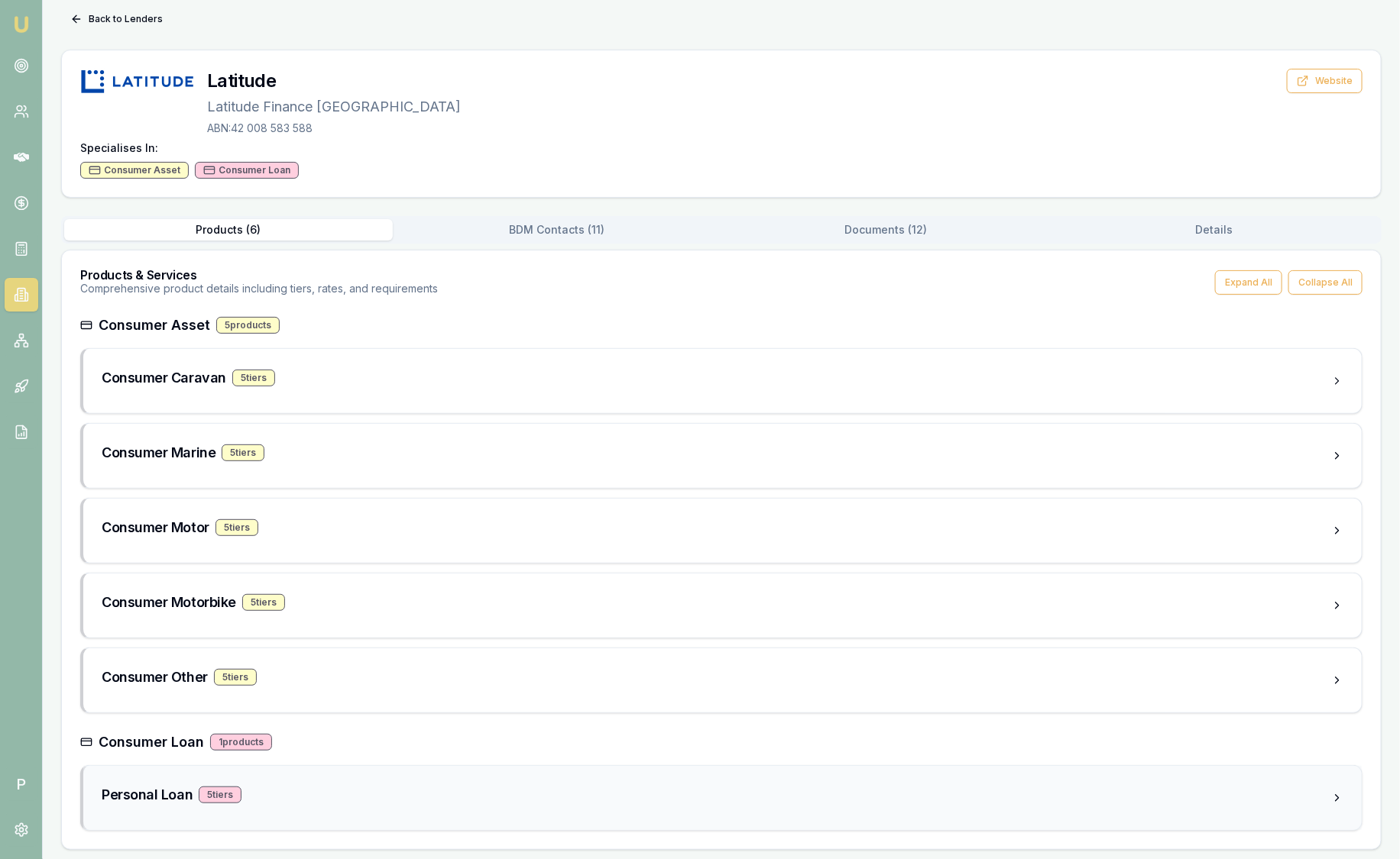
click at [344, 794] on div "Personal Loan 5 tier s" at bounding box center [716, 794] width 1229 height 21
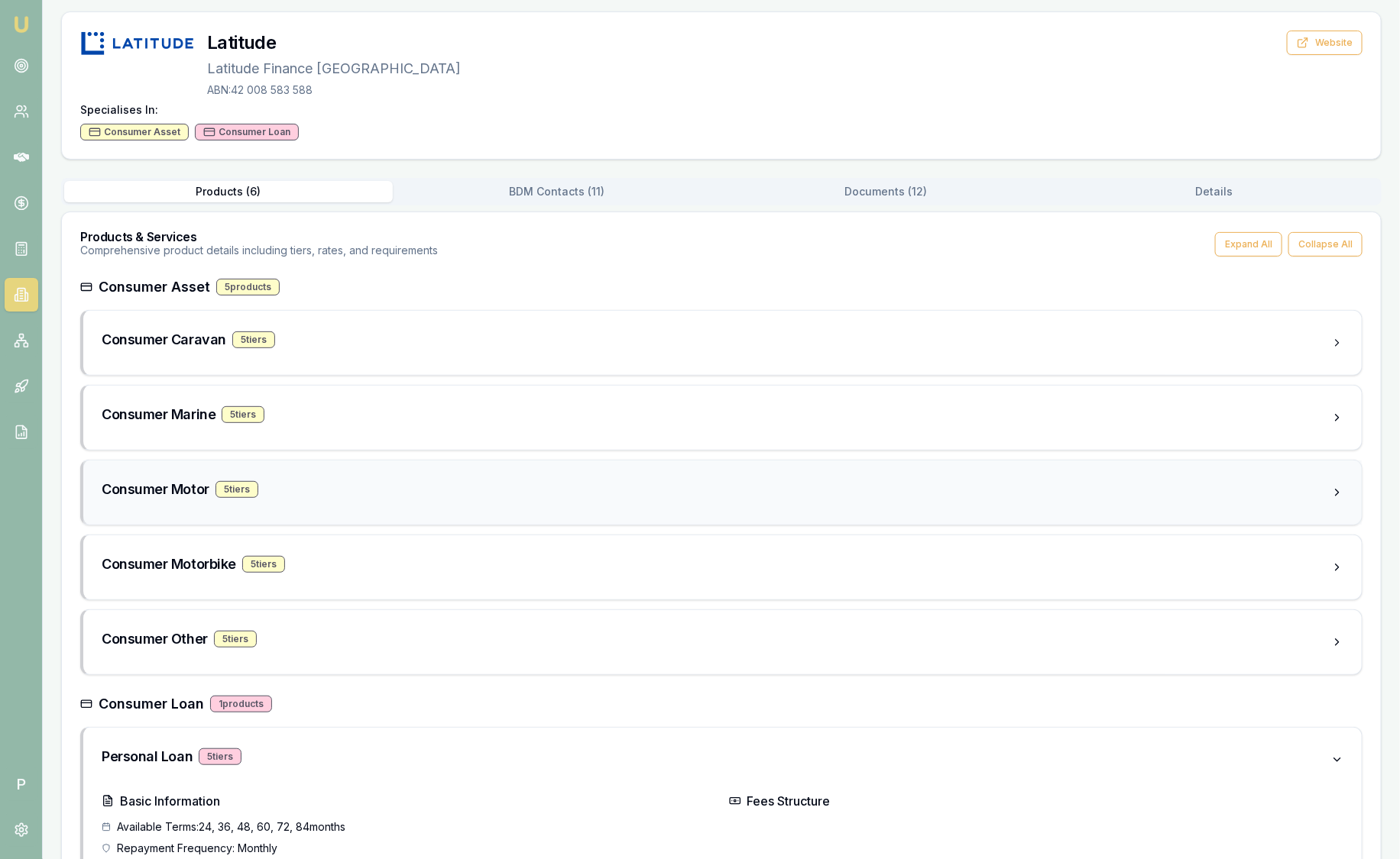
scroll to position [80, 0]
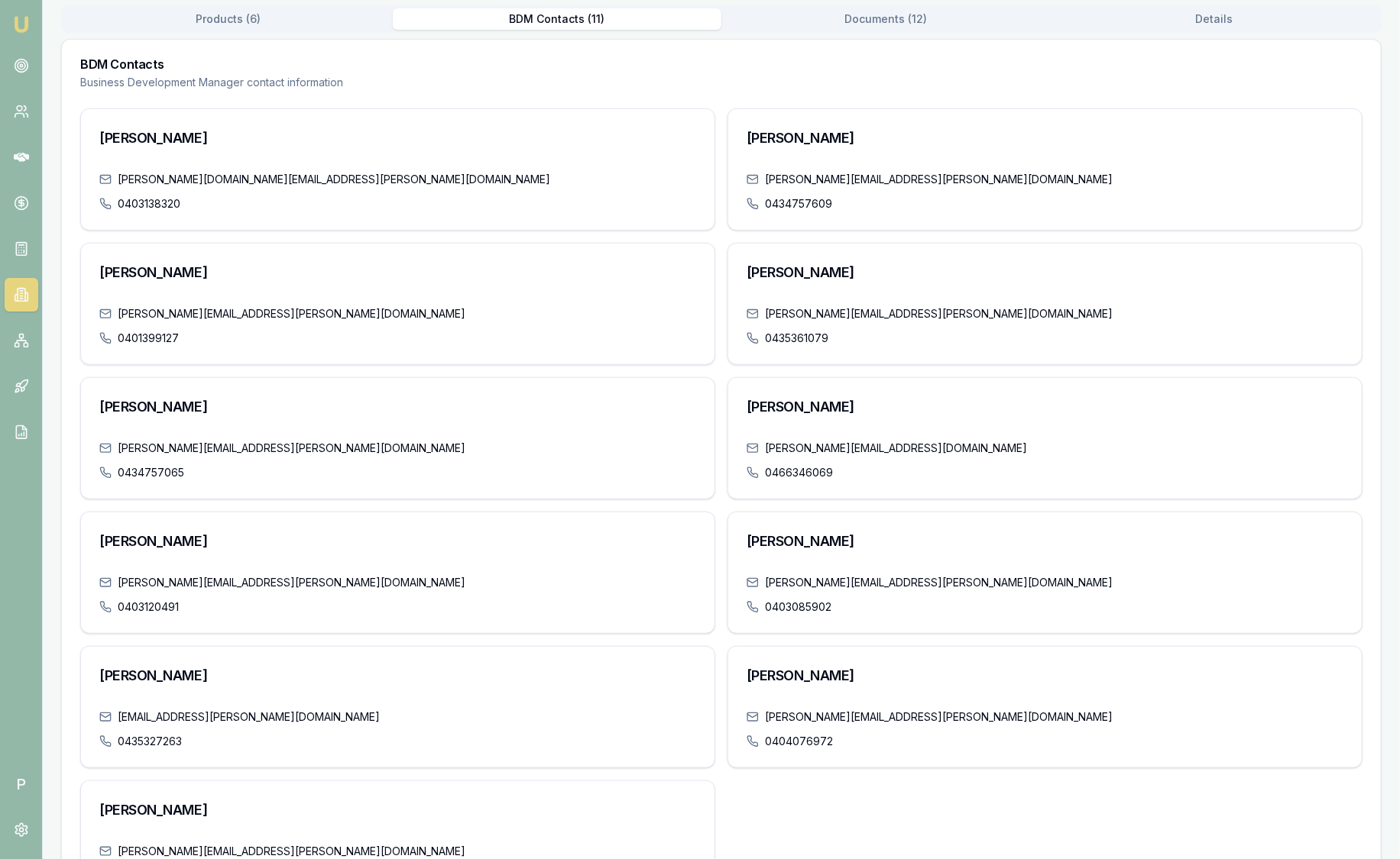
scroll to position [0, 0]
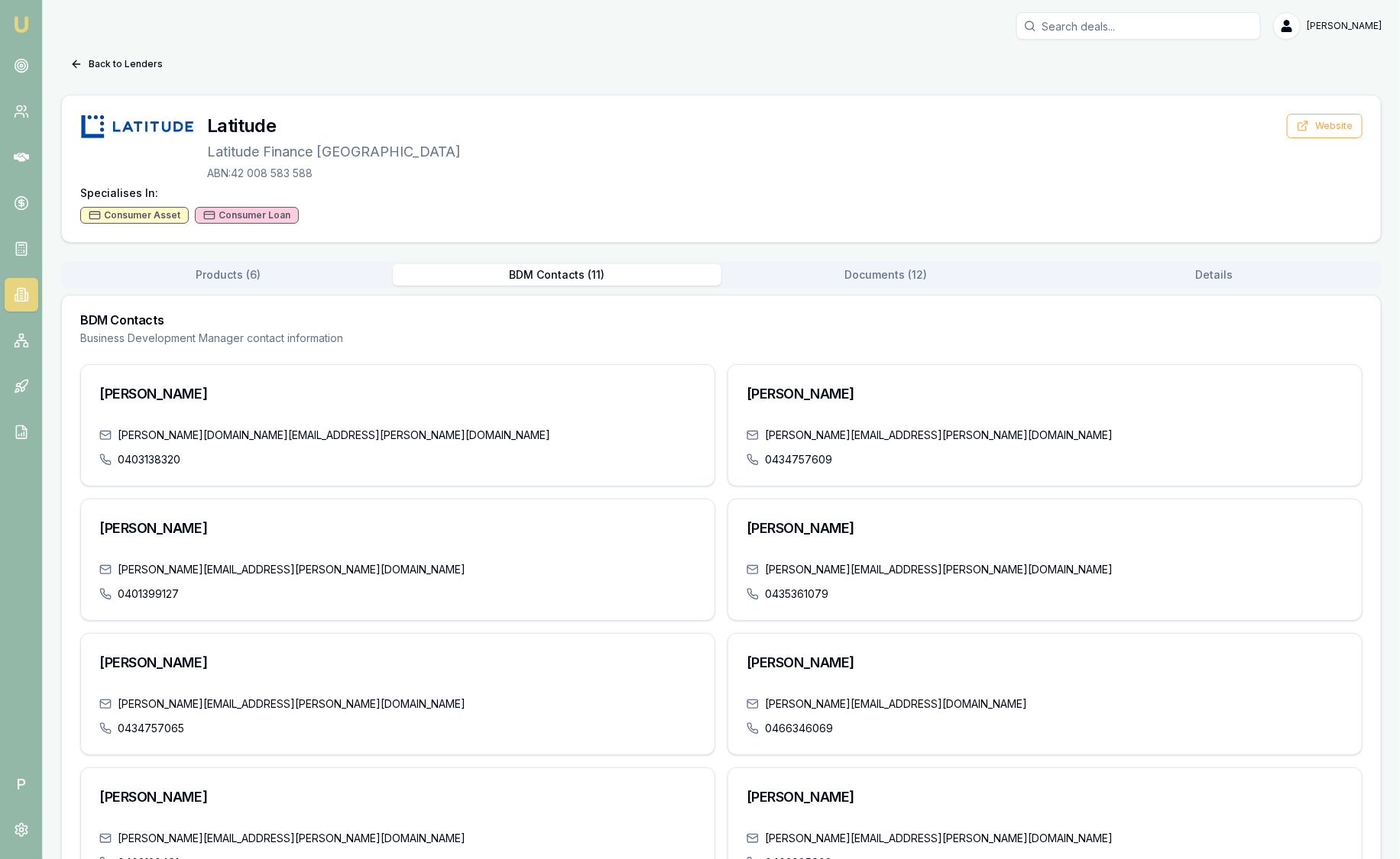
click at [911, 280] on button "Documents ( 12 )" at bounding box center [885, 275] width 329 height 21
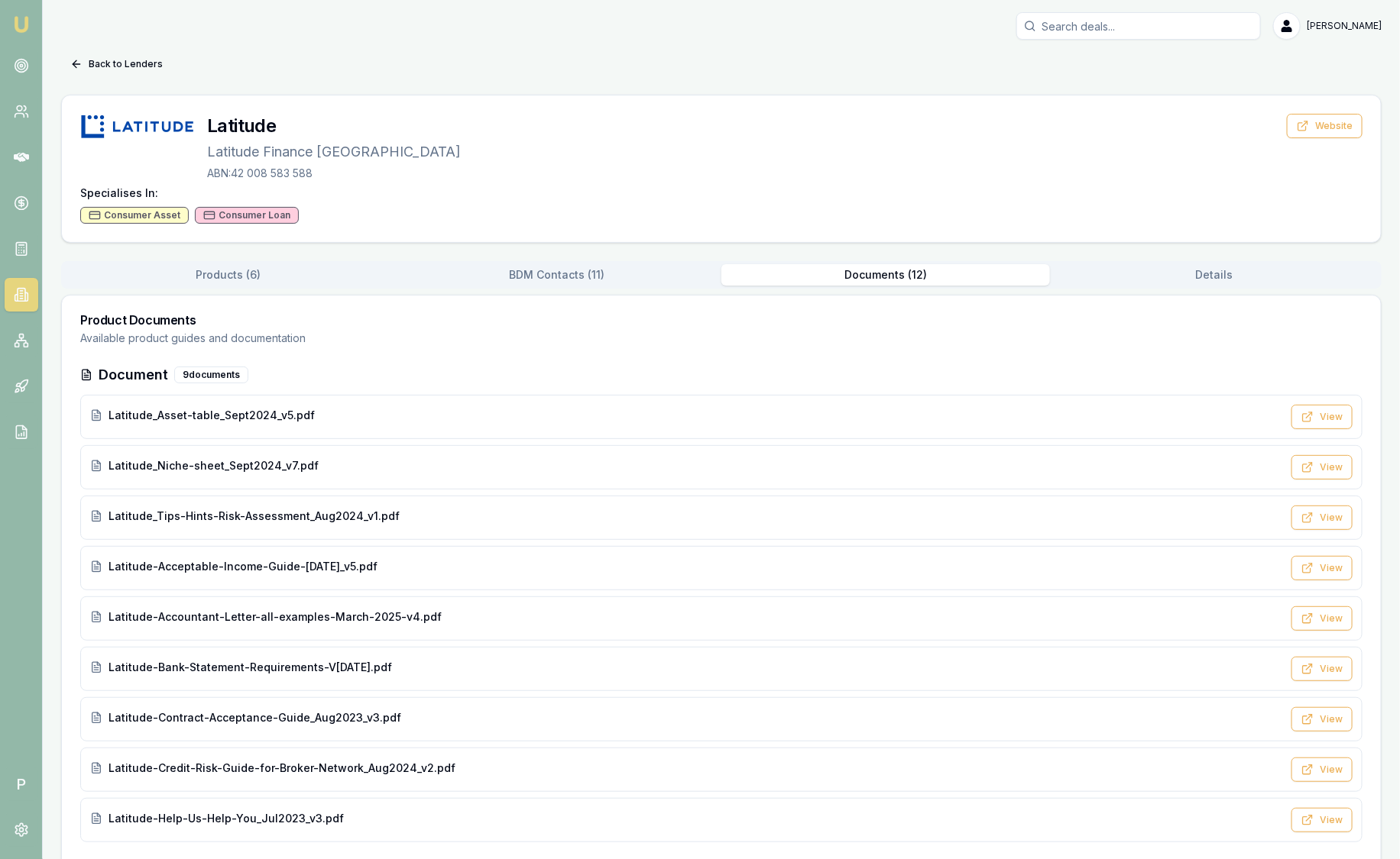
click at [911, 279] on button "Documents ( 12 )" at bounding box center [885, 275] width 329 height 21
click at [329, 455] on div "Latitude_Niche-sheet_Sept2024_v7.pdf View" at bounding box center [721, 467] width 1282 height 44
